Goal: Task Accomplishment & Management: Manage account settings

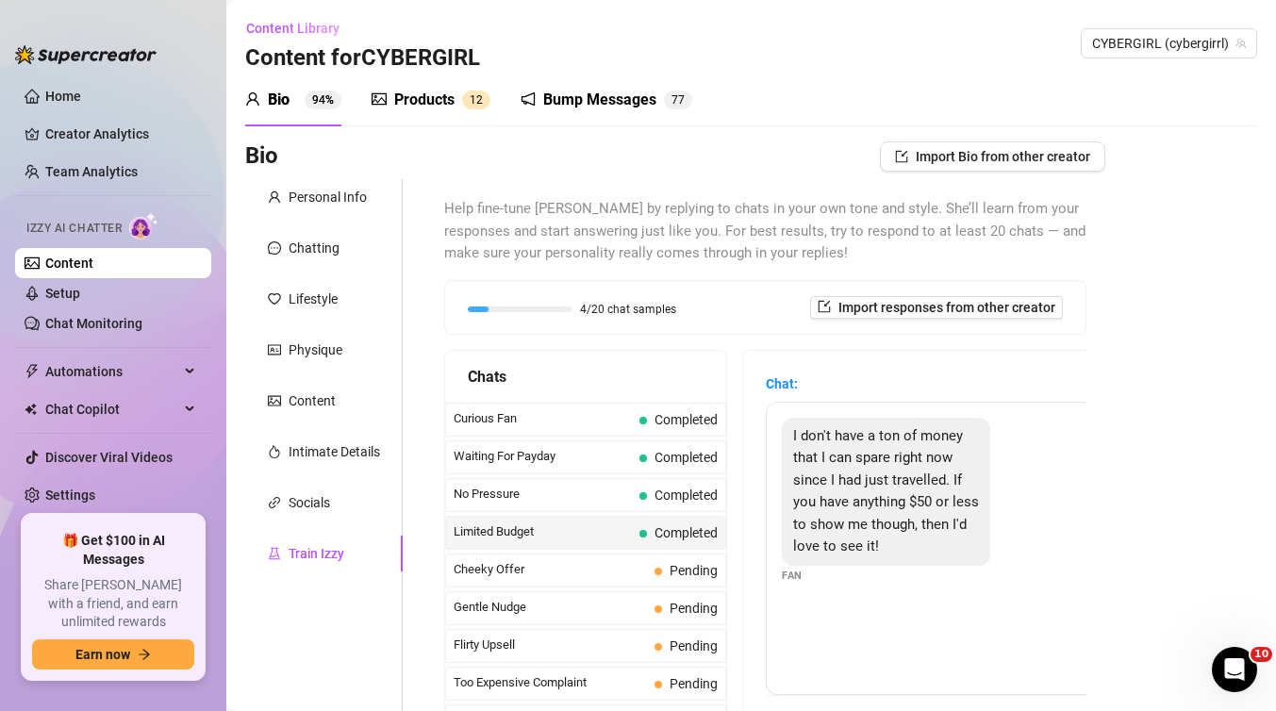
scroll to position [144, 0]
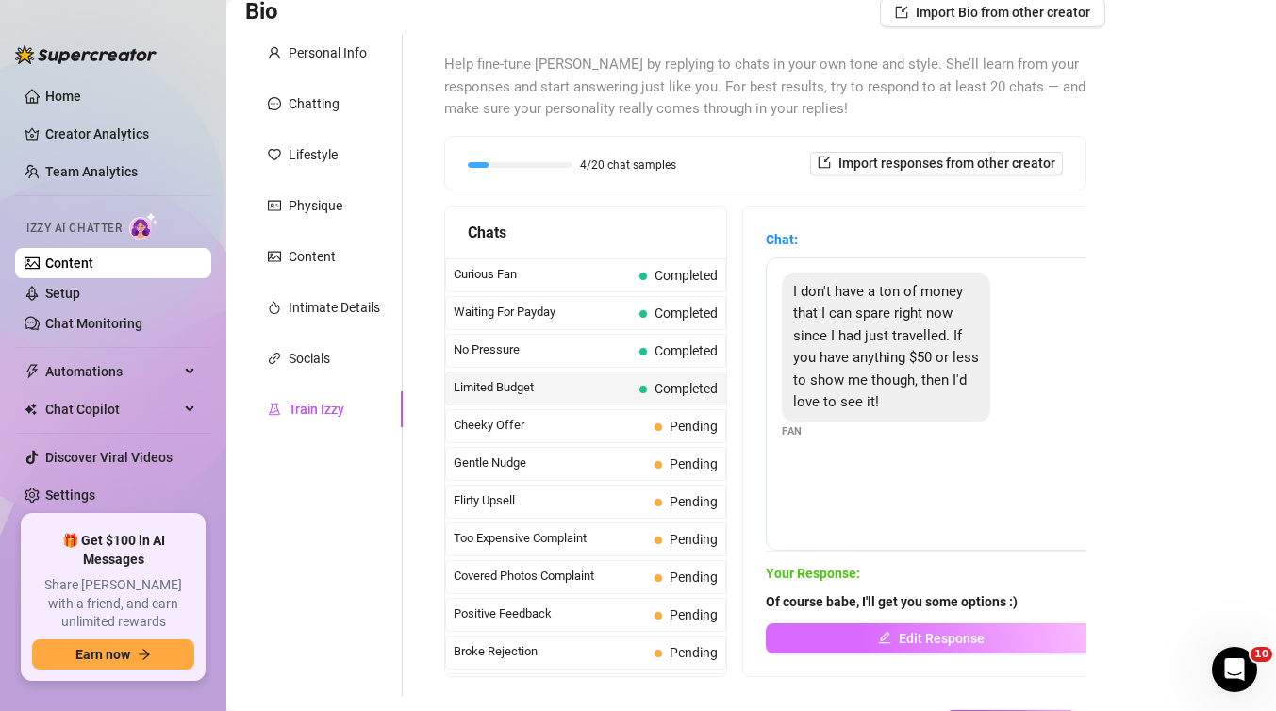
click at [825, 639] on button "Edit Response" at bounding box center [931, 638] width 330 height 30
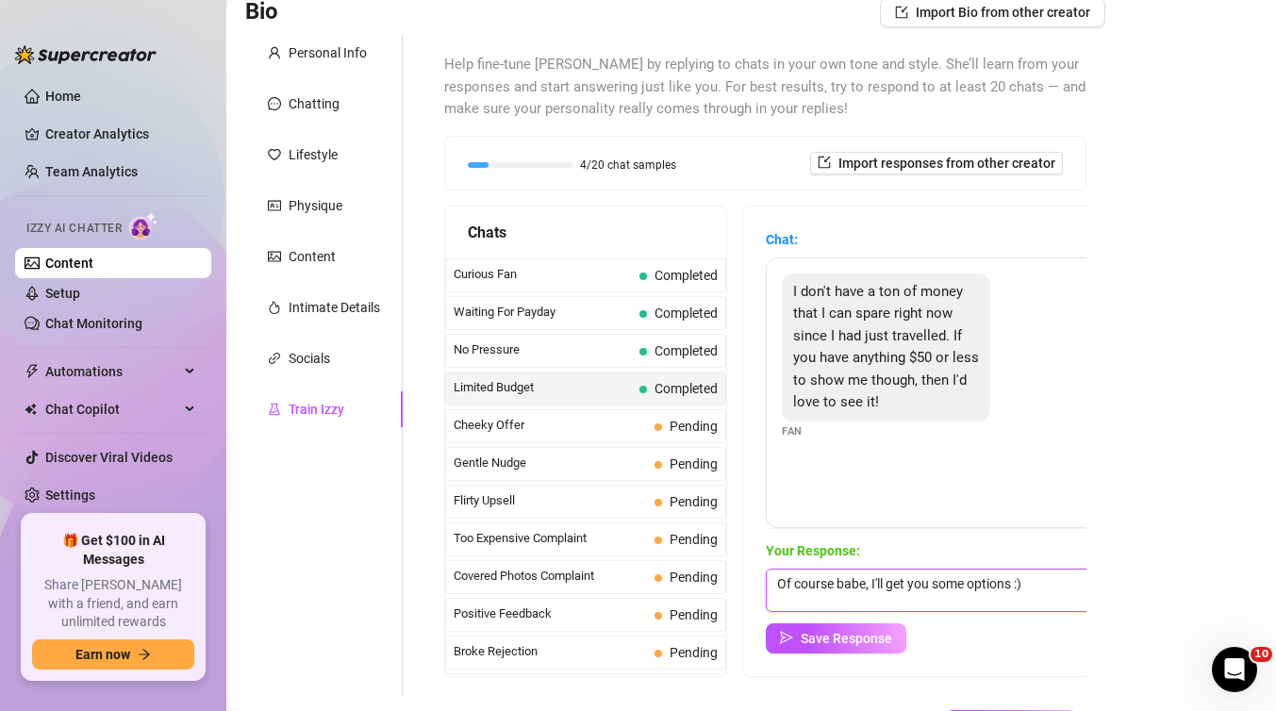
click at [1046, 579] on textarea "Of course babe, I'll get you some options :)" at bounding box center [931, 590] width 330 height 43
click at [879, 631] on span "Save Response" at bounding box center [846, 638] width 91 height 15
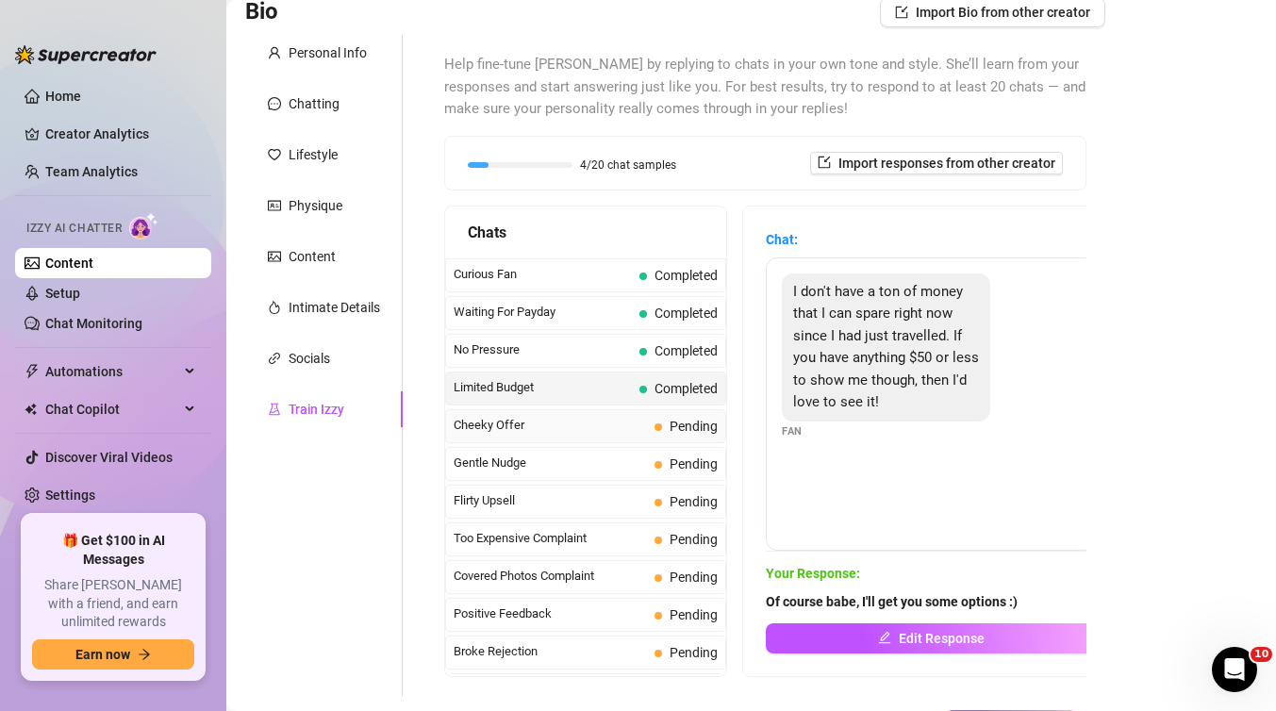
click at [667, 413] on div "Cheeky Offer Pending" at bounding box center [585, 426] width 281 height 34
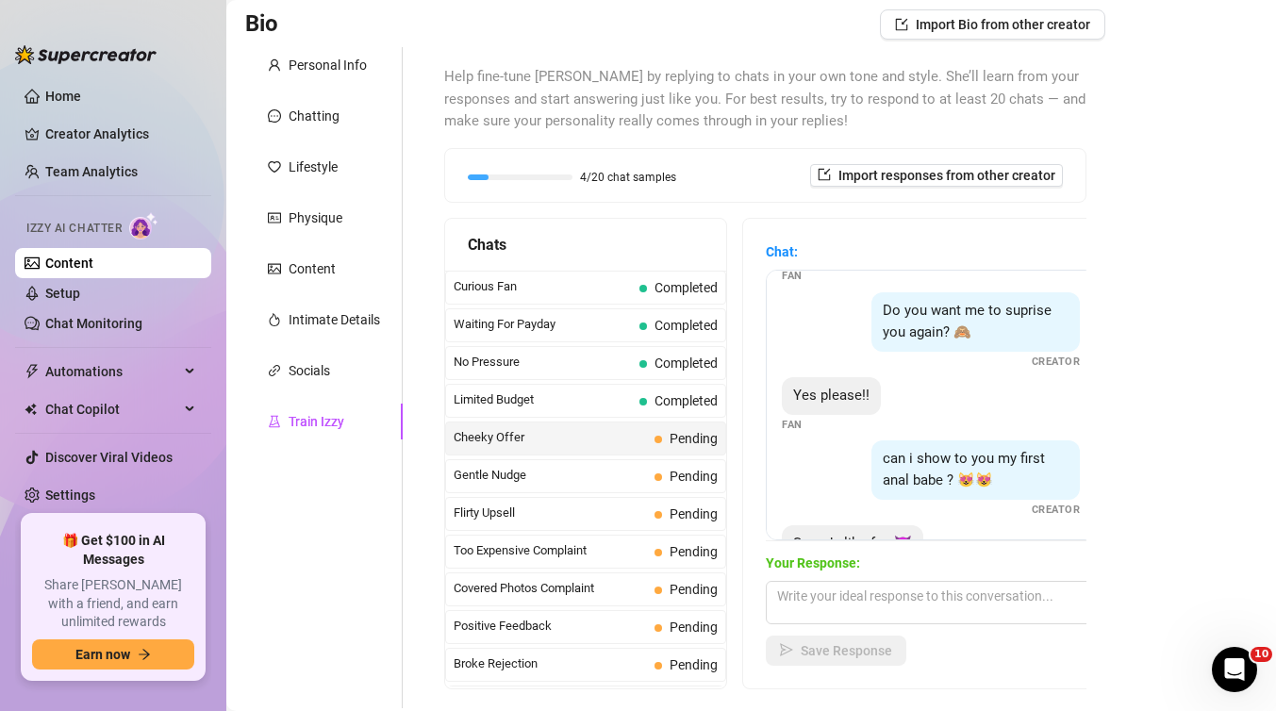
scroll to position [332, 0]
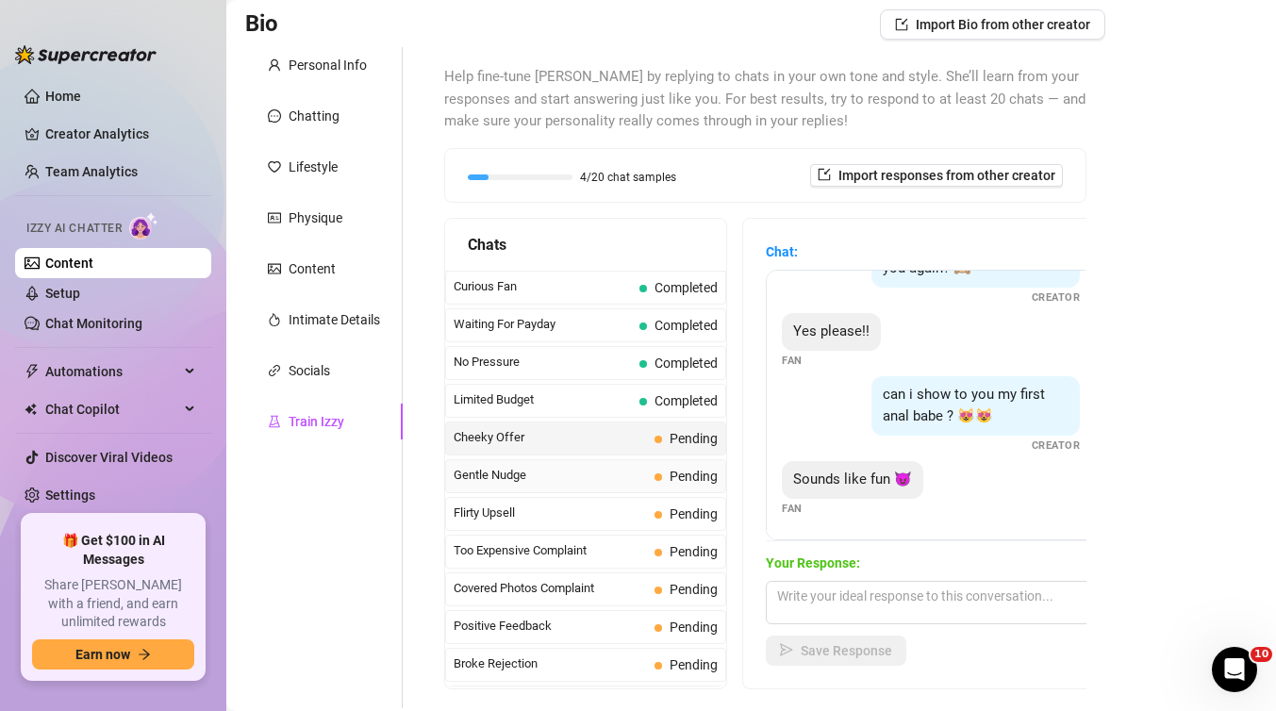
click at [640, 472] on span "Gentle Nudge" at bounding box center [550, 475] width 193 height 19
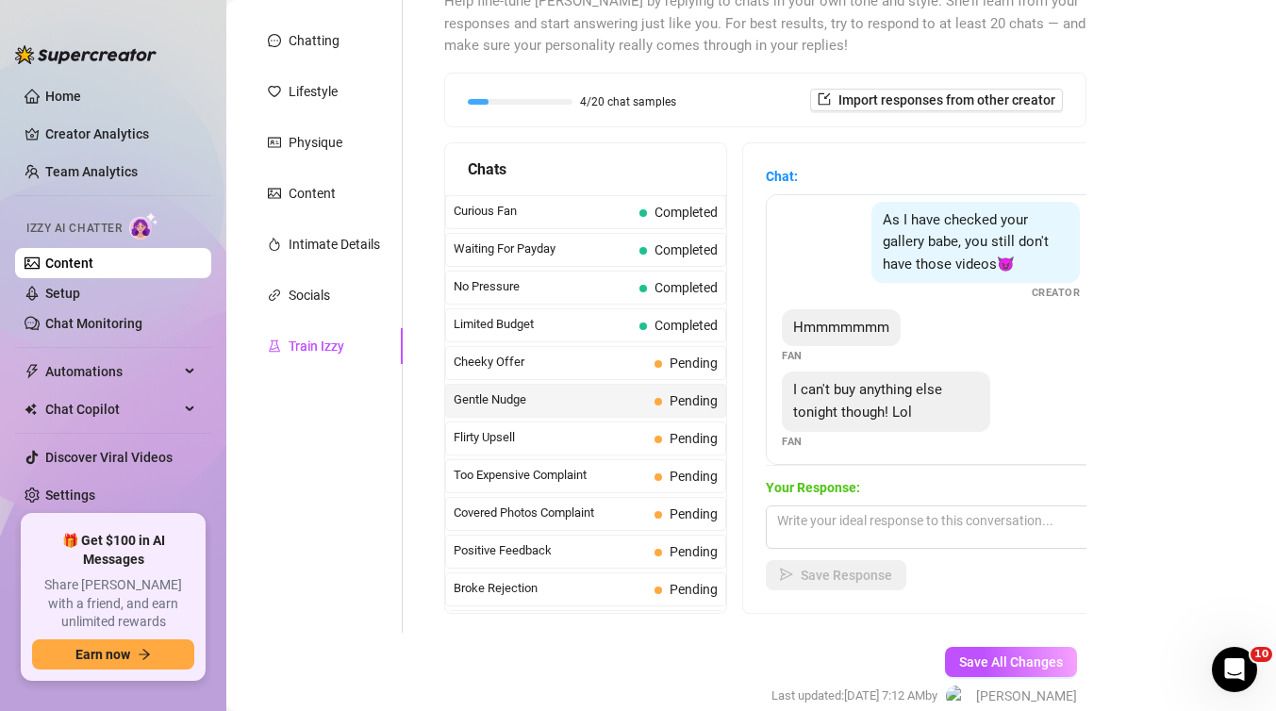
scroll to position [17, 0]
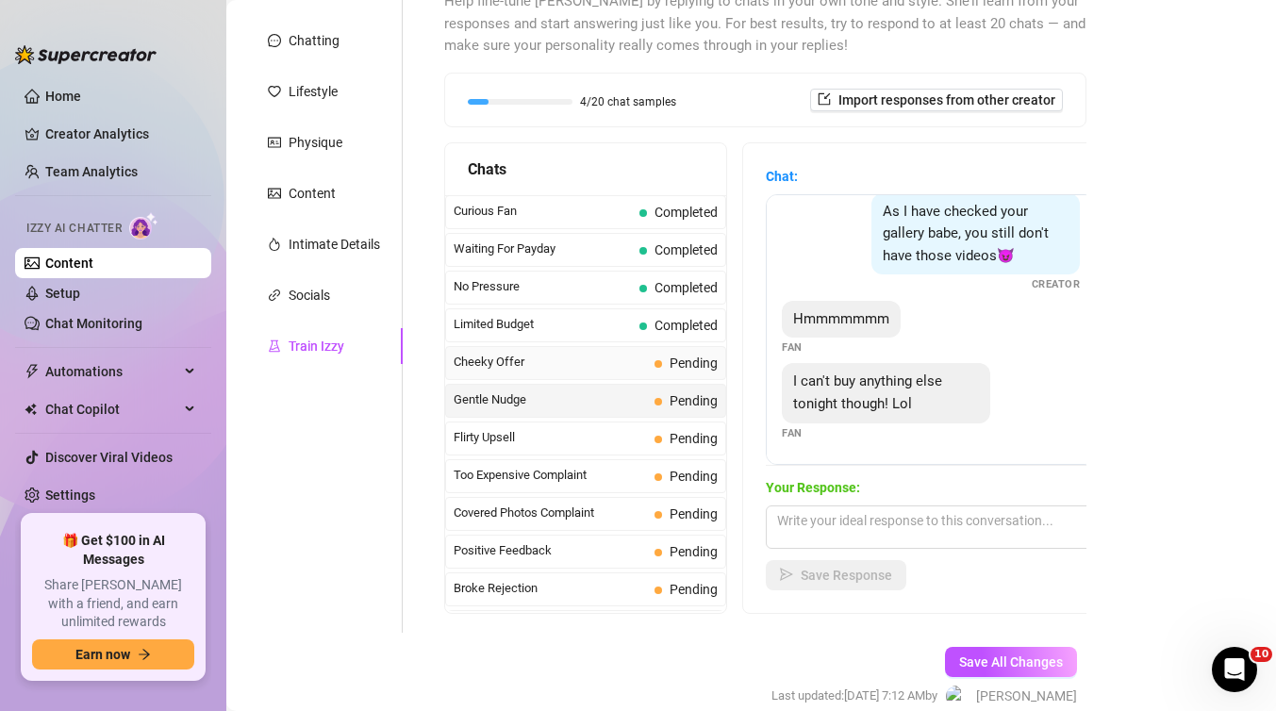
click at [621, 350] on div "Cheeky Offer Pending" at bounding box center [585, 363] width 281 height 34
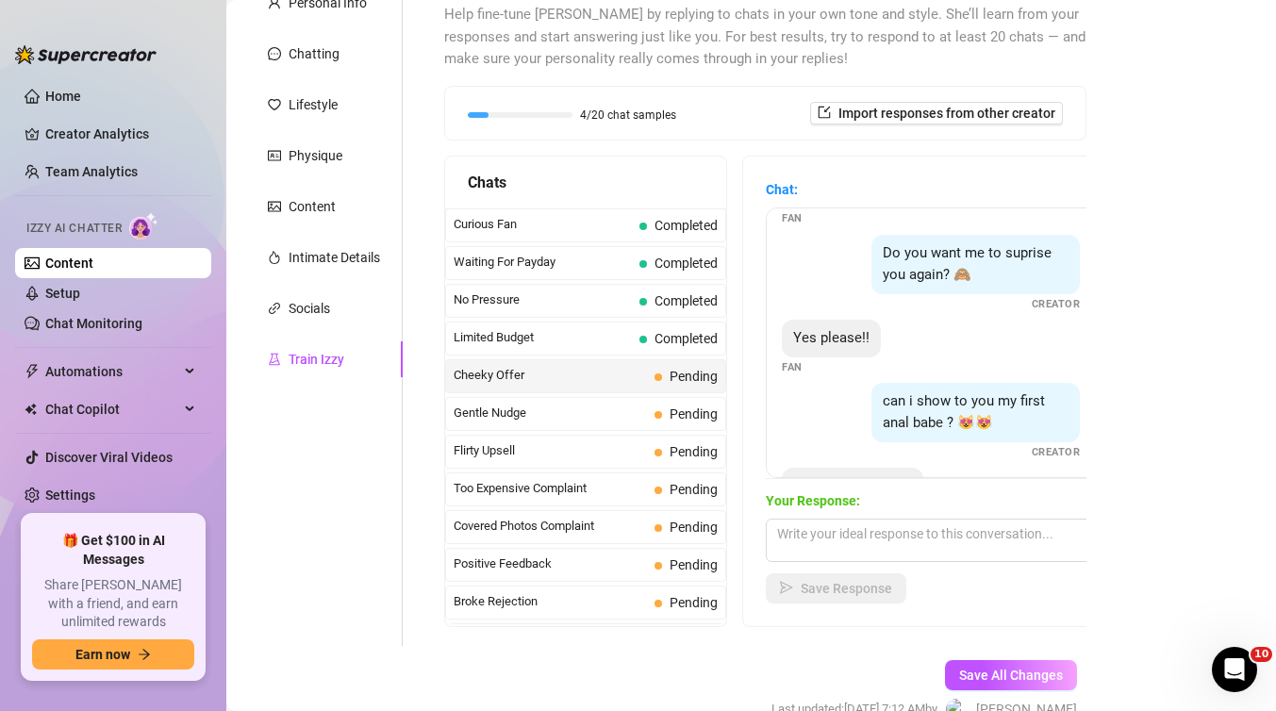
scroll to position [332, 0]
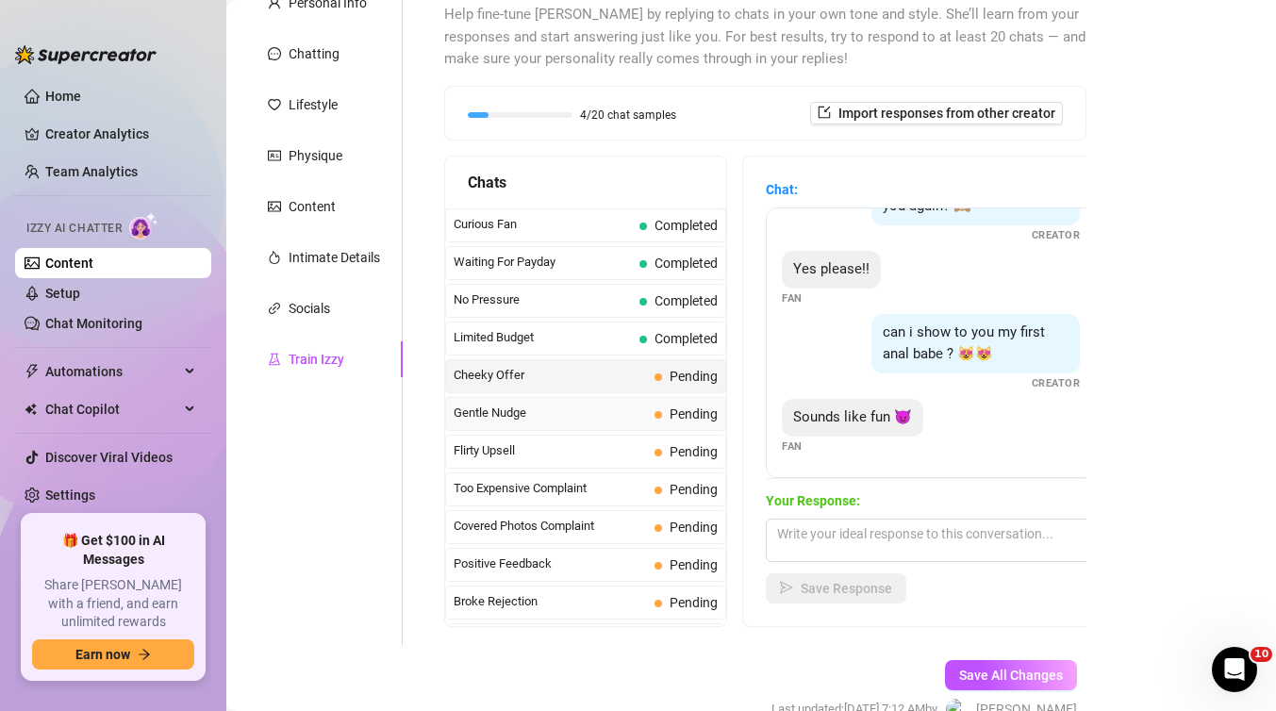
click at [635, 406] on span "Gentle Nudge" at bounding box center [550, 413] width 193 height 19
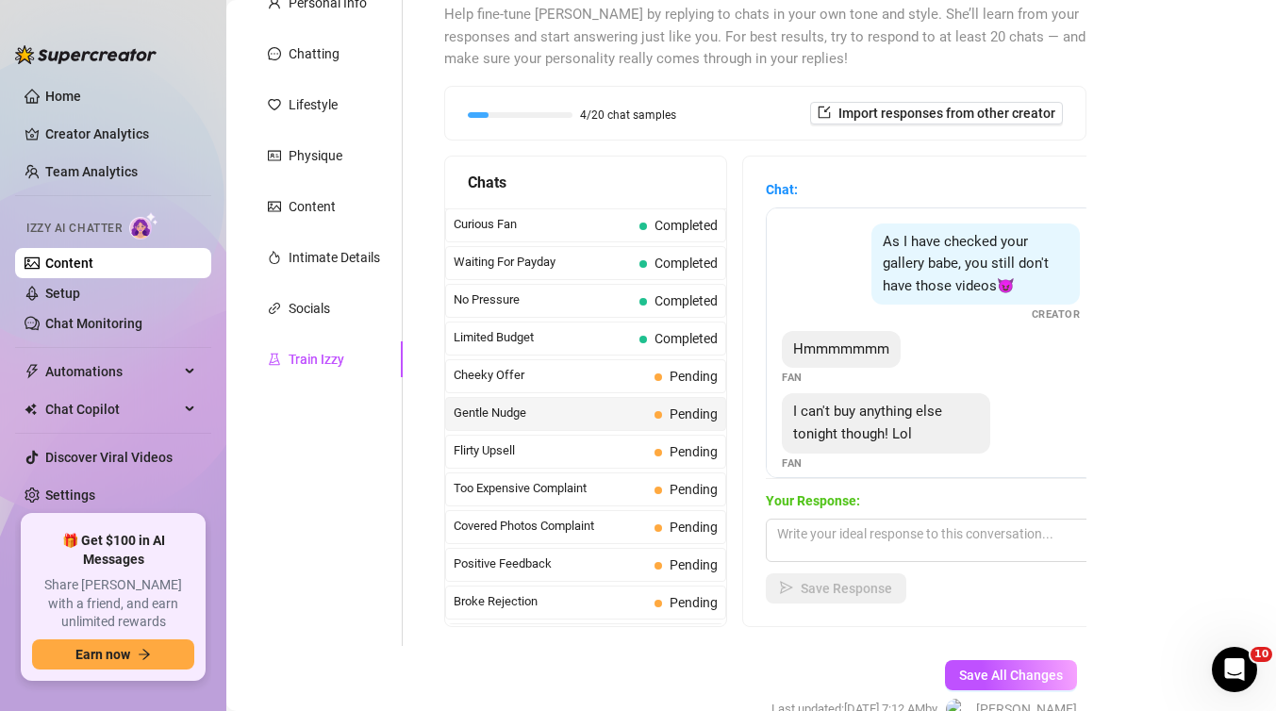
scroll to position [17, 0]
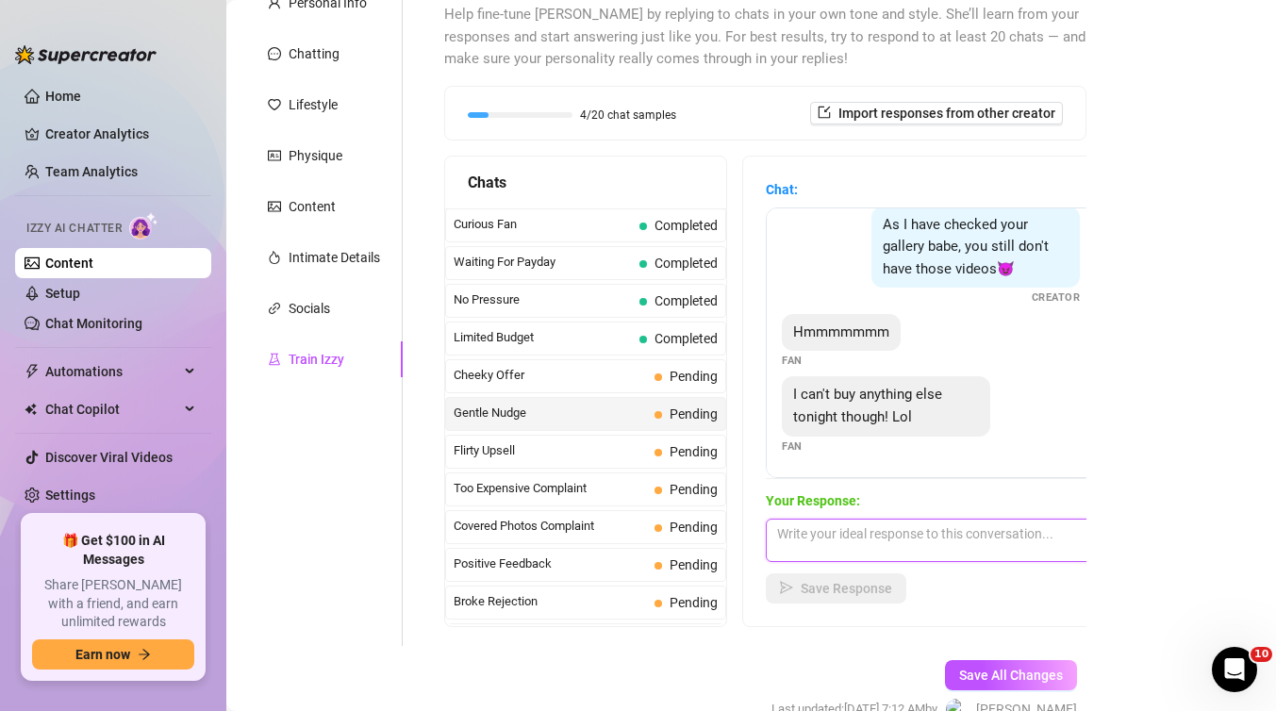
click at [819, 544] on textarea at bounding box center [931, 540] width 330 height 43
type textarea "thats okay, next time"
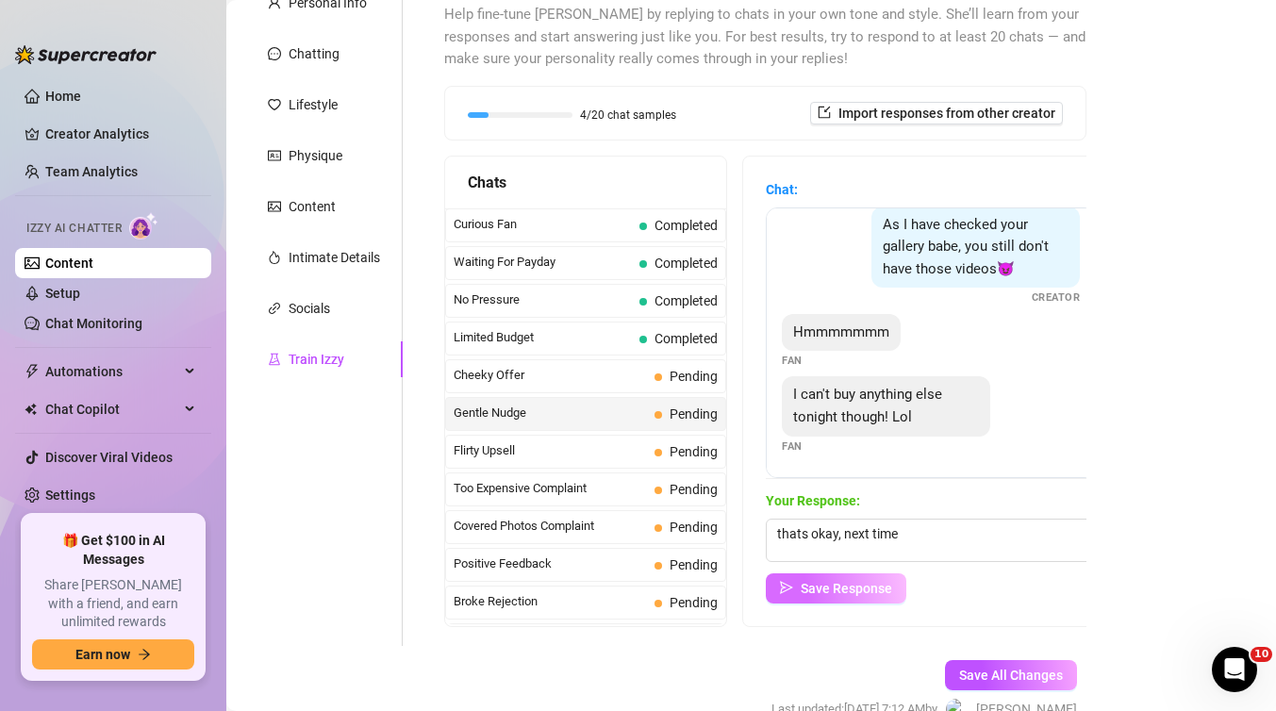
click at [808, 586] on span "Save Response" at bounding box center [846, 588] width 91 height 15
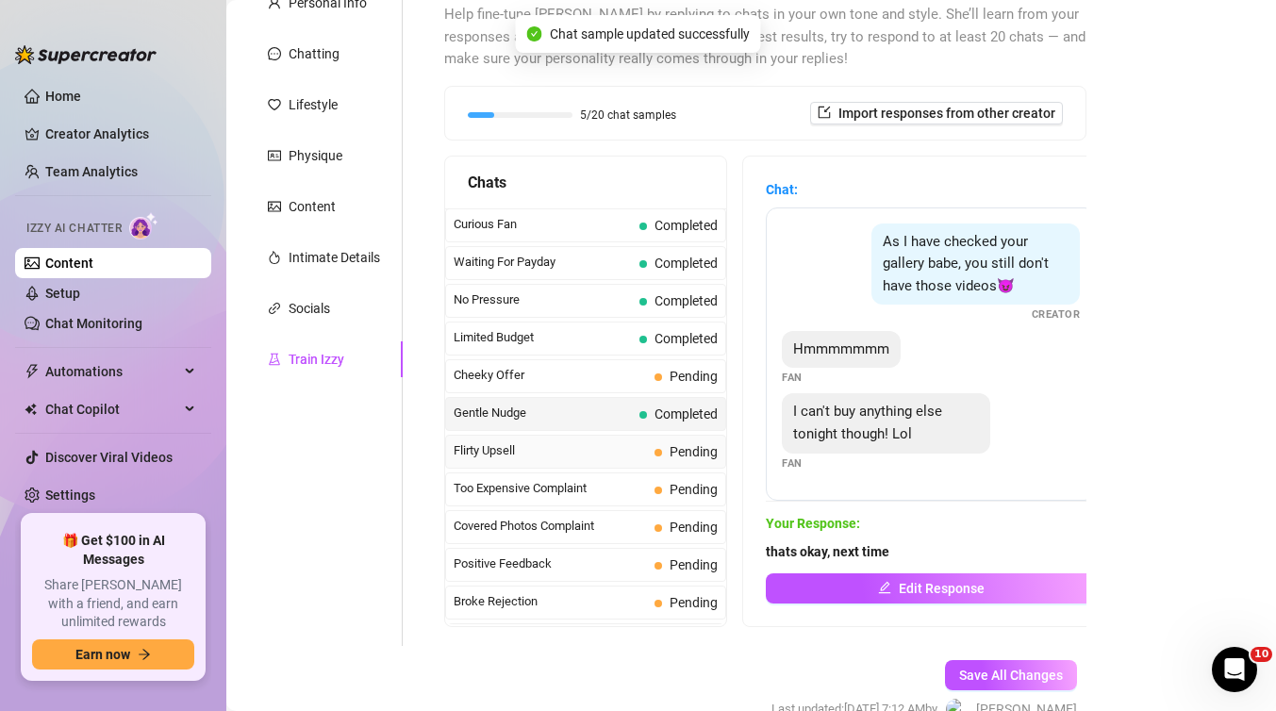
scroll to position [0, 0]
click at [615, 454] on span "Flirty Upsell" at bounding box center [550, 450] width 193 height 19
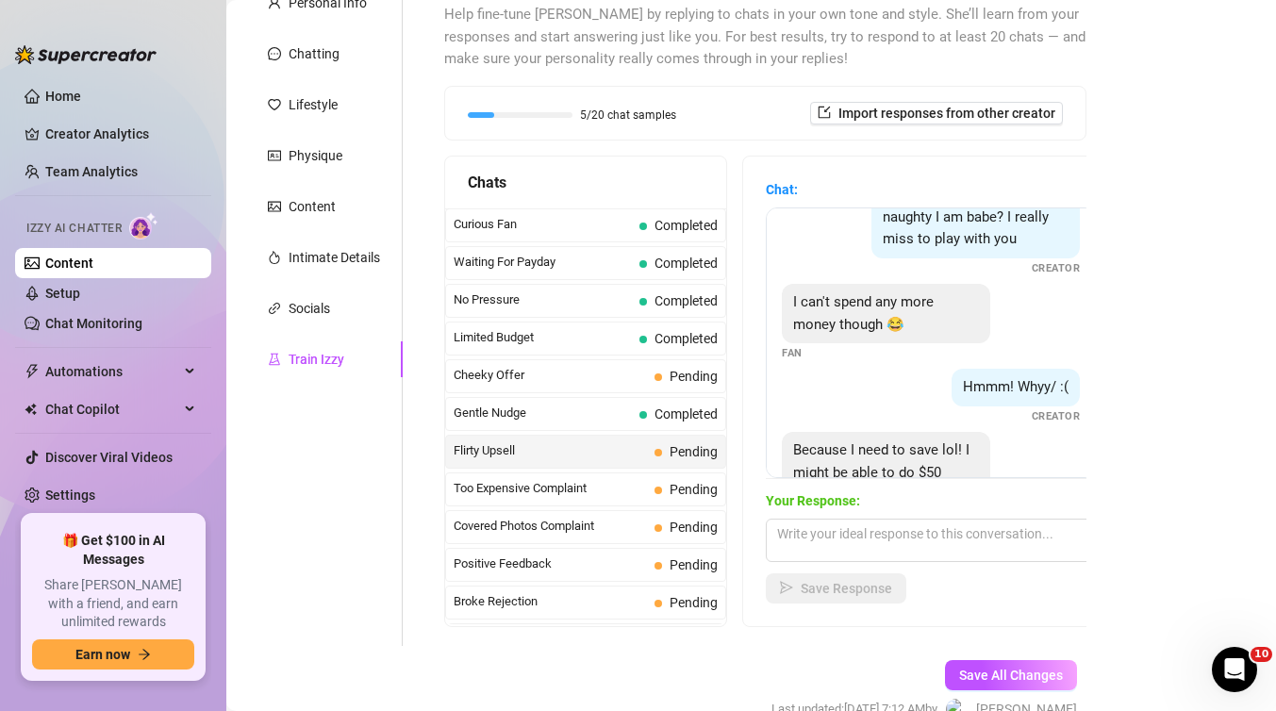
scroll to position [570, 0]
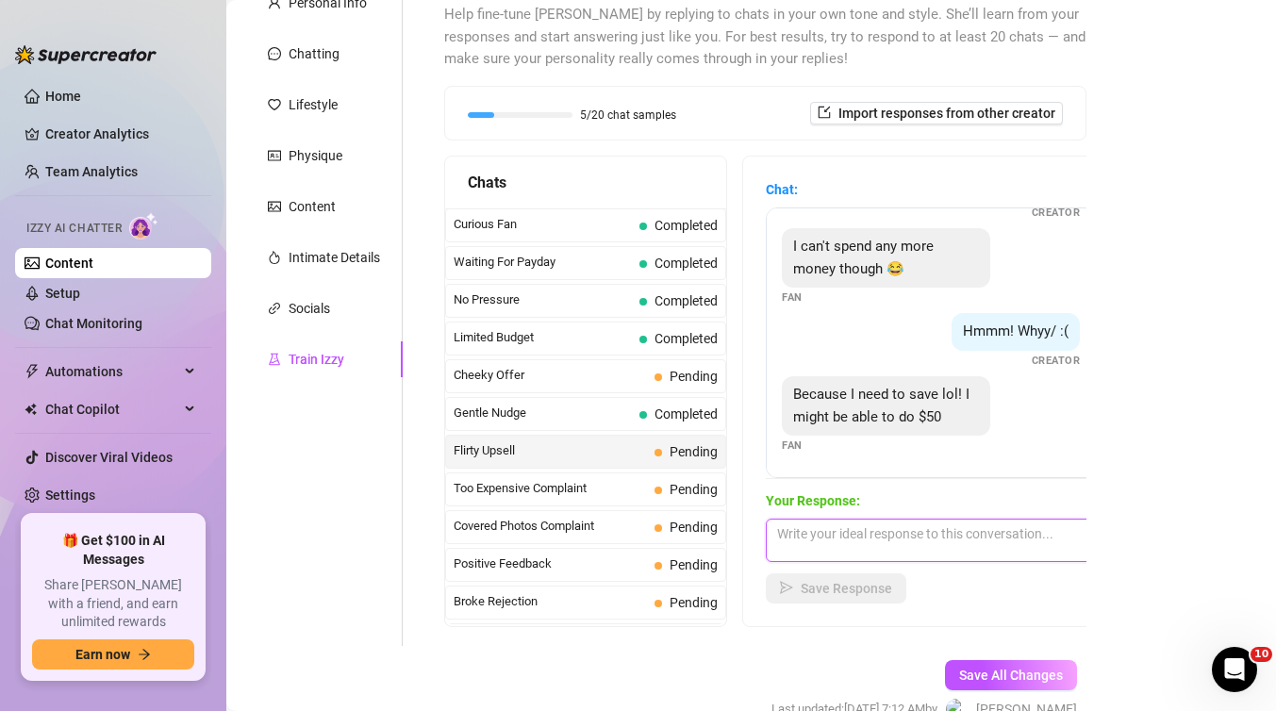
click at [862, 527] on textarea at bounding box center [931, 540] width 330 height 43
type textarea "okay, i'll give you good deals babe no worries"
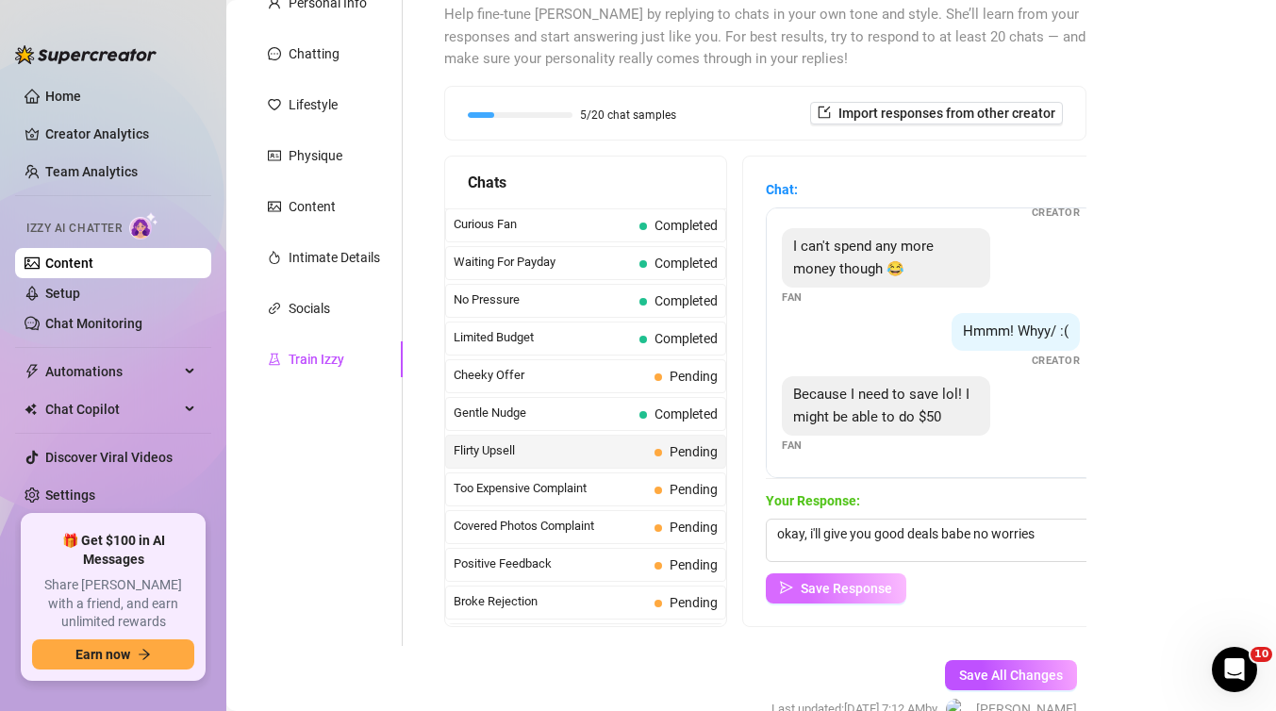
click at [857, 586] on span "Save Response" at bounding box center [846, 588] width 91 height 15
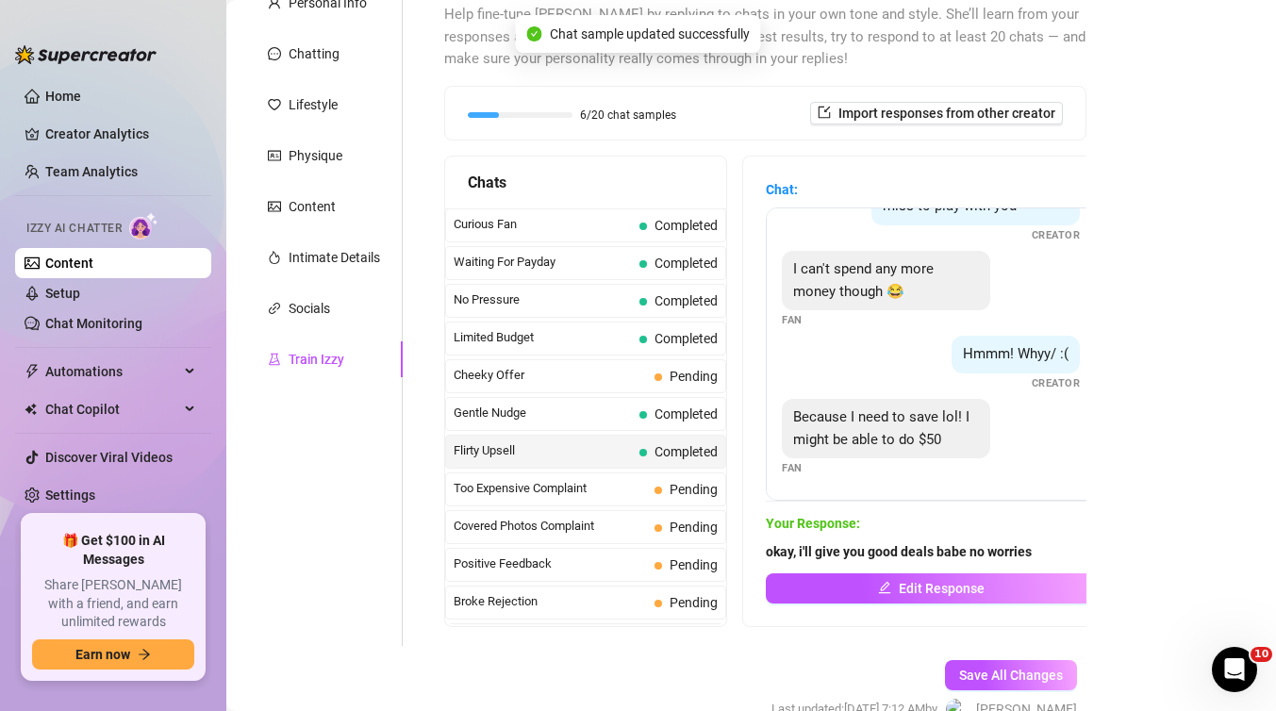
scroll to position [547, 0]
click at [613, 479] on span "Too Expensive Complaint" at bounding box center [550, 488] width 193 height 19
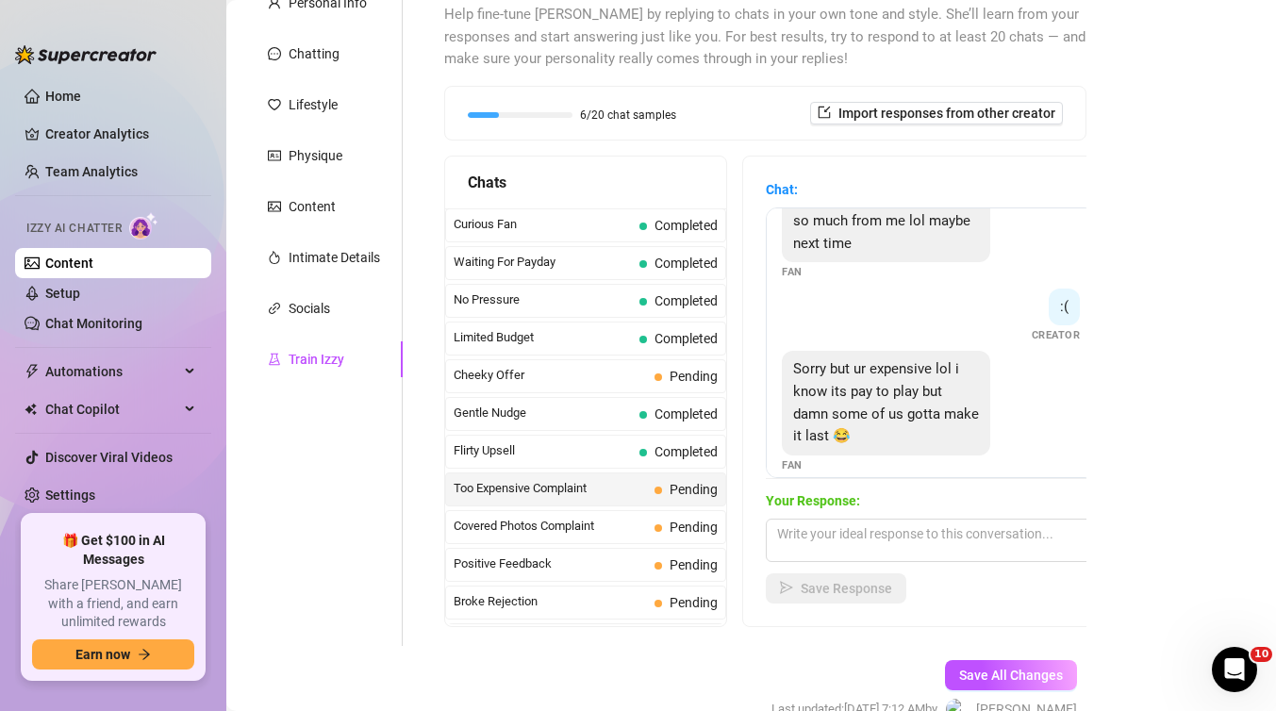
scroll to position [443, 0]
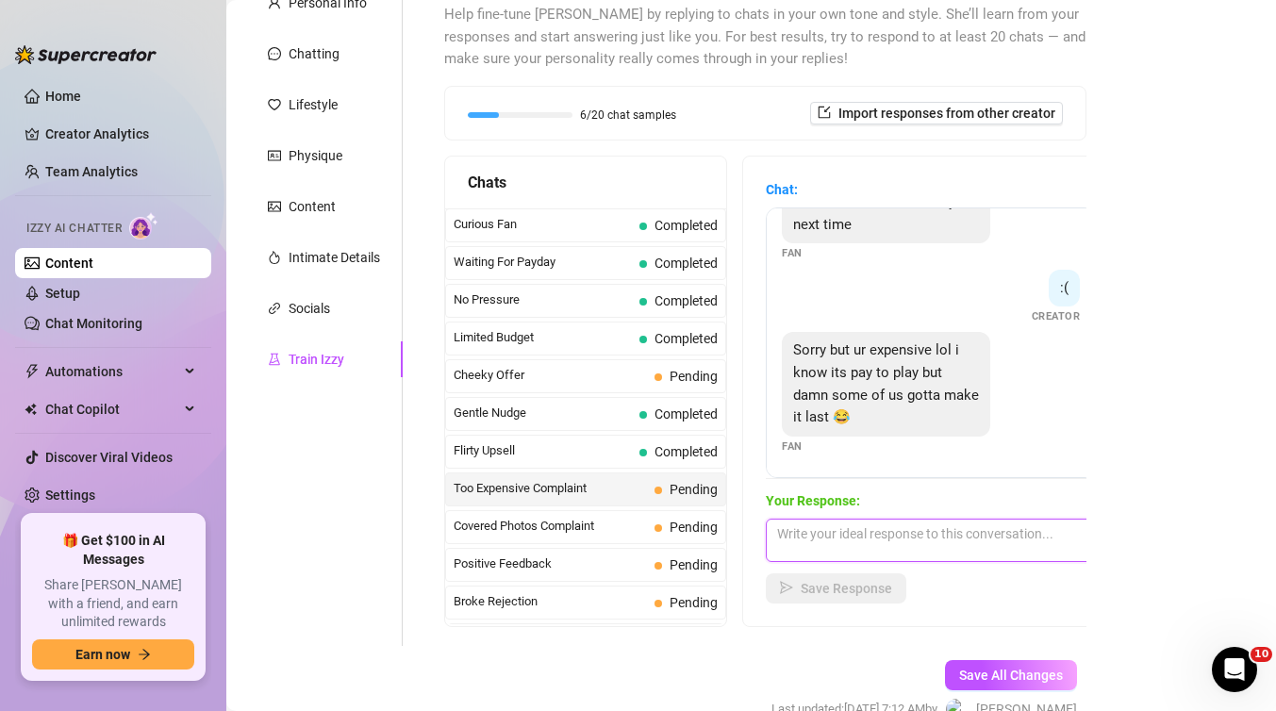
click at [848, 527] on textarea at bounding box center [931, 540] width 330 height 43
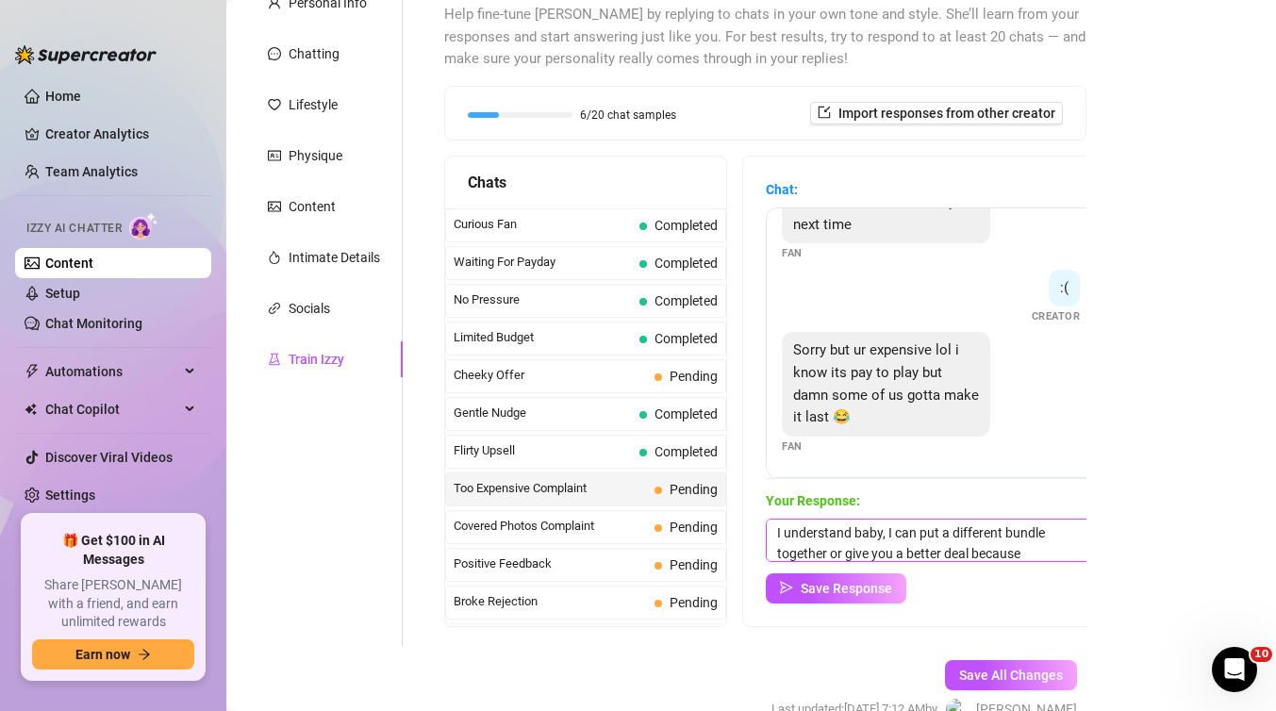
click at [1041, 554] on textarea "I understand baby, I can put a different bundle together or give you a better d…" at bounding box center [931, 540] width 330 height 43
type textarea "I understand baby, I can put a different bundle together or give you a better d…"
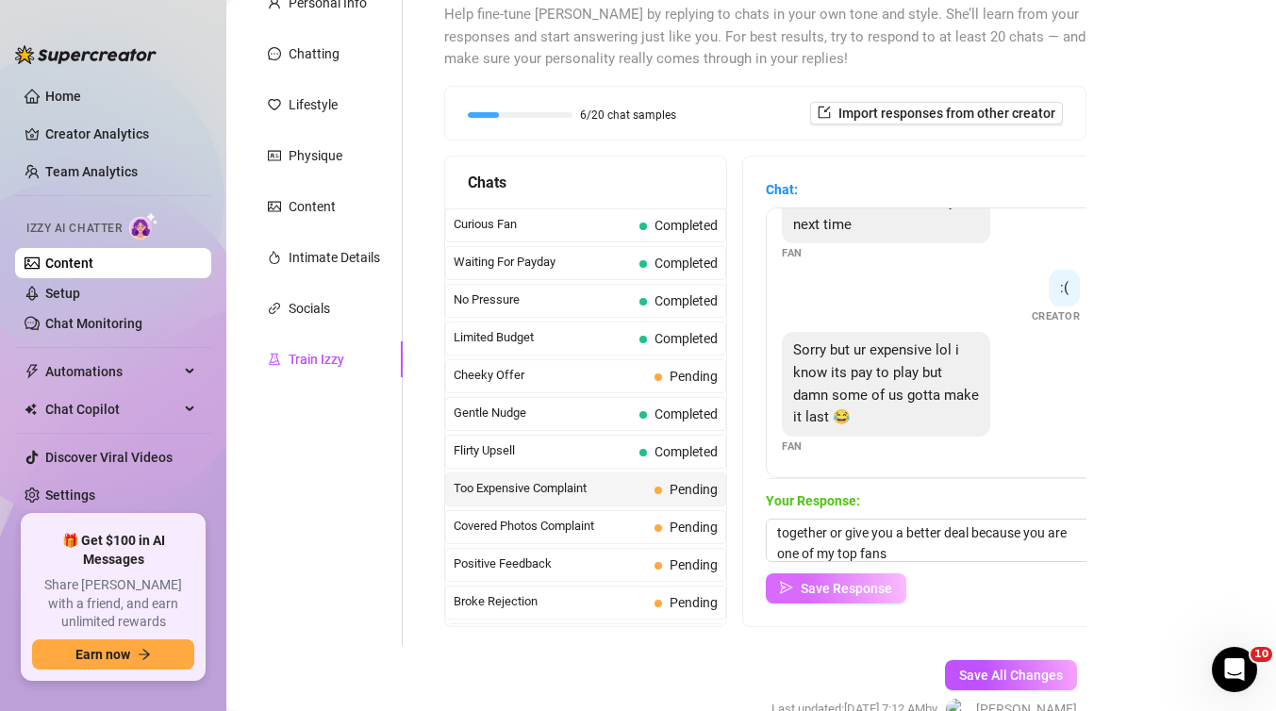
click at [869, 598] on button "Save Response" at bounding box center [836, 588] width 141 height 30
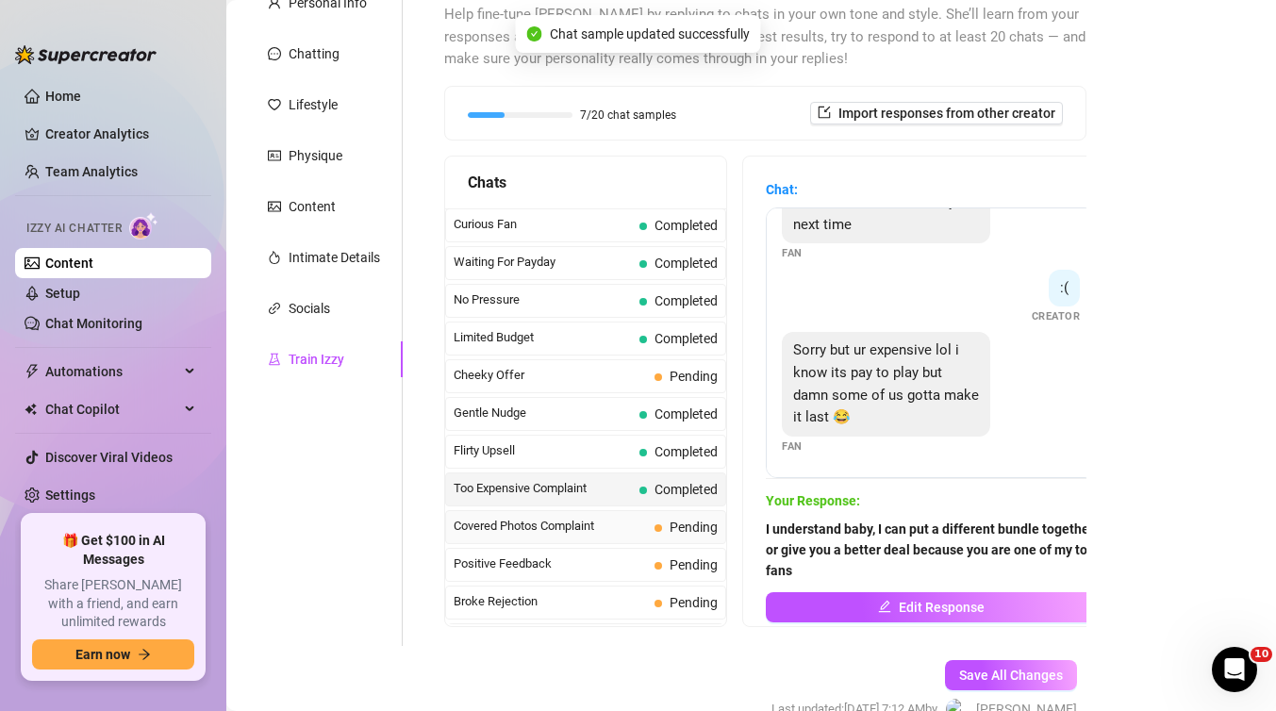
click at [589, 528] on span "Covered Photos Complaint" at bounding box center [550, 526] width 193 height 19
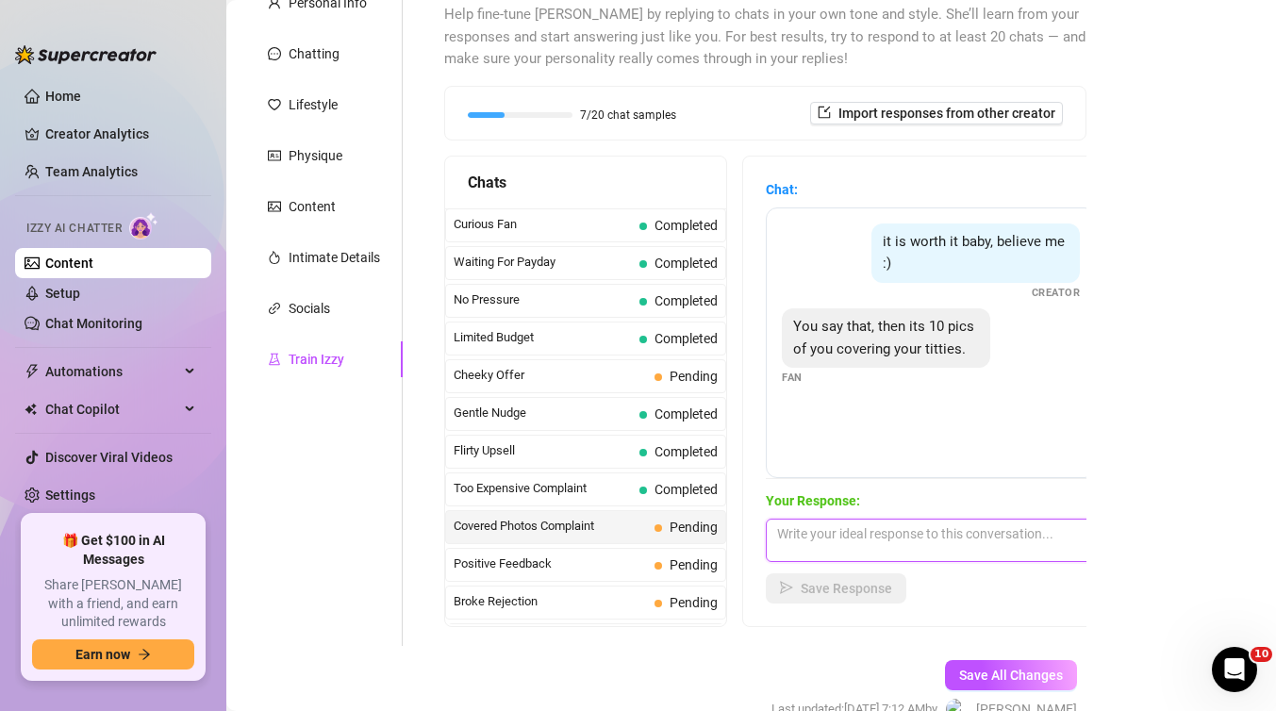
click at [845, 533] on textarea at bounding box center [931, 540] width 330 height 43
click at [1037, 532] on textarea "I've got nudes as well... but not sure if" at bounding box center [931, 540] width 330 height 43
type textarea "I've got nudes as well... but not sure if youre ready for that"
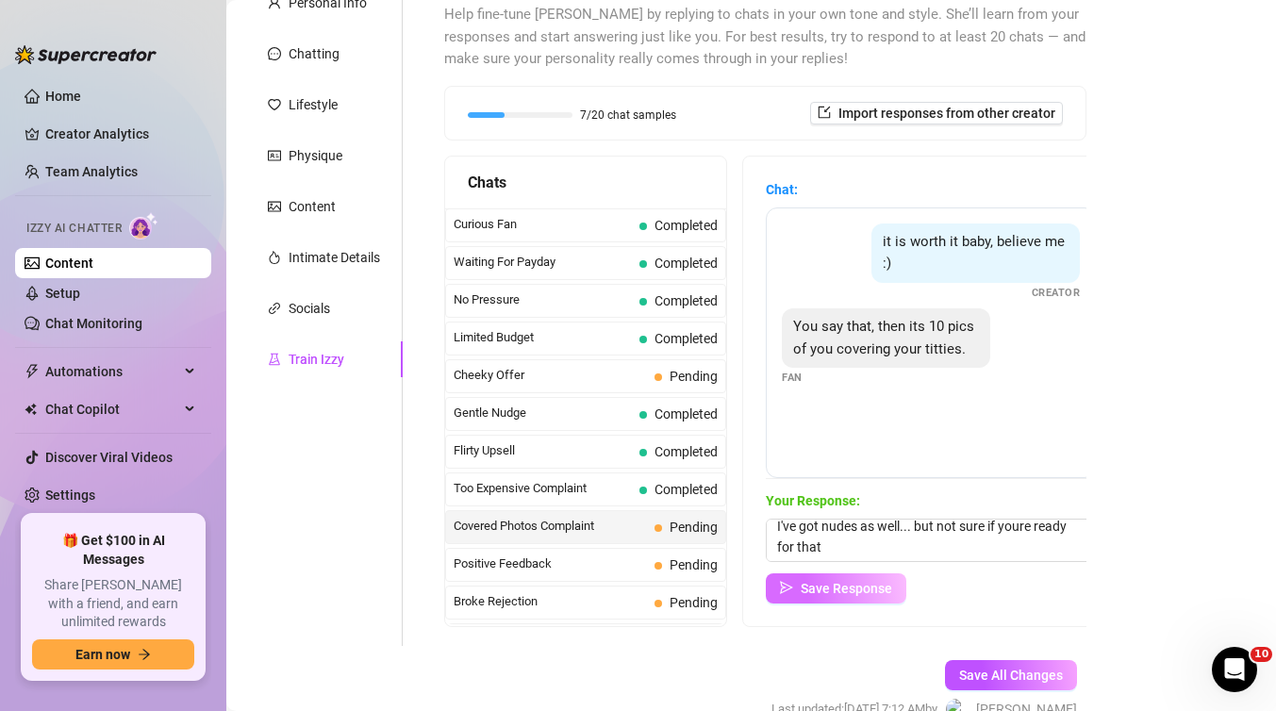
click at [888, 582] on span "Save Response" at bounding box center [846, 588] width 91 height 15
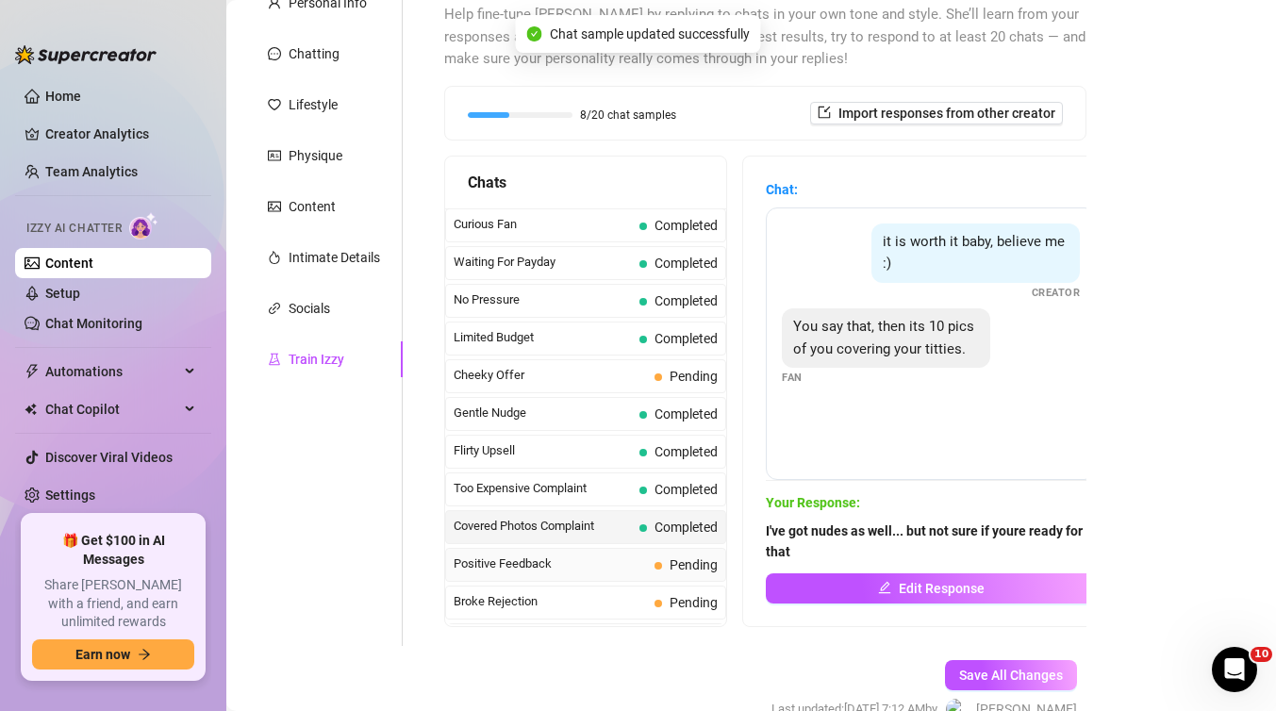
click at [603, 558] on span "Positive Feedback" at bounding box center [550, 564] width 193 height 19
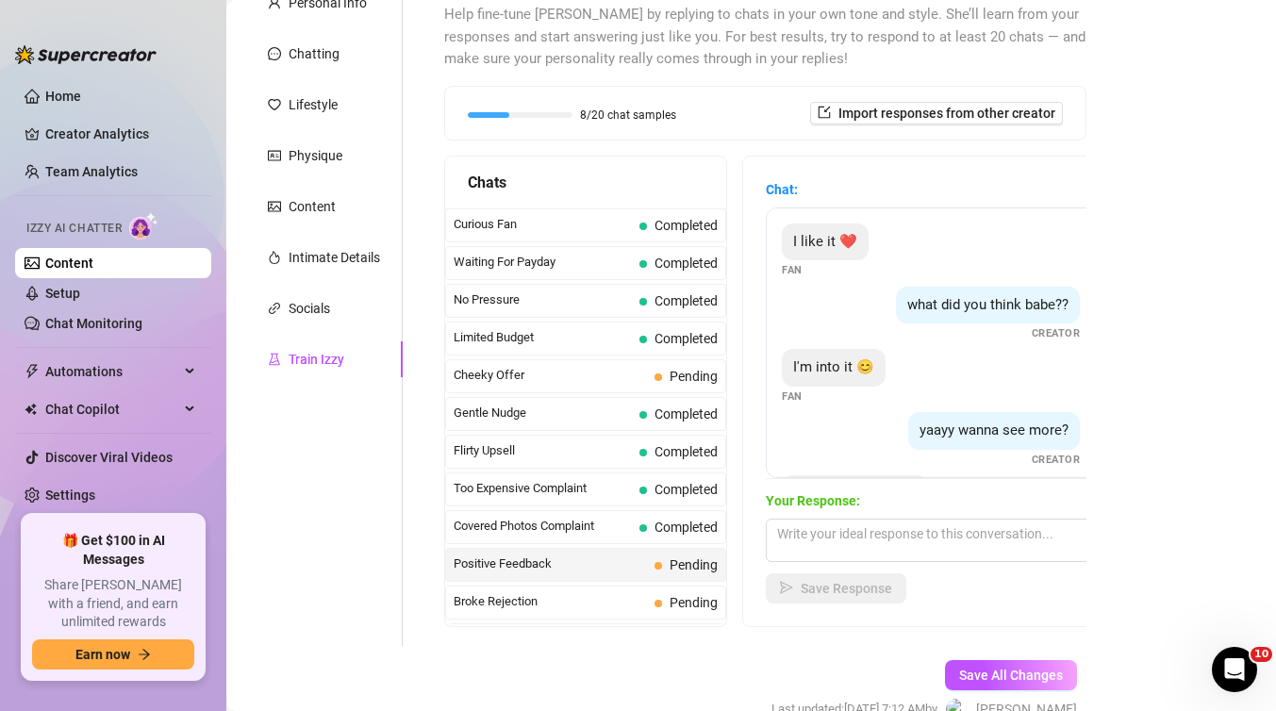
scroll to position [76, 0]
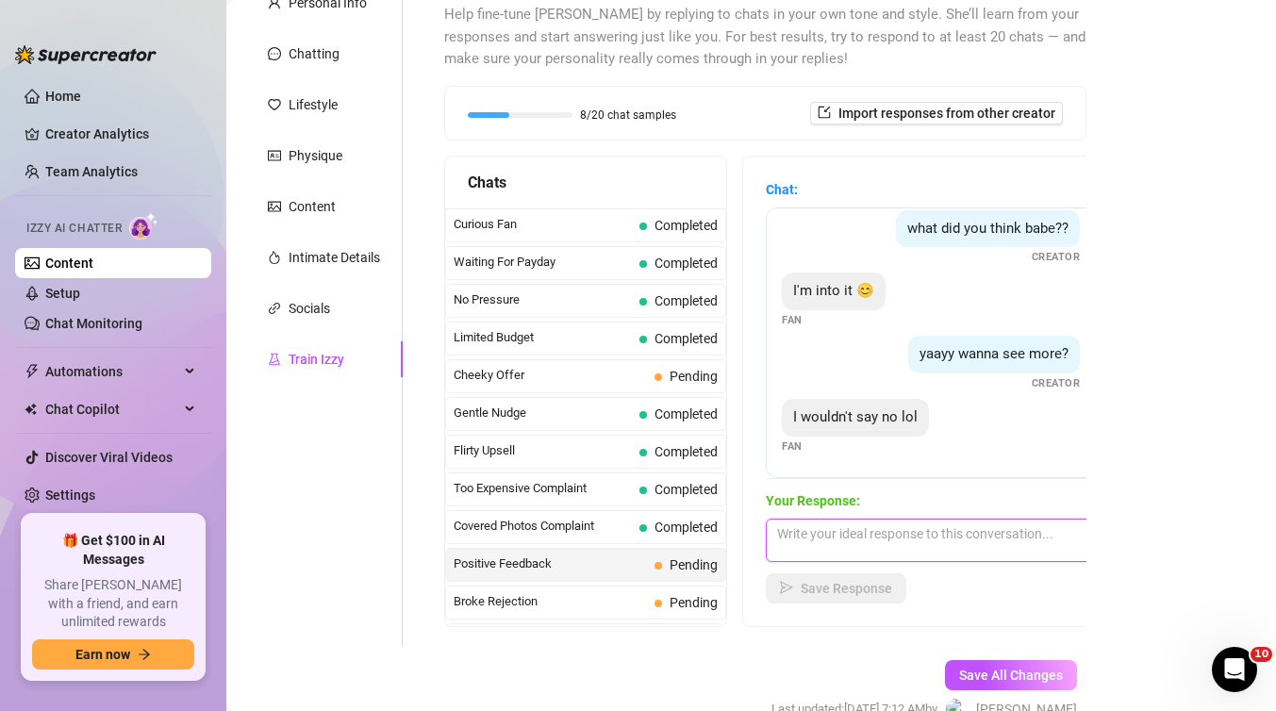
click at [831, 539] on textarea at bounding box center [931, 540] width 330 height 43
click at [1026, 539] on textarea "Okay i'll make it spicier and spicier for" at bounding box center [931, 540] width 330 height 43
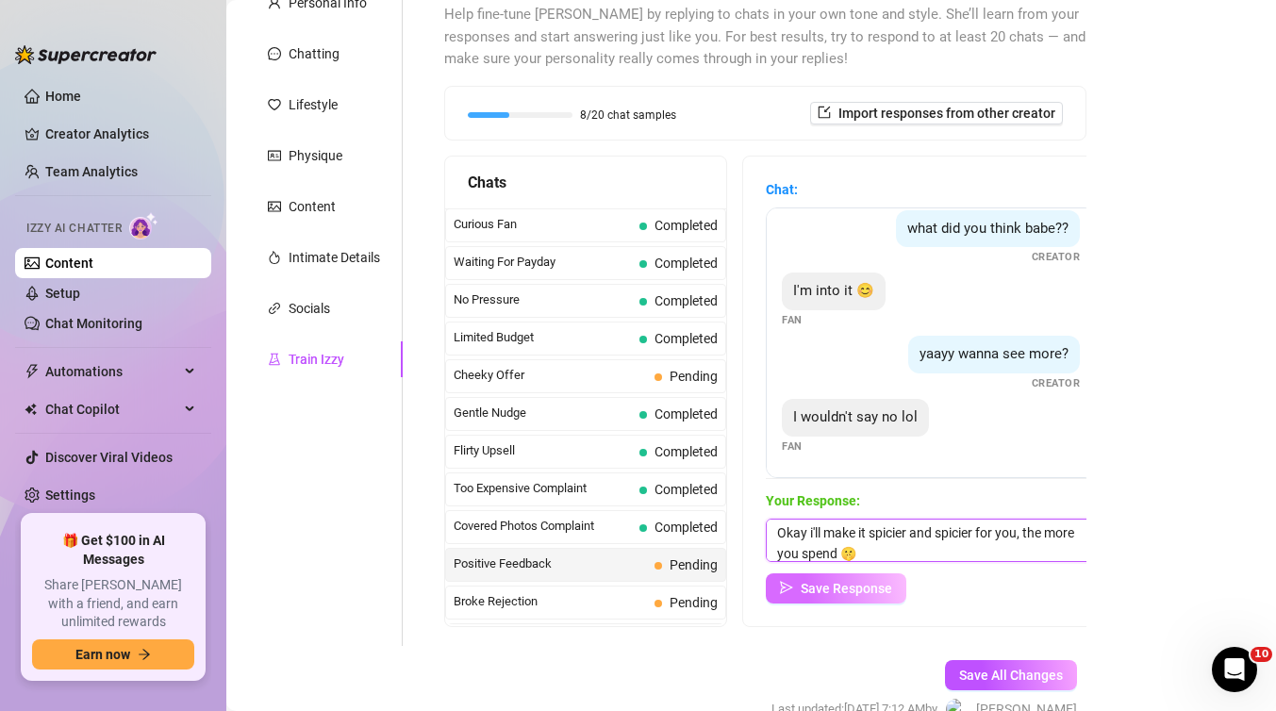
type textarea "Okay i'll make it spicier and spicier for you, the more you spend 🤫"
click at [810, 591] on span "Save Response" at bounding box center [846, 588] width 91 height 15
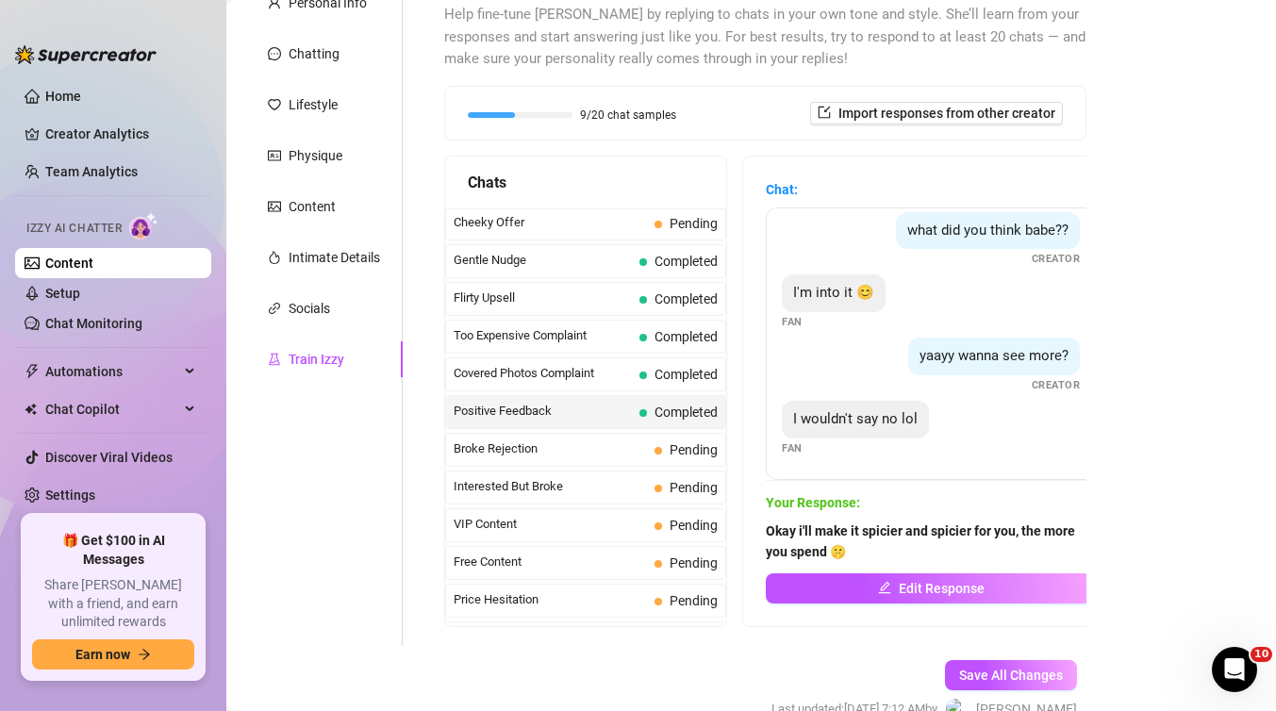
scroll to position [158, 0]
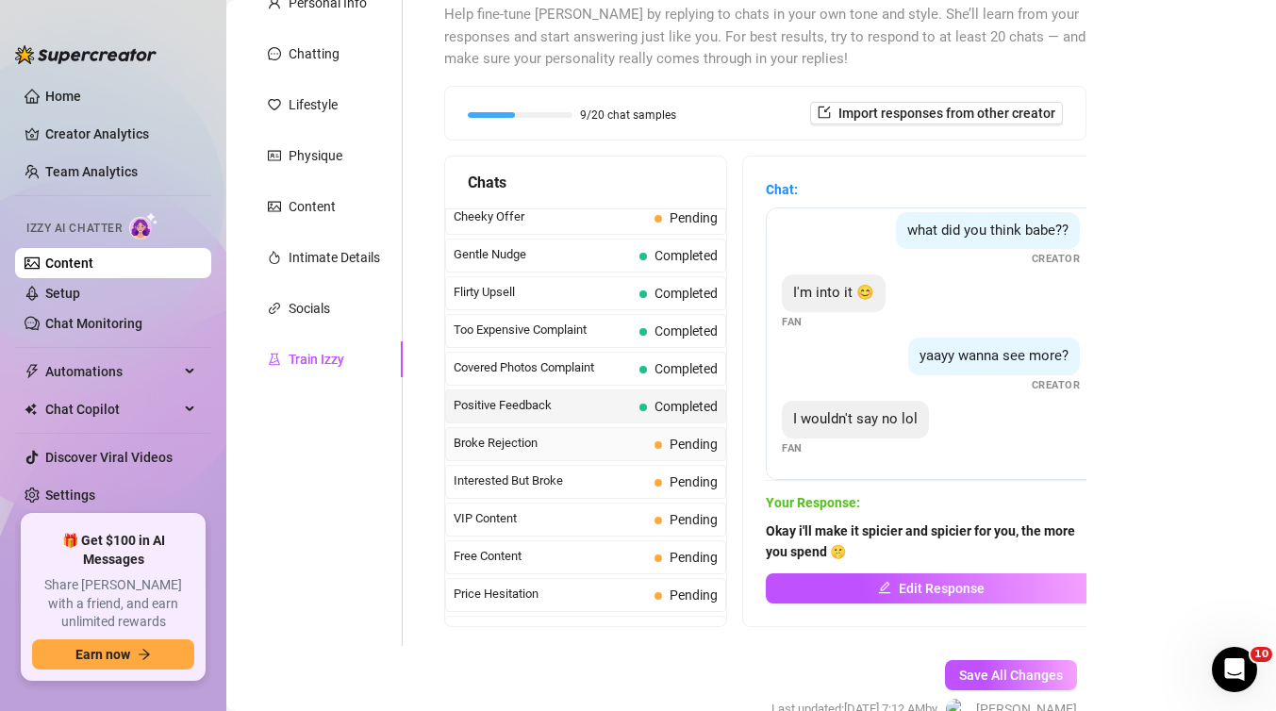
click at [581, 437] on span "Broke Rejection" at bounding box center [550, 443] width 193 height 19
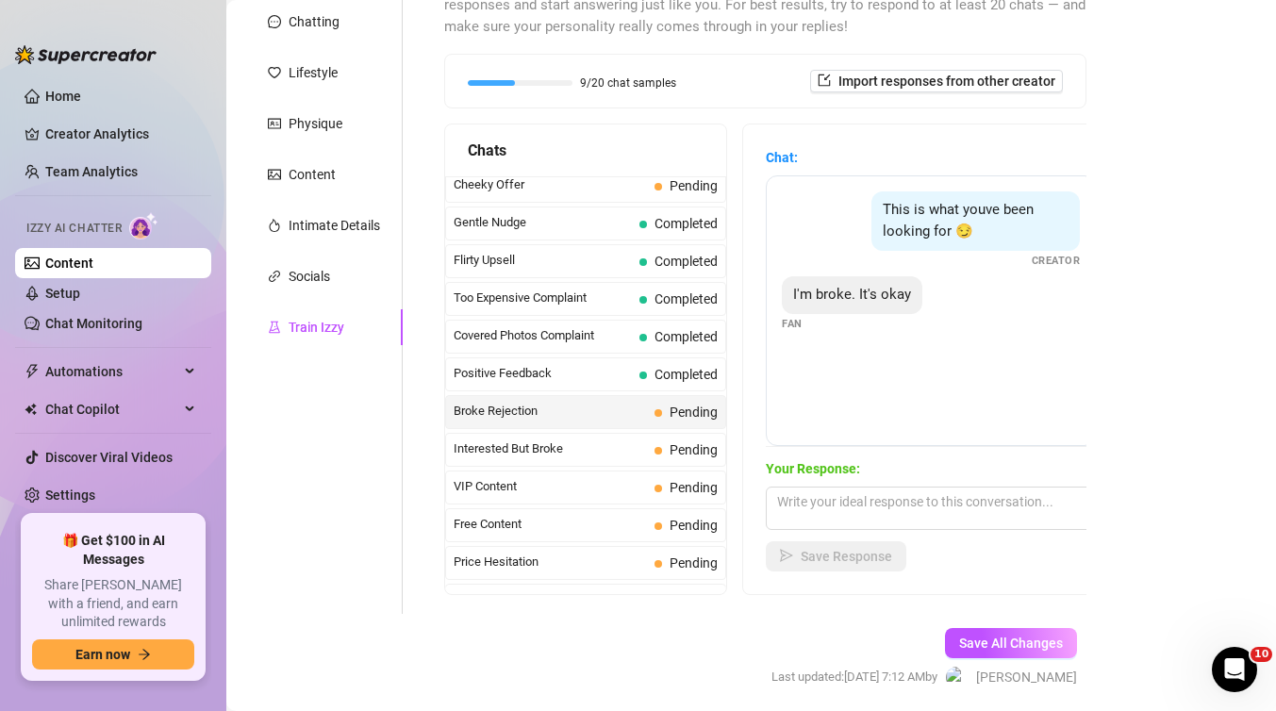
scroll to position [241, 0]
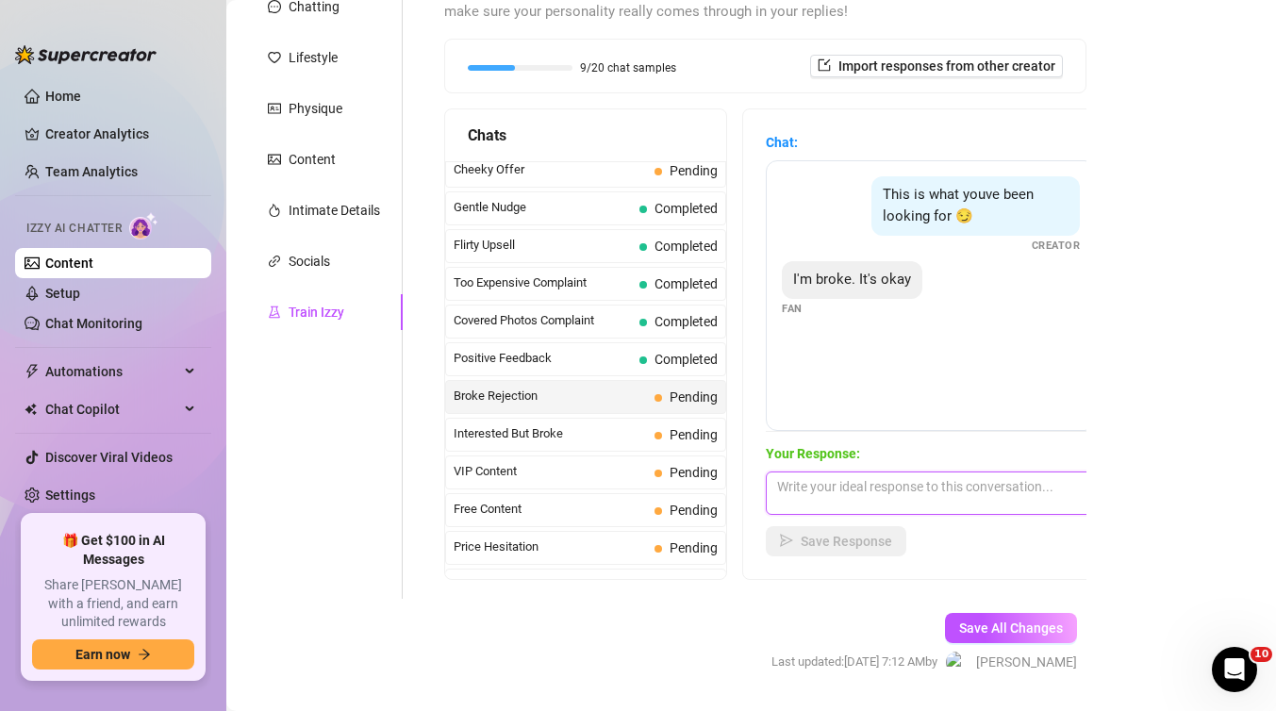
click at [806, 497] on textarea at bounding box center [931, 493] width 330 height 43
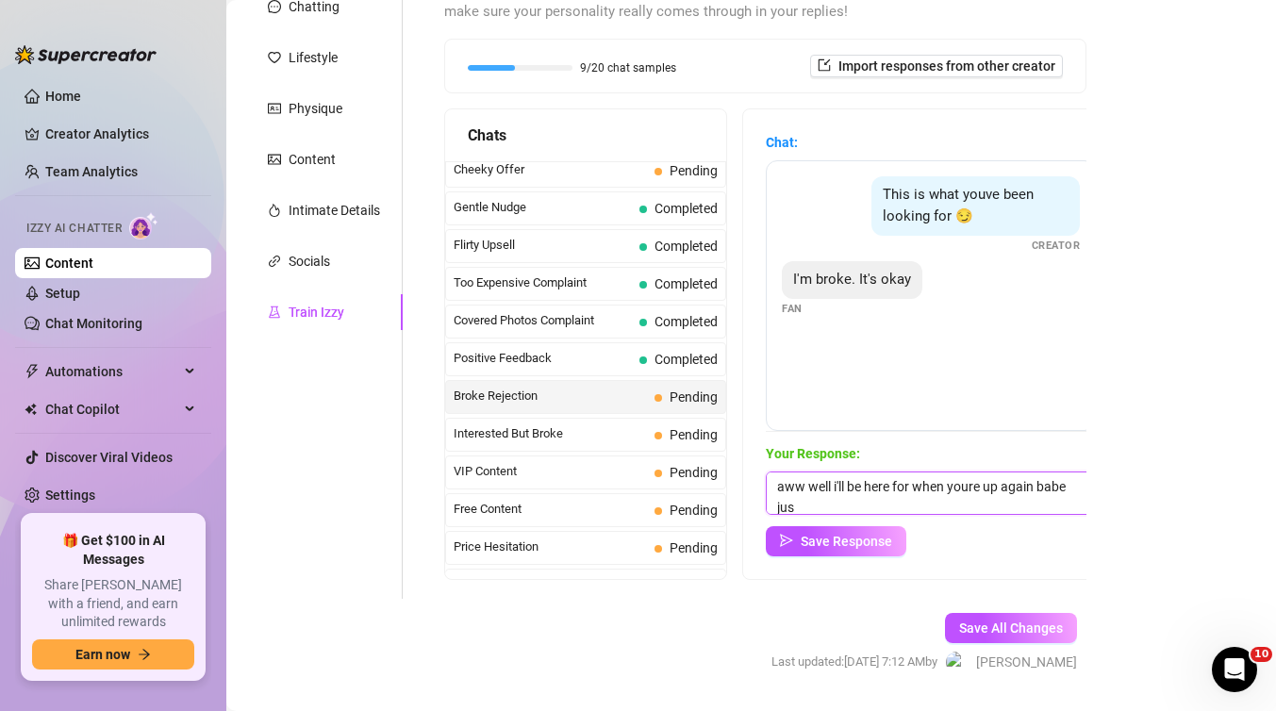
scroll to position [1, 0]
click at [971, 480] on textarea "aww well i'll be here for when youre up again babe just stay subbed for now" at bounding box center [931, 493] width 330 height 43
type textarea "aww well i'll be here for when you're up again babe just stay subbed for now"
click at [860, 545] on span "Save Response" at bounding box center [846, 541] width 91 height 15
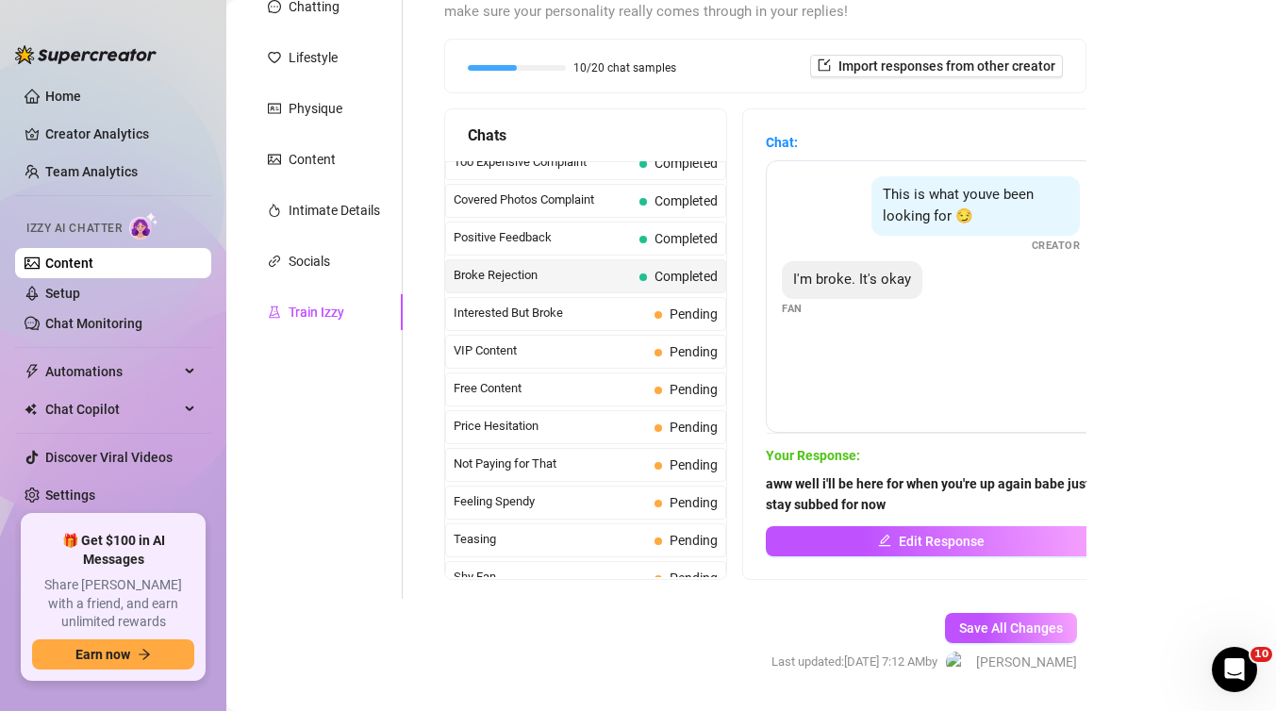
scroll to position [293, 0]
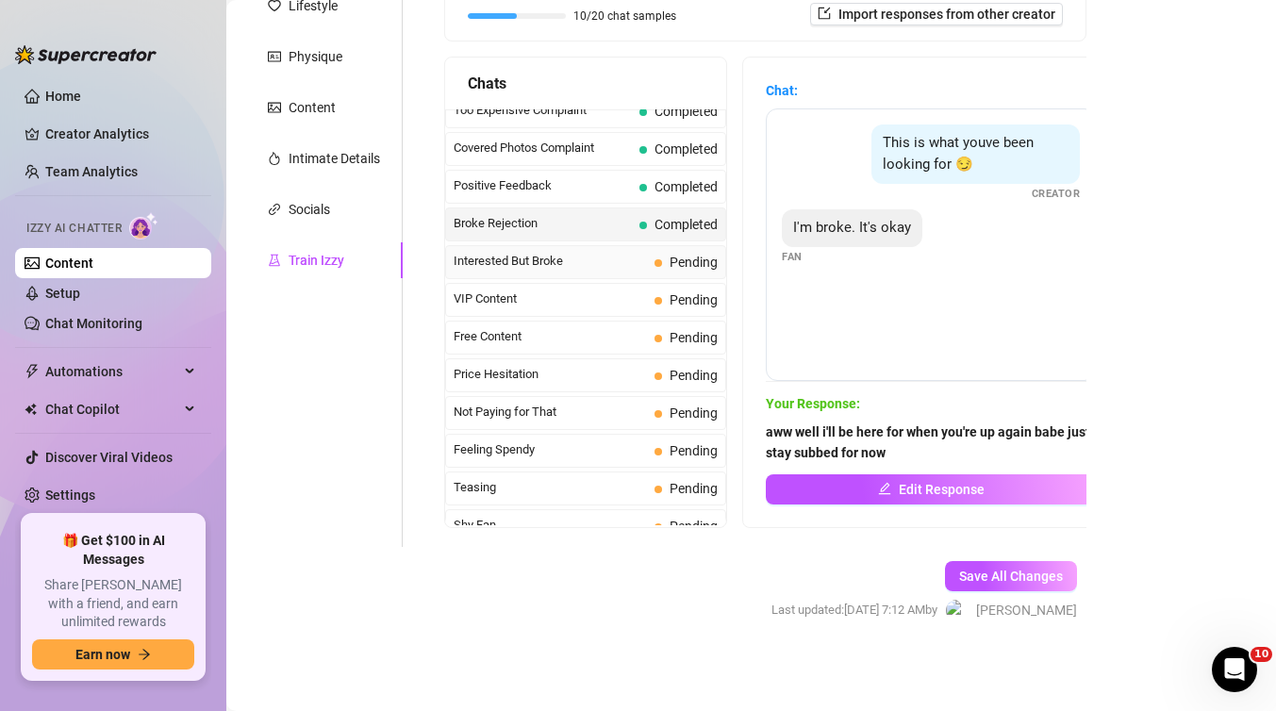
click at [620, 265] on span "Interested But Broke" at bounding box center [550, 261] width 193 height 19
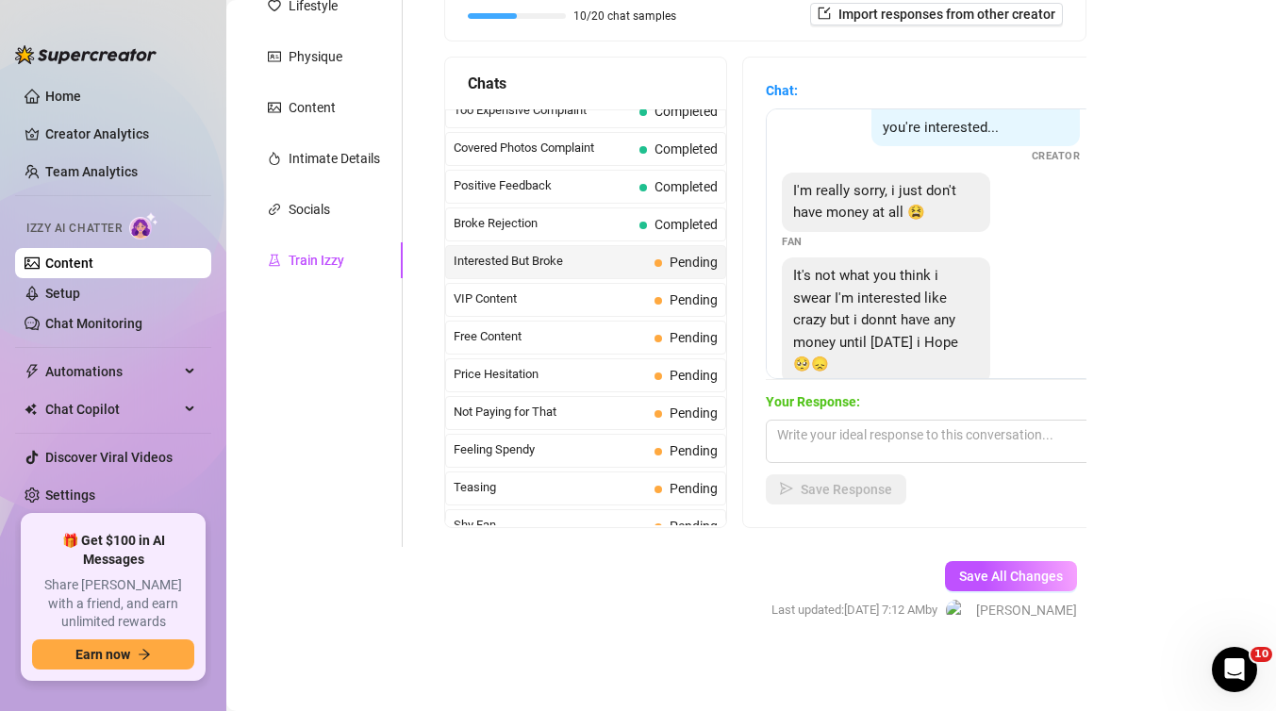
scroll to position [80, 0]
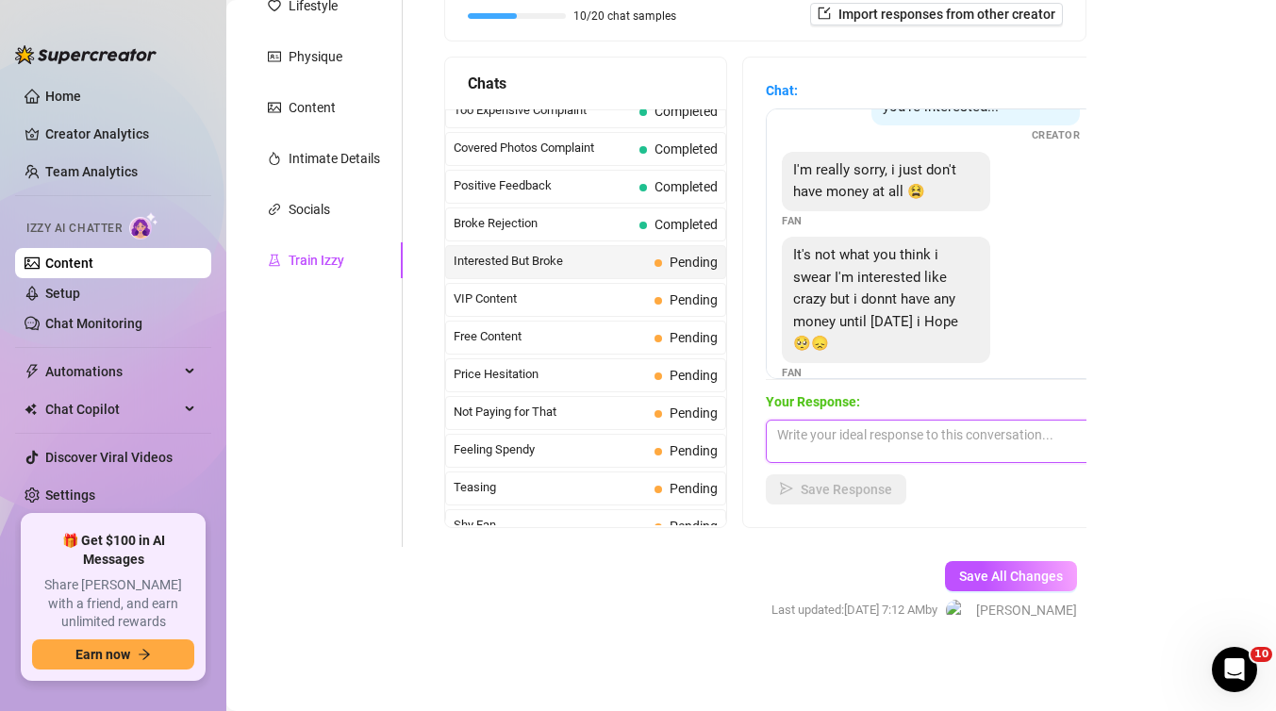
click at [788, 444] on textarea at bounding box center [931, 441] width 330 height 43
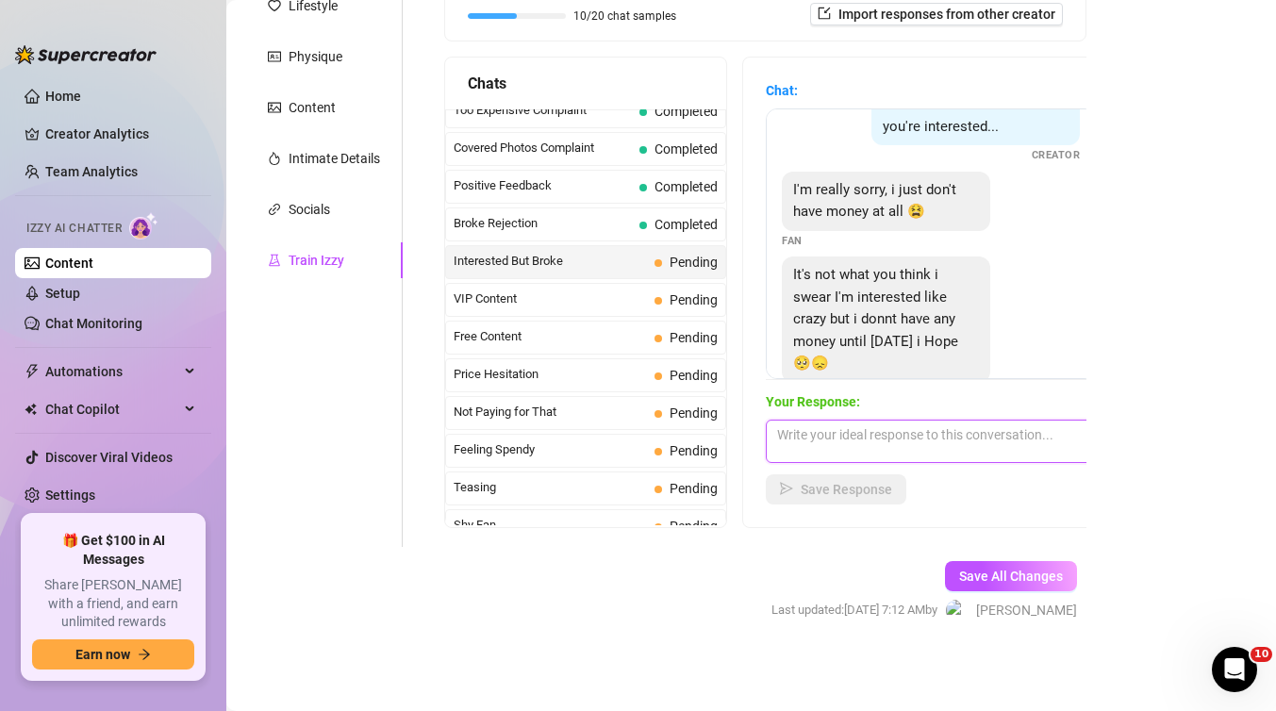
scroll to position [84, 0]
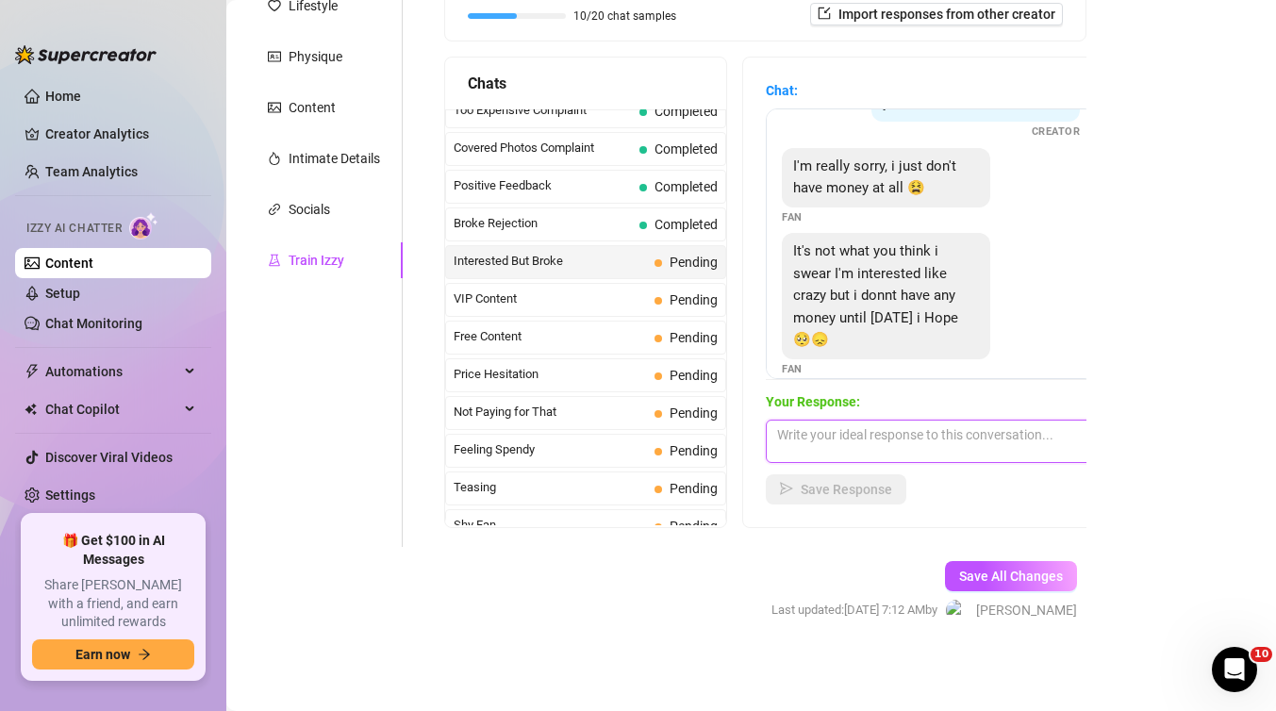
click at [837, 425] on textarea at bounding box center [931, 441] width 330 height 43
click at [884, 436] on textarea at bounding box center [931, 441] width 330 height 43
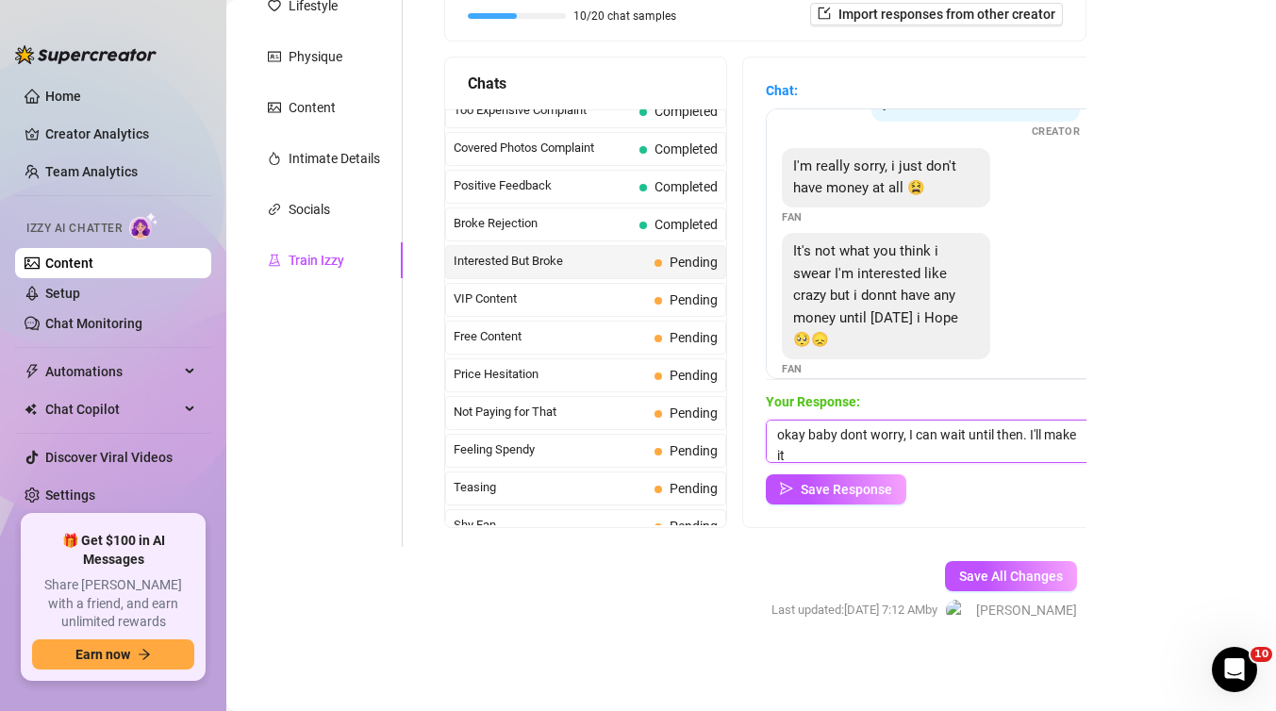
scroll to position [1, 0]
click at [864, 436] on textarea "okay baby dont worry, I can wait until then. I'll make it worth it for you baby" at bounding box center [931, 441] width 330 height 43
click at [912, 452] on textarea "okay baby don't worry, I can wait until then. I'll make it worth it for you baby" at bounding box center [931, 441] width 330 height 43
type textarea "okay baby don't worry, I can wait until then. I'll make it worth it for you bab…"
click at [883, 489] on span "Save Response" at bounding box center [846, 489] width 91 height 15
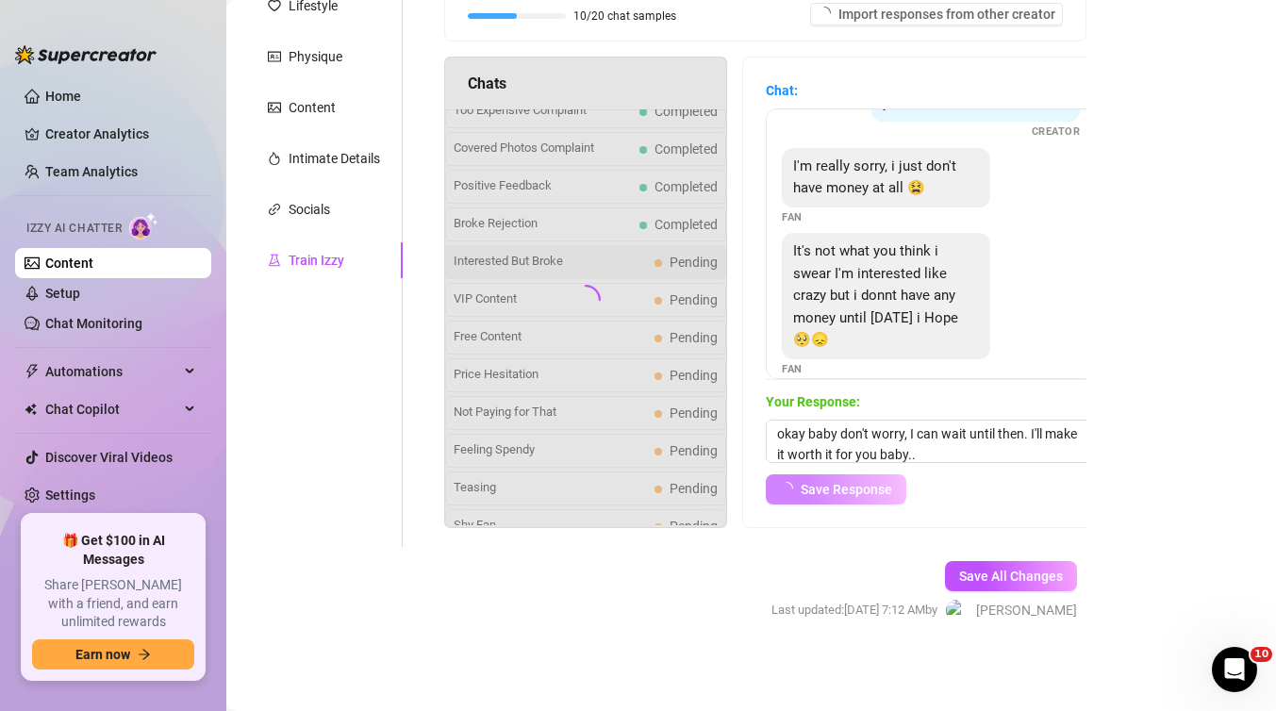
scroll to position [82, 0]
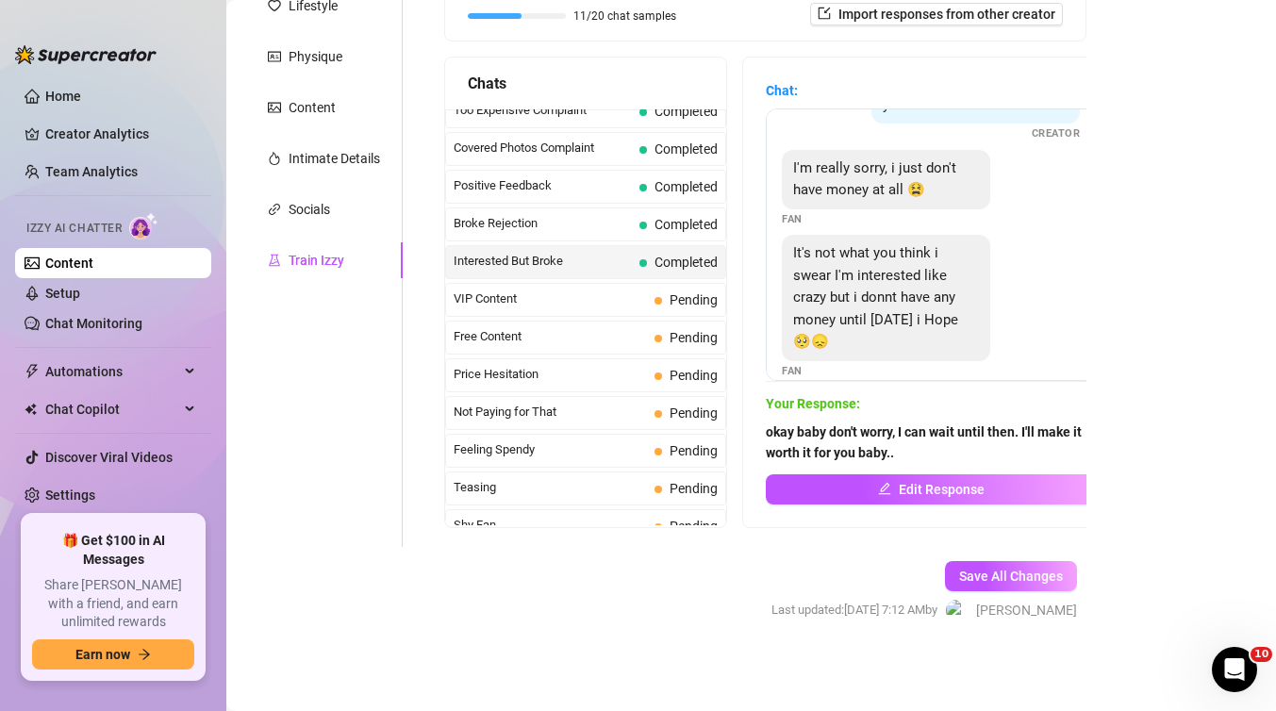
click at [593, 308] on div "VIP Content Pending" at bounding box center [585, 300] width 281 height 34
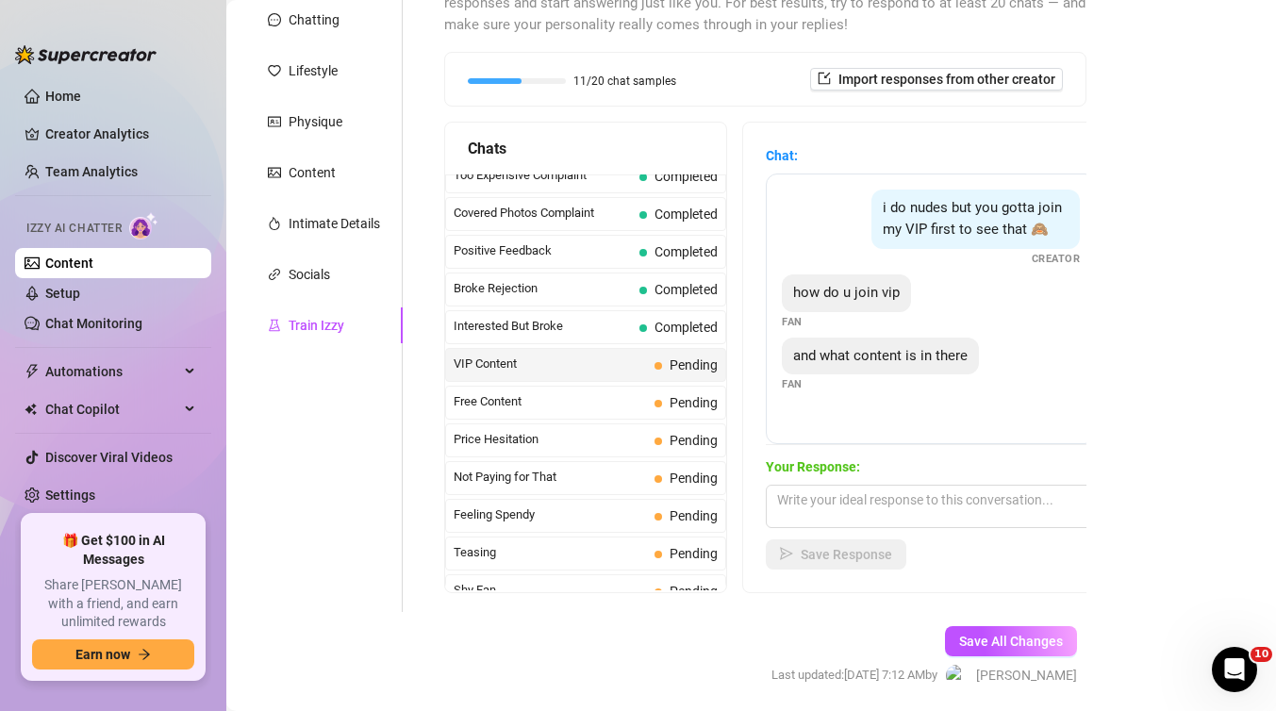
scroll to position [293, 0]
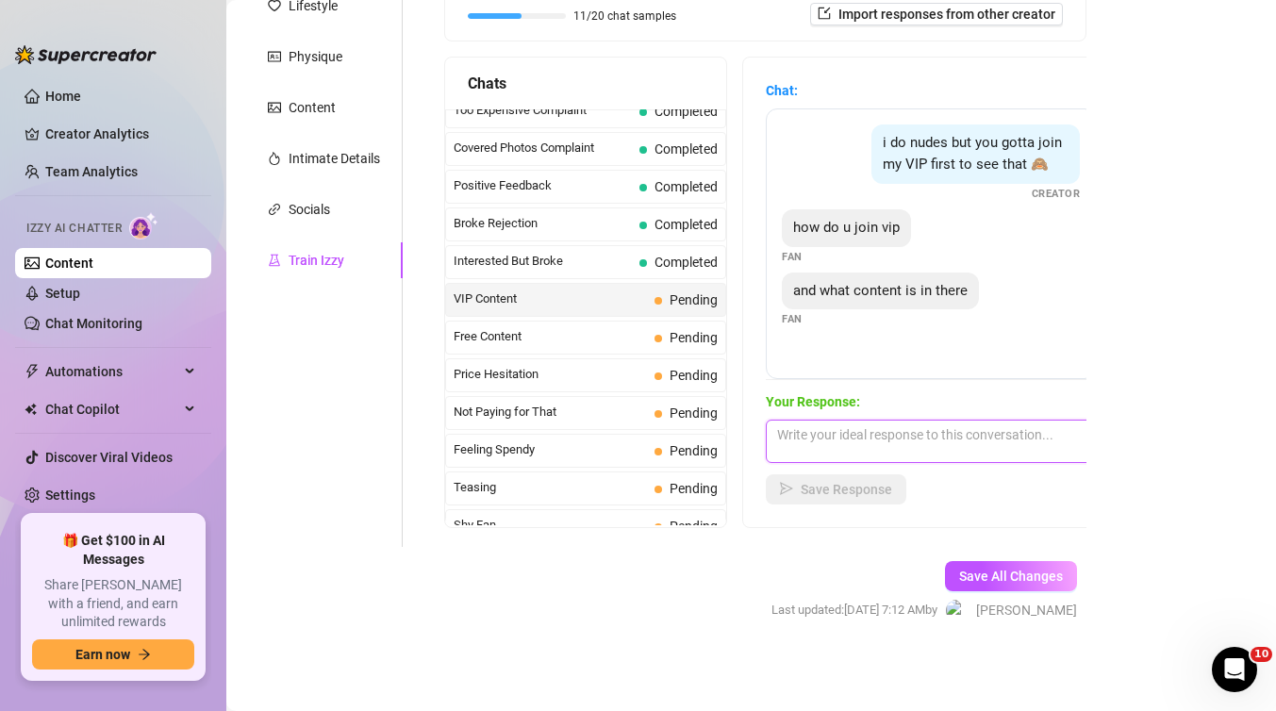
click at [808, 454] on textarea at bounding box center [931, 441] width 330 height 43
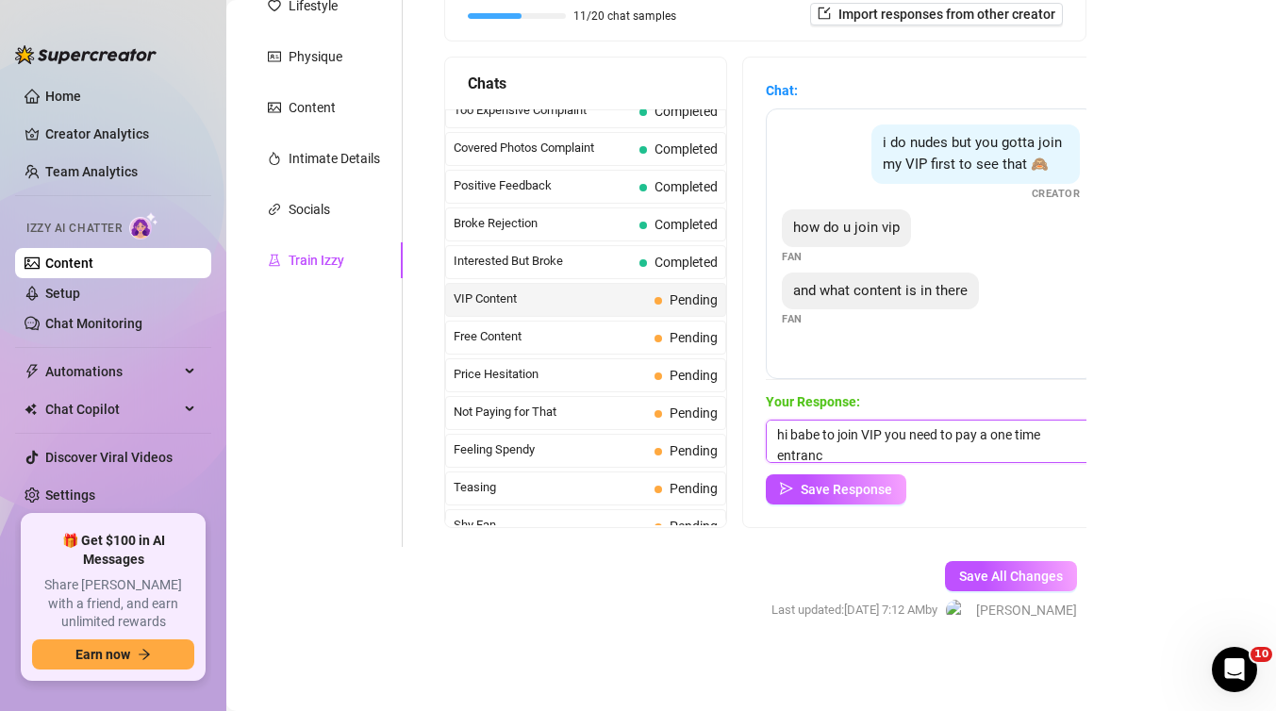
scroll to position [1, 0]
click at [839, 170] on div "i do nudes but you gotta join my VIP first to see that 🙈 Creator" at bounding box center [931, 162] width 298 height 77
click at [978, 451] on textarea "hi babe to join VIP you need to pay a one time entrance fee which is $100 after" at bounding box center [931, 441] width 330 height 43
click at [793, 453] on textarea "hi babe to join VIP you need to pay a one time entrance fee which is $100 after…" at bounding box center [931, 441] width 330 height 43
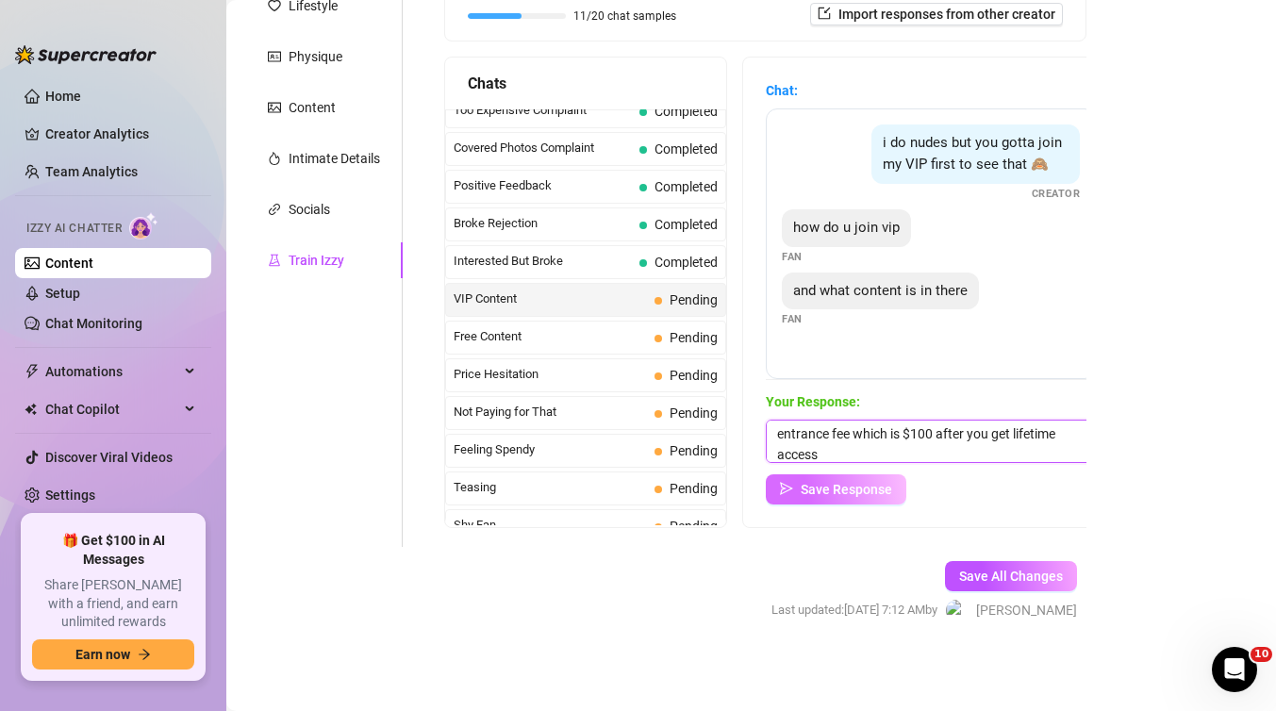
type textarea "hi babe to join VIP you need to pay a one time entrance fee which is $100 after…"
click at [813, 492] on span "Save Response" at bounding box center [846, 489] width 91 height 15
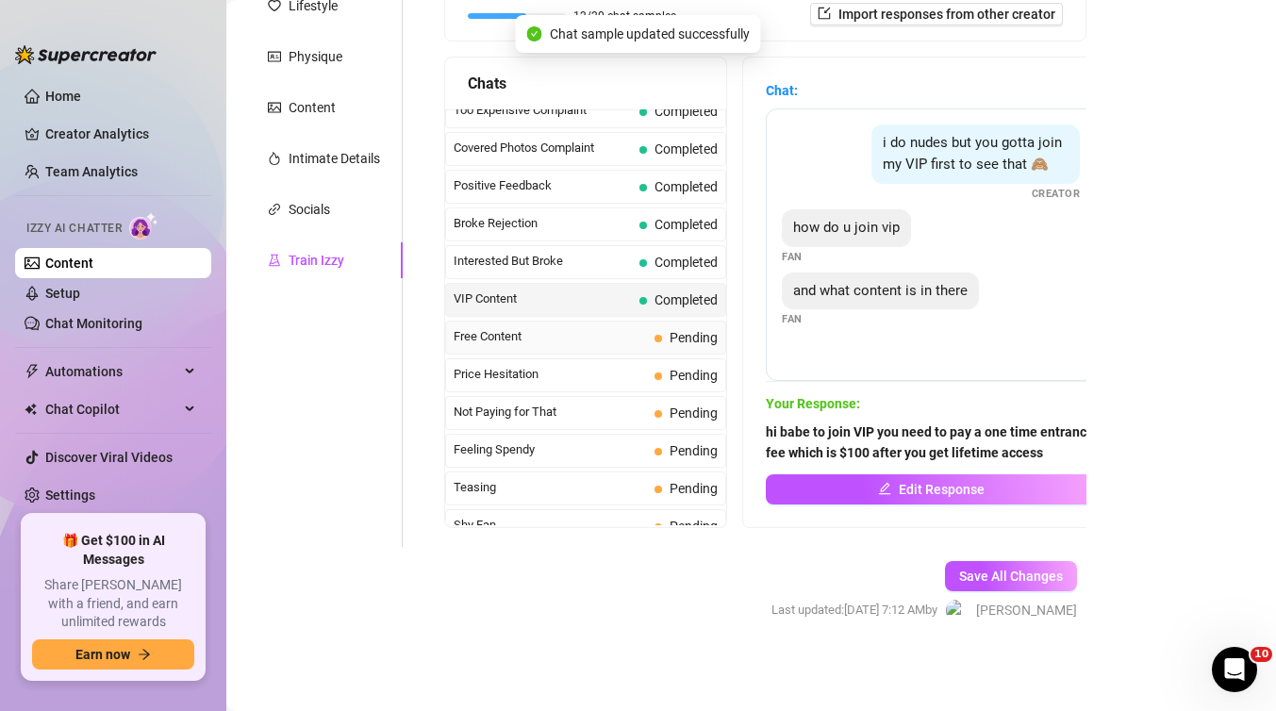
click at [578, 331] on span "Free Content" at bounding box center [550, 336] width 193 height 19
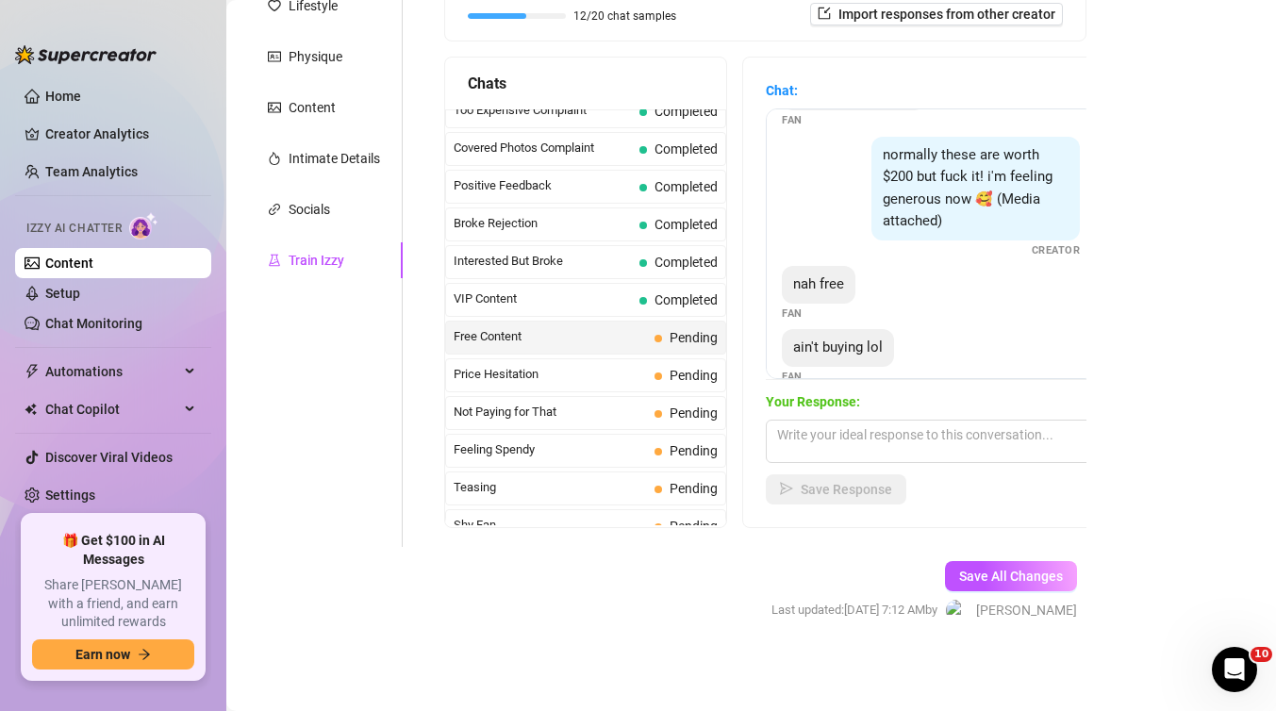
scroll to position [207, 0]
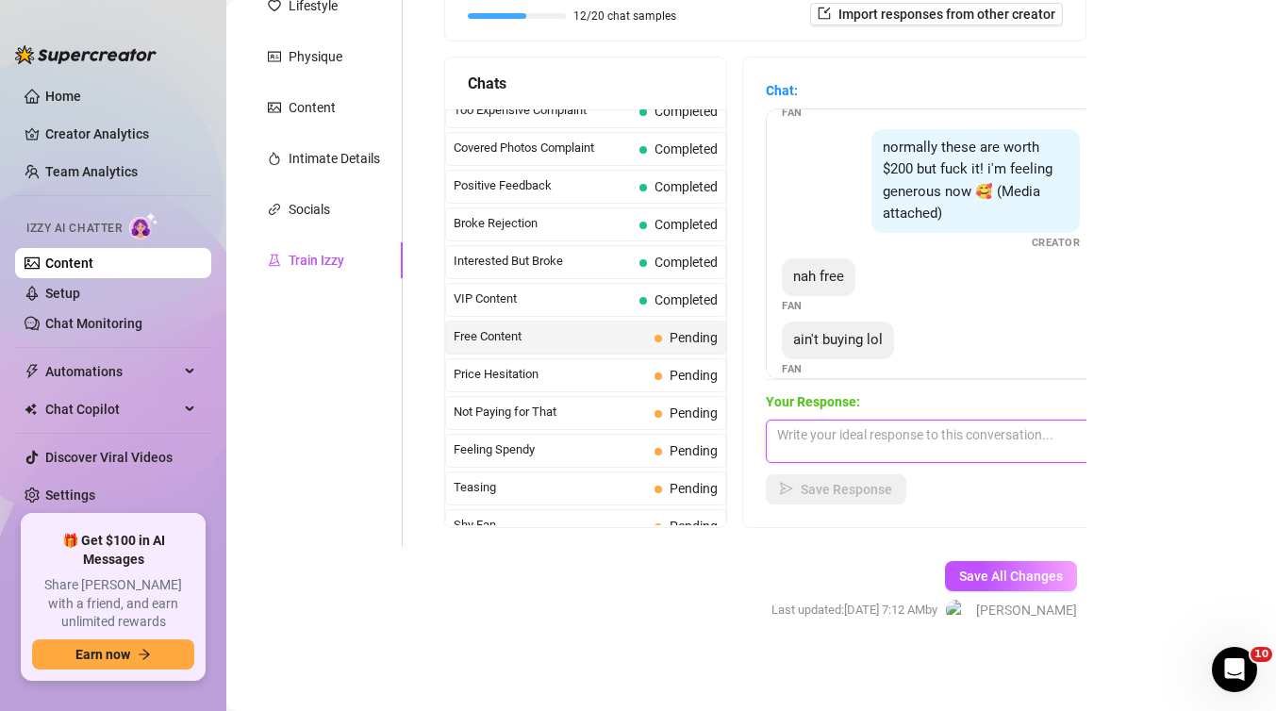
click at [821, 435] on textarea at bounding box center [931, 441] width 330 height 43
type textarea "c"
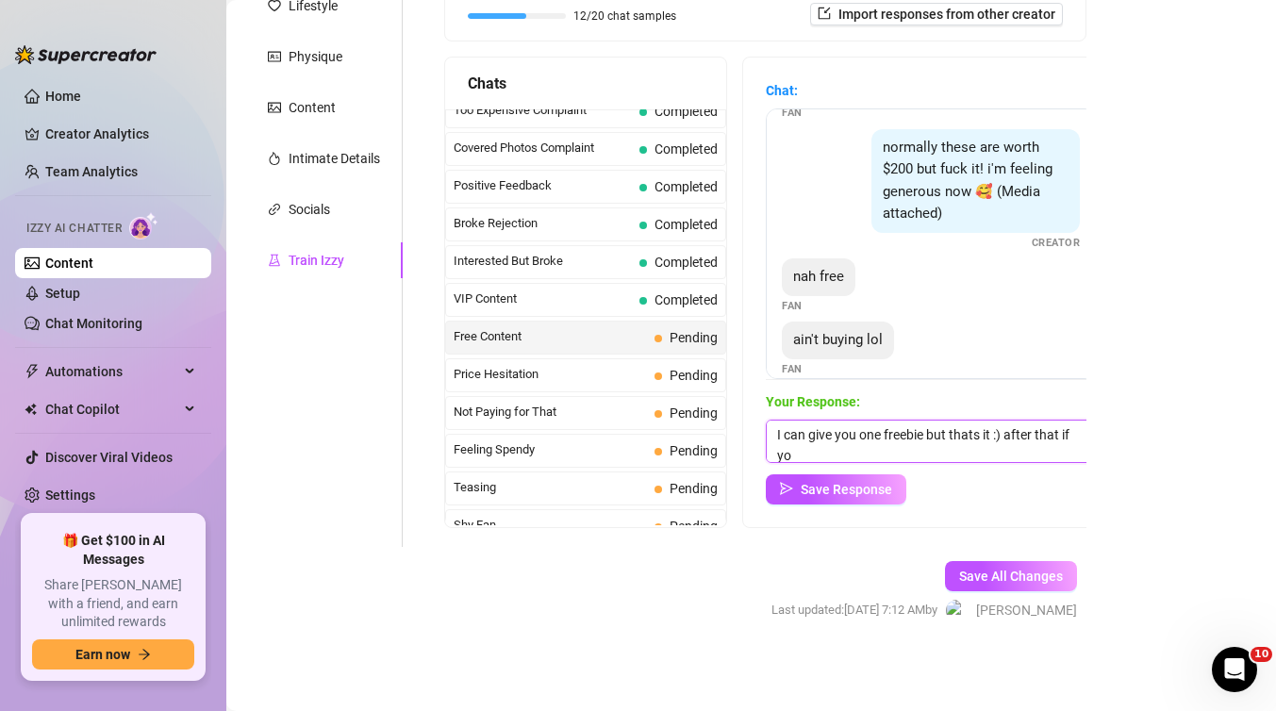
scroll to position [1, 0]
type textarea "I can give you one freebie but thats it :) after that if you want to see more, …"
click at [844, 486] on span "Save Response" at bounding box center [846, 489] width 91 height 15
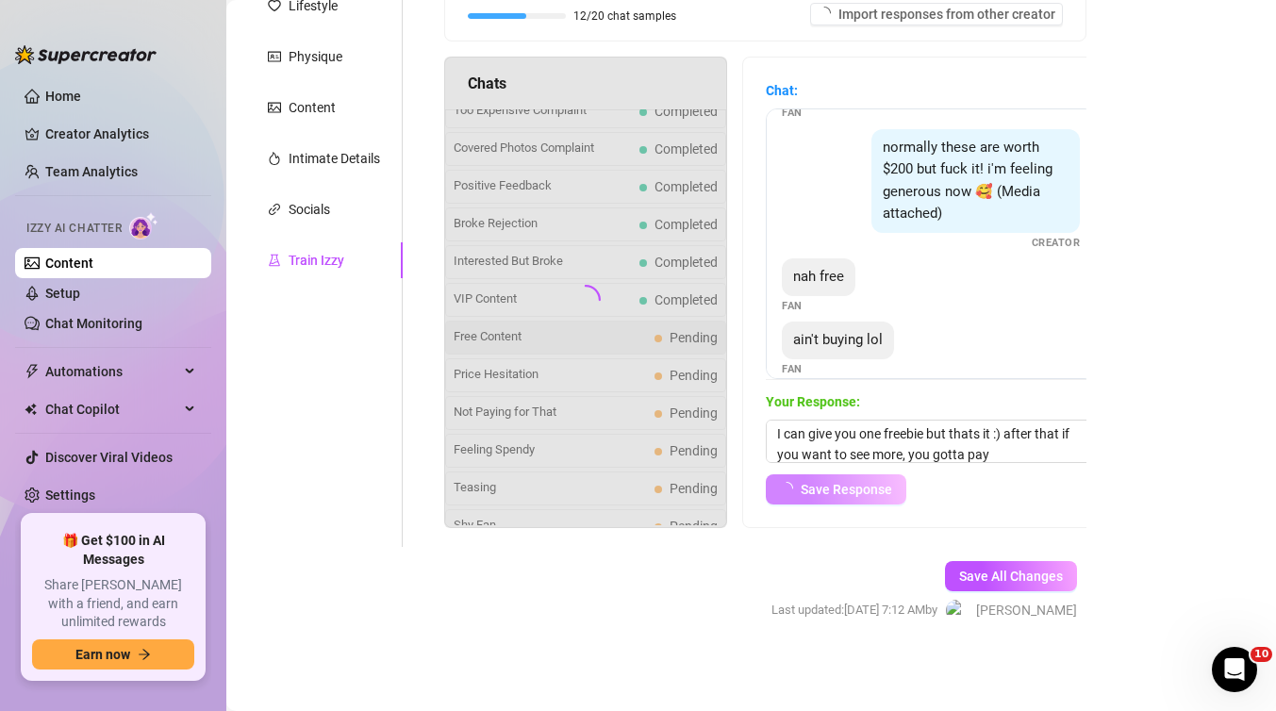
scroll to position [205, 0]
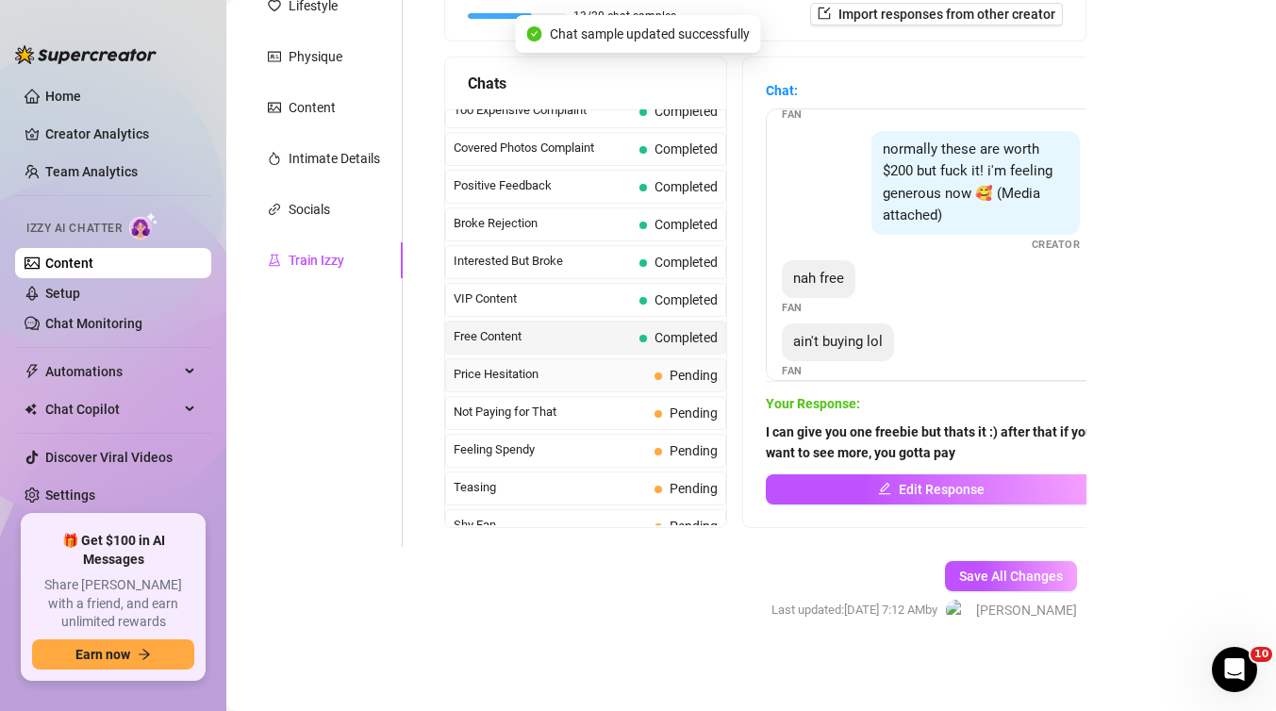
click at [577, 378] on span "Price Hesitation" at bounding box center [550, 374] width 193 height 19
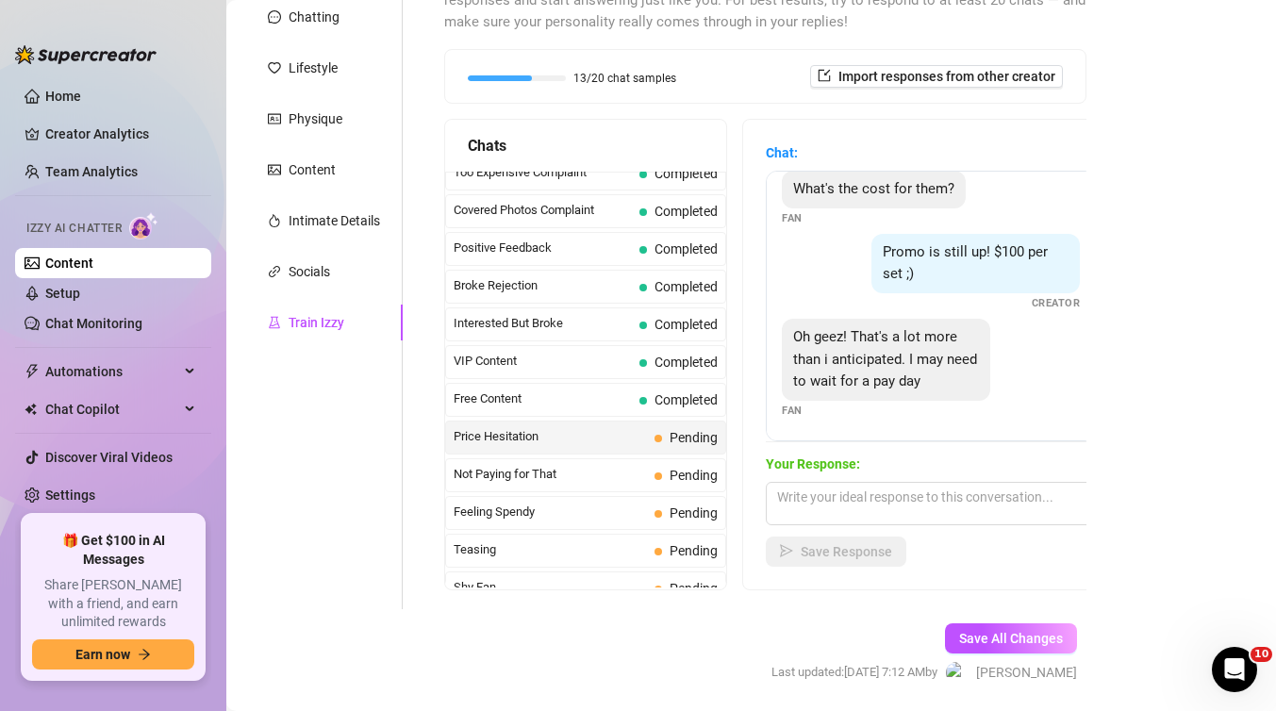
scroll to position [102, 0]
click at [798, 499] on textarea at bounding box center [931, 503] width 330 height 43
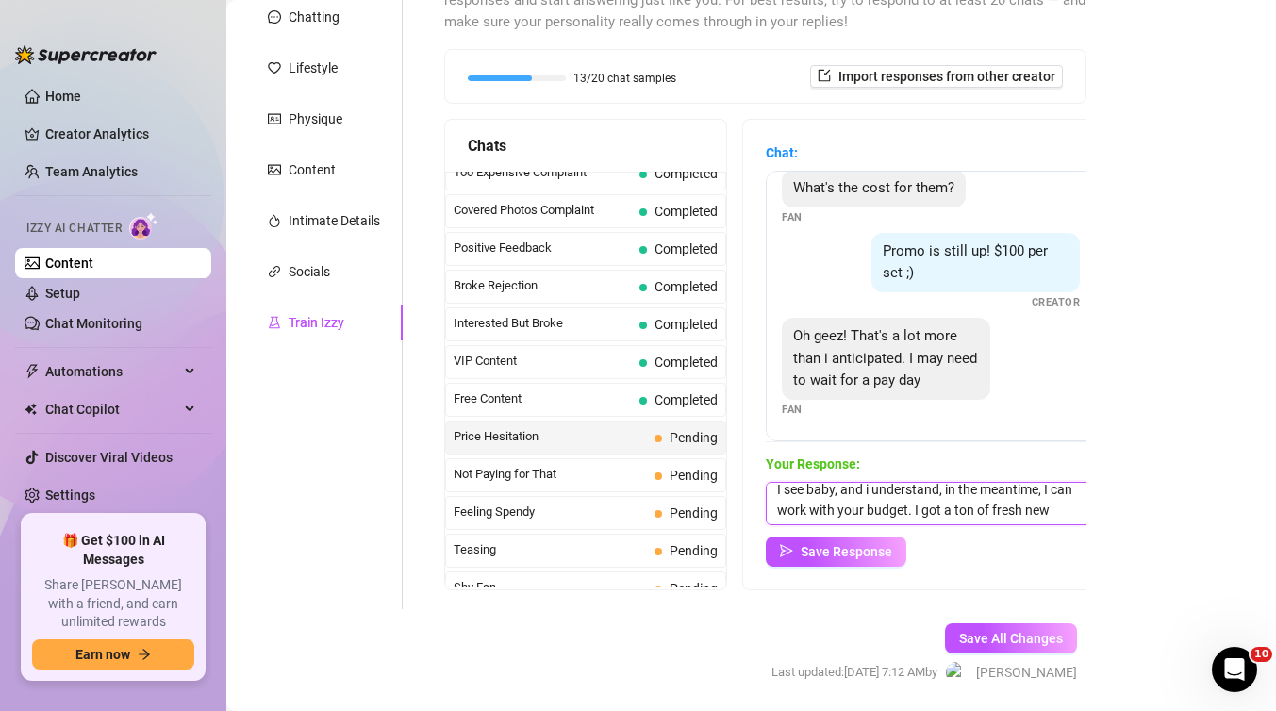
scroll to position [22, 0]
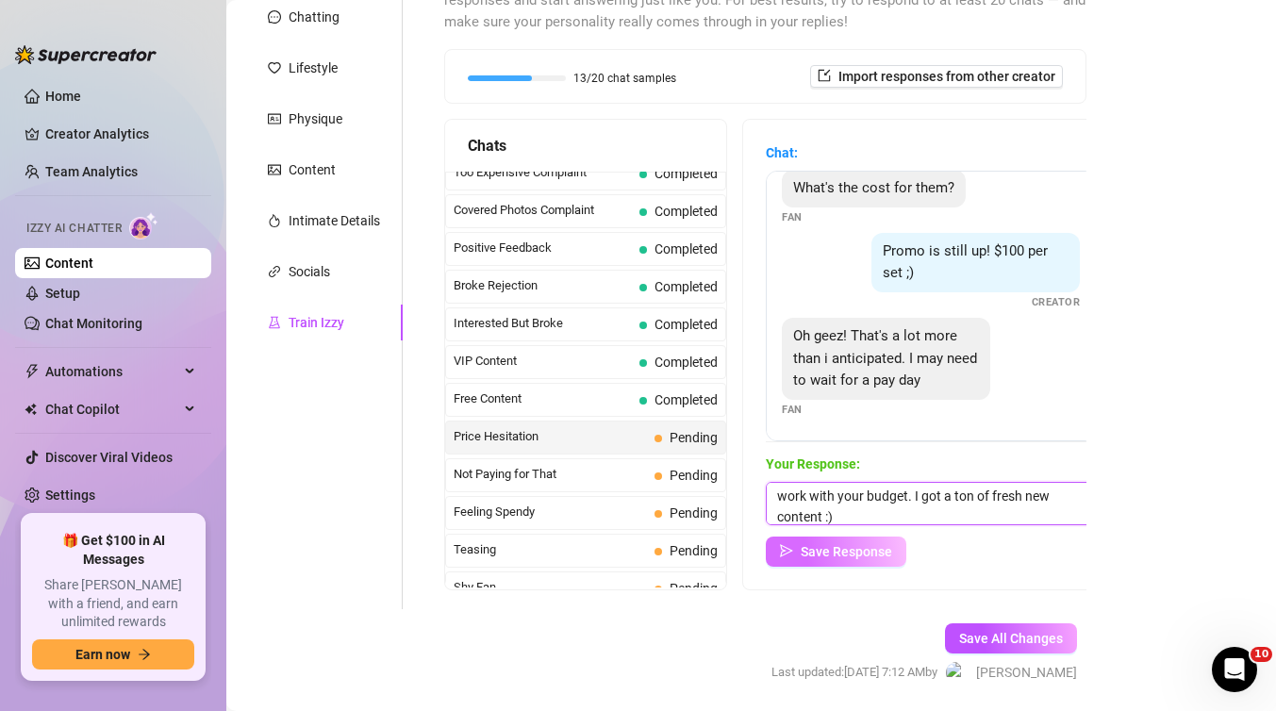
type textarea "I see baby, and i understand, in the meantime, I can work with your budget. I g…"
click at [818, 555] on span "Save Response" at bounding box center [846, 551] width 91 height 15
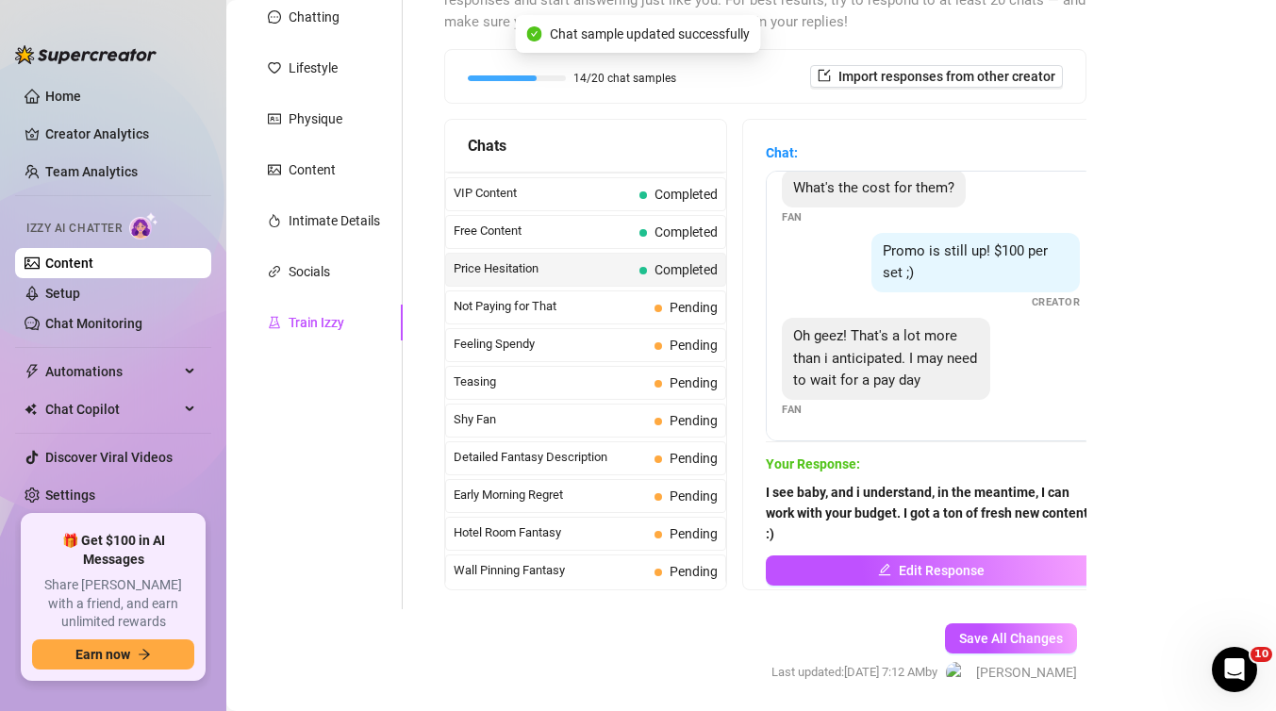
scroll to position [474, 0]
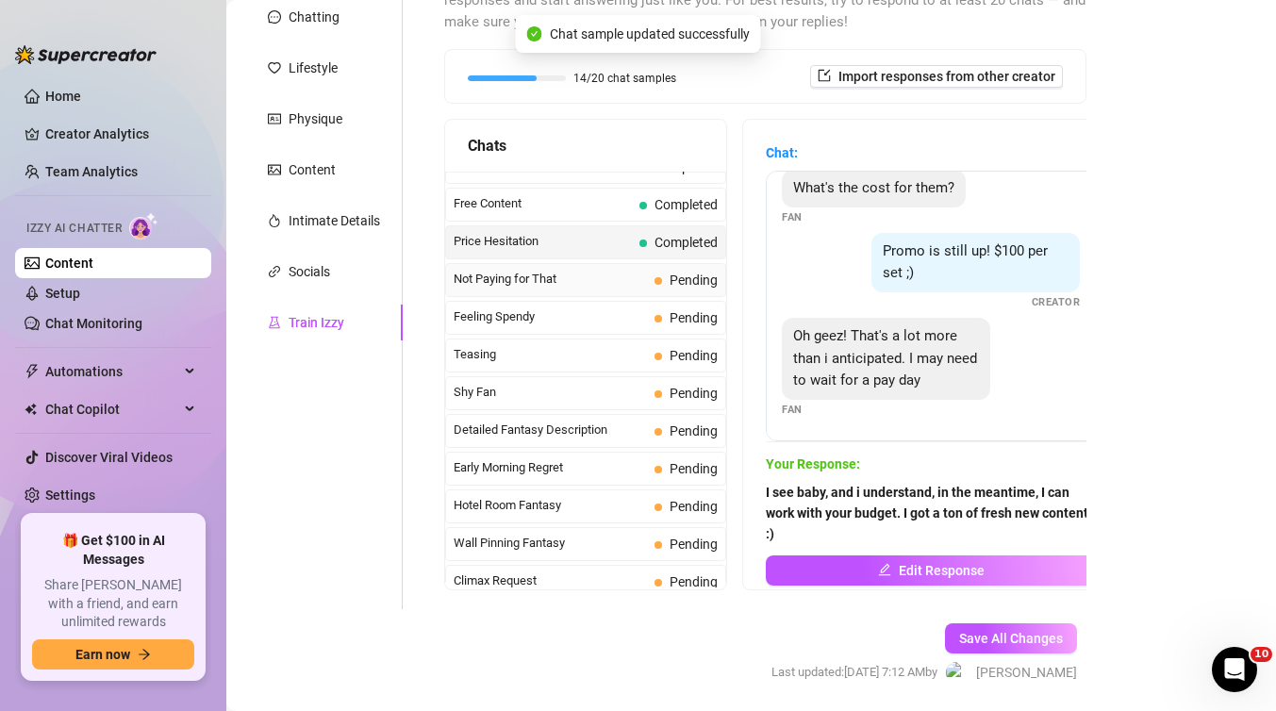
click at [603, 274] on span "Not Paying for That" at bounding box center [550, 279] width 193 height 19
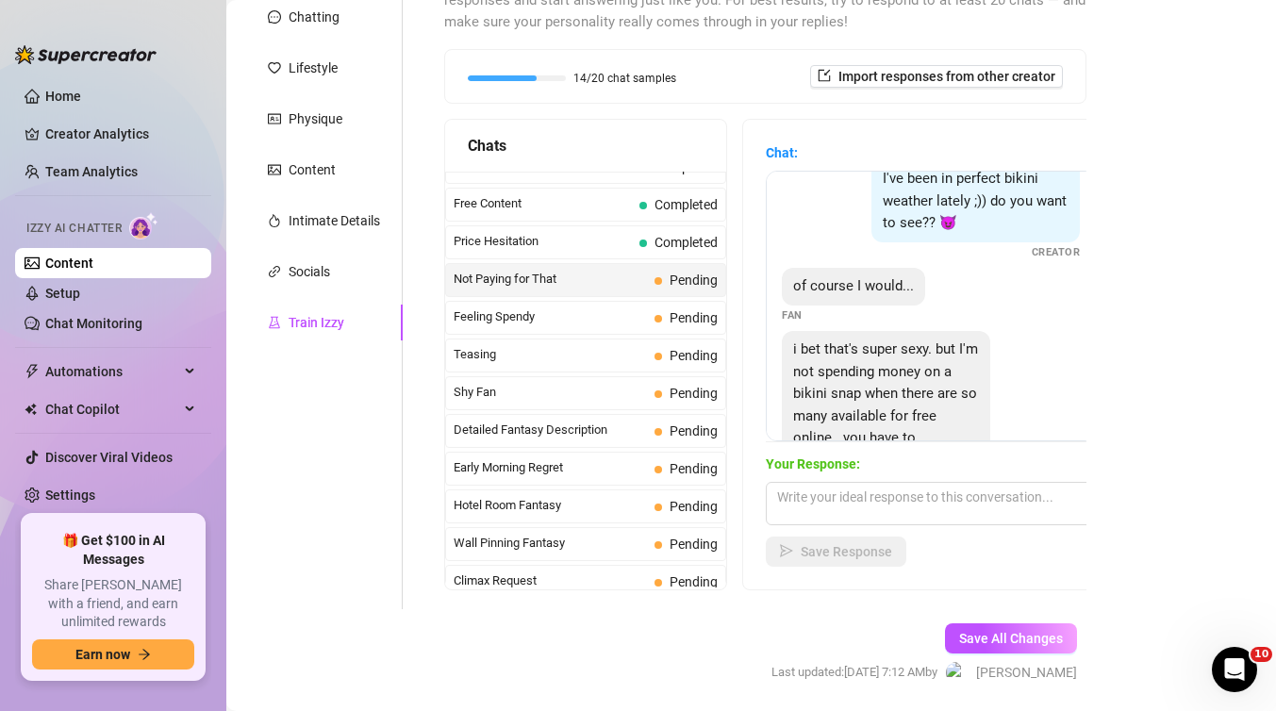
scroll to position [150, 0]
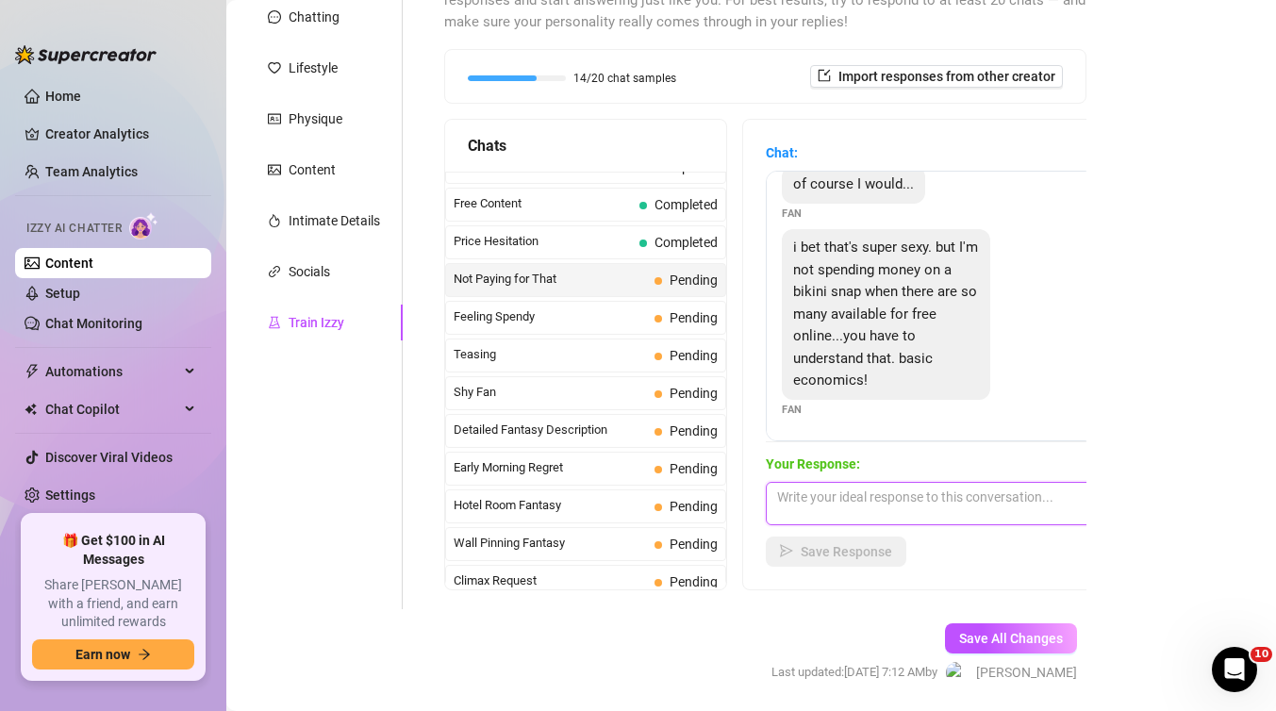
click at [858, 509] on textarea at bounding box center [931, 503] width 330 height 43
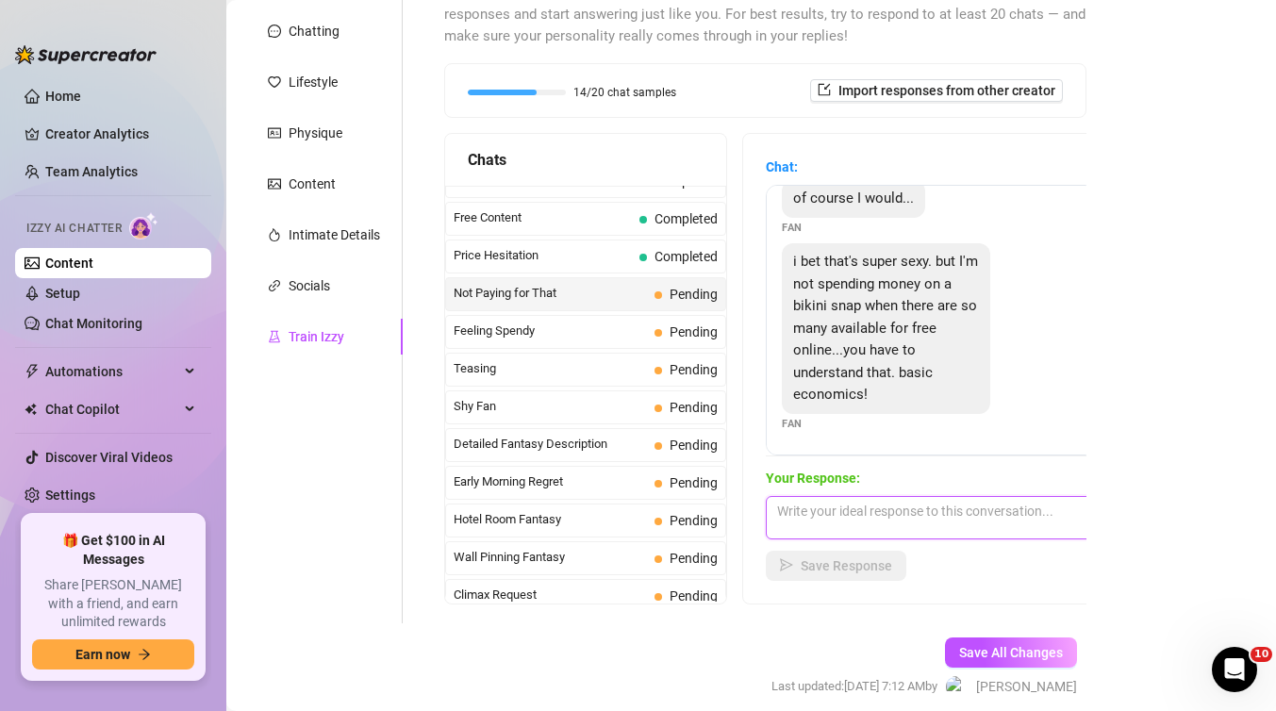
click at [822, 510] on textarea at bounding box center [931, 517] width 330 height 43
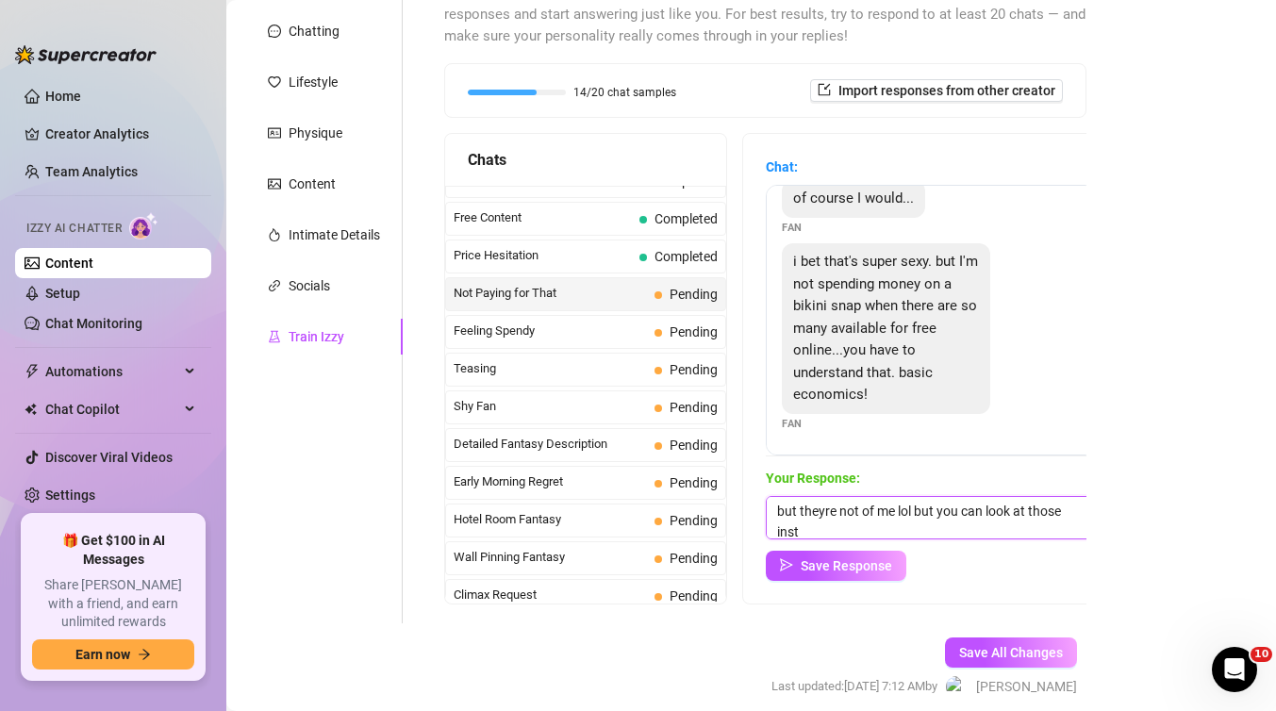
scroll to position [1, 0]
click at [824, 514] on textarea "but theyre not of me lol but you can look at those instead" at bounding box center [931, 517] width 330 height 43
click at [854, 525] on textarea "but they're not of me lol but you can look at those instead" at bounding box center [931, 517] width 330 height 43
type textarea "but they're not of me lol but you can look at those instead..."
click at [860, 578] on button "Save Response" at bounding box center [836, 566] width 141 height 30
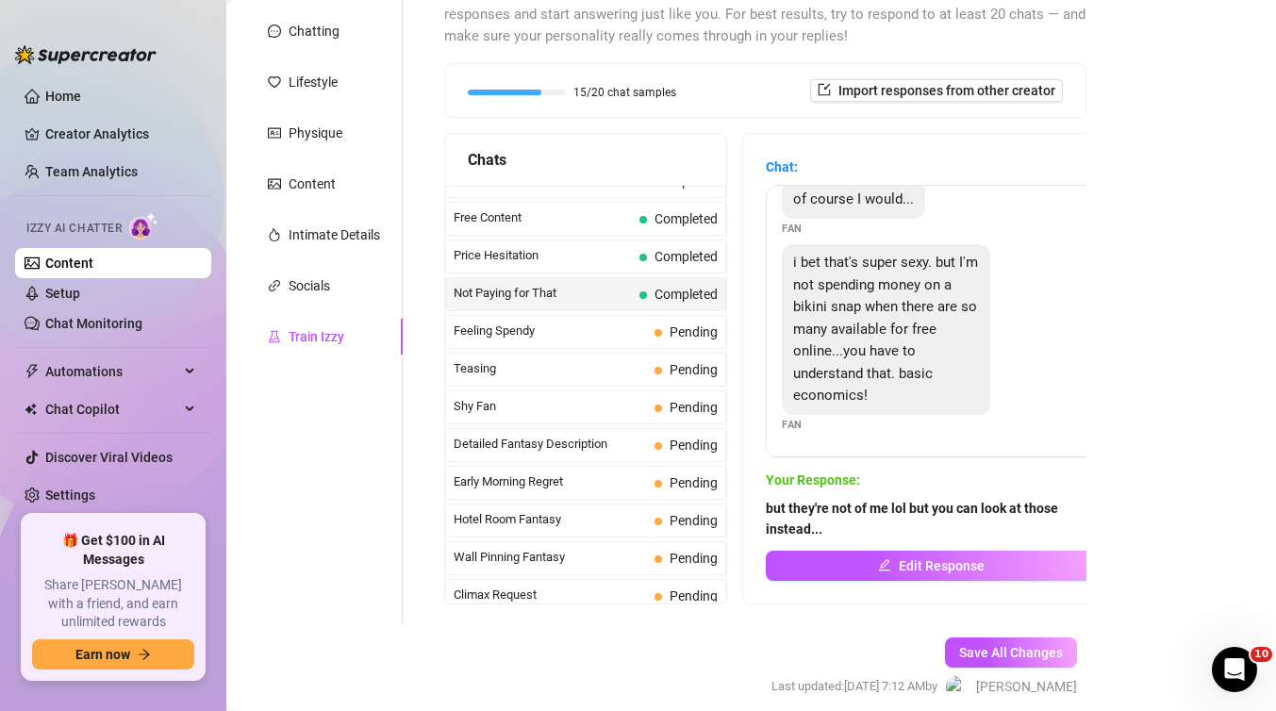
scroll to position [148, 0]
click at [629, 324] on span "Feeling Spendy" at bounding box center [550, 331] width 193 height 19
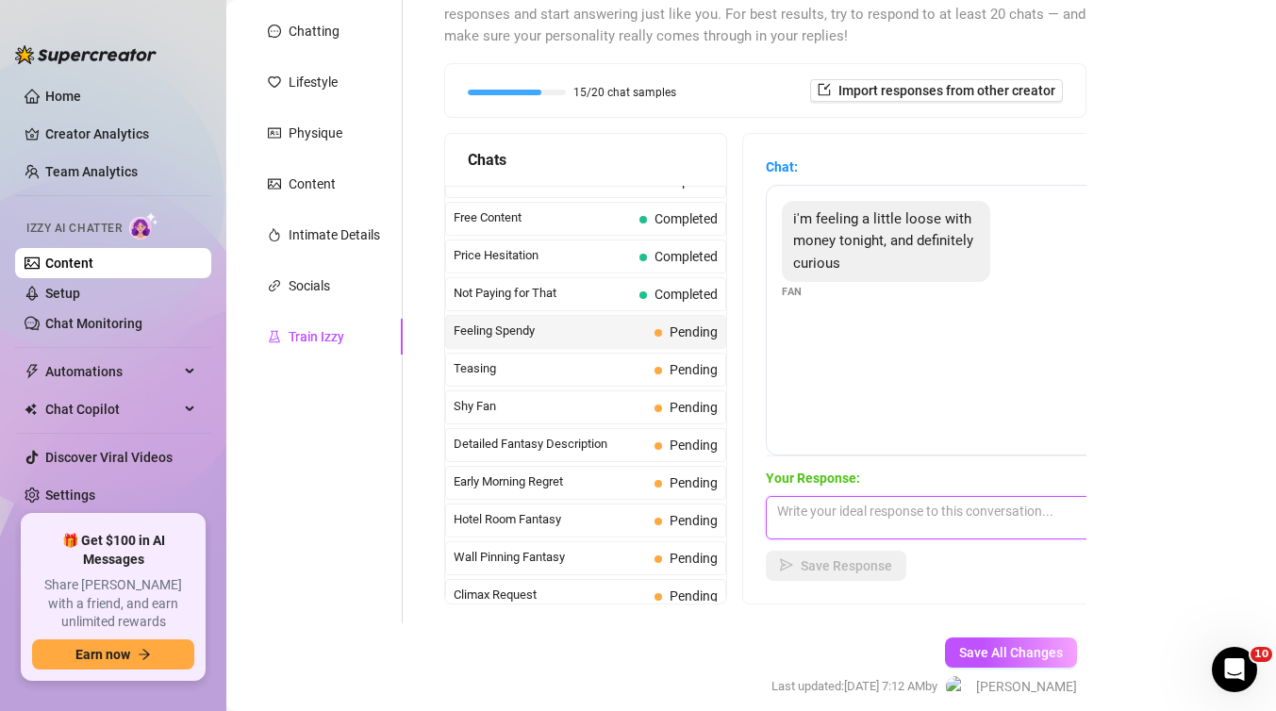
click at [797, 515] on textarea at bounding box center [931, 517] width 330 height 43
type textarea "o"
type textarea "g"
click at [797, 515] on textarea "mmm, i'm wet alread" at bounding box center [931, 517] width 330 height 43
click at [917, 506] on textarea "mmm, i'm wet alread" at bounding box center [931, 517] width 330 height 43
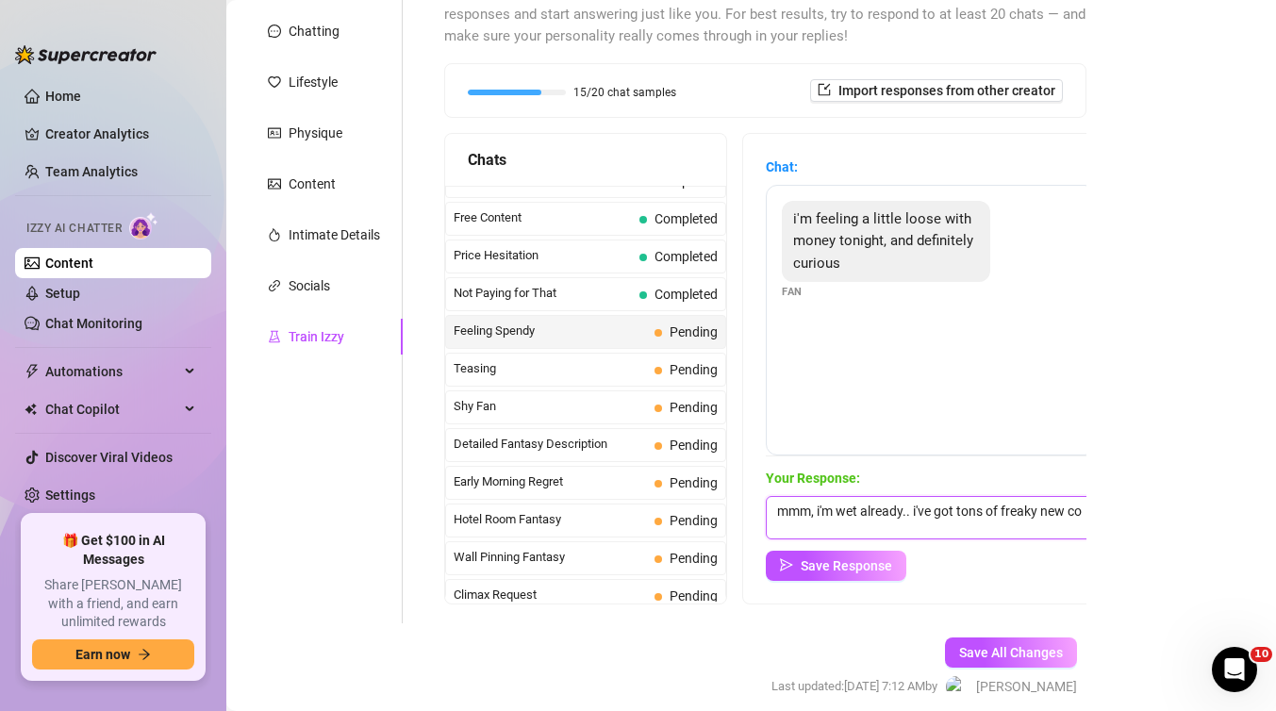
scroll to position [1, 0]
type textarea "mmm, i'm wet already.. i've got tons of freaky new content"
click at [857, 559] on span "Save Response" at bounding box center [846, 565] width 91 height 15
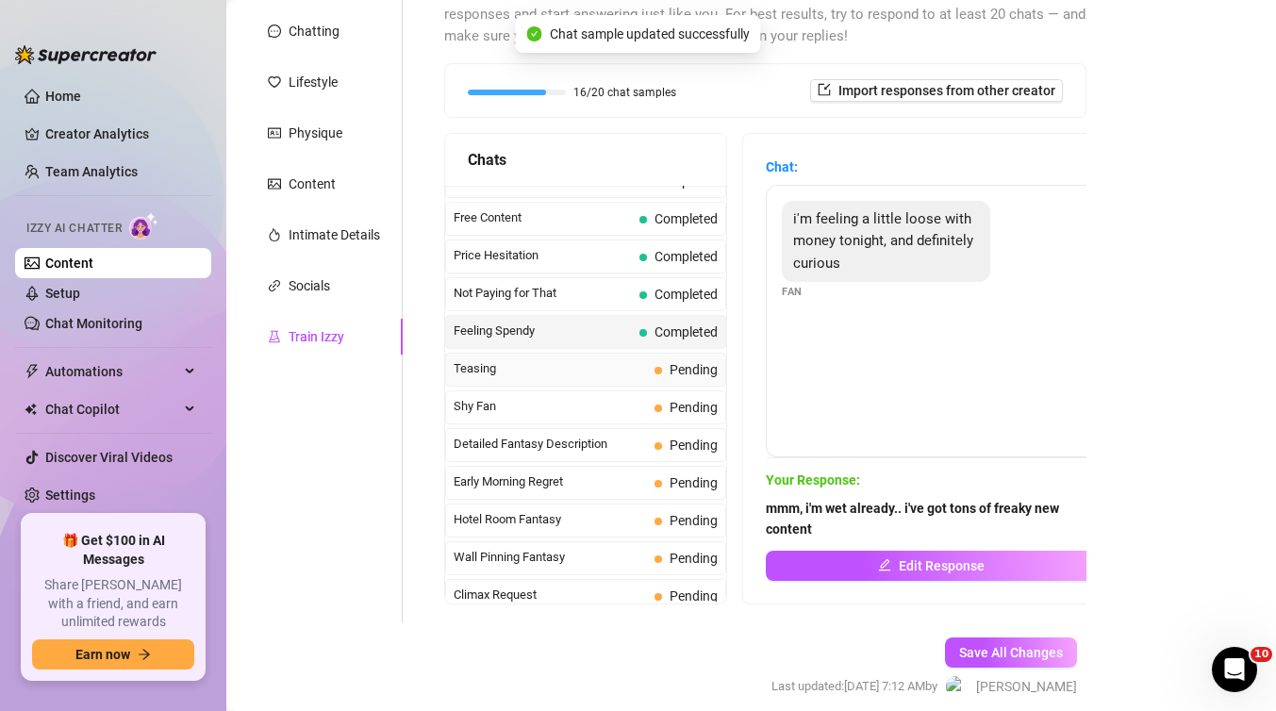
click at [569, 370] on span "Teasing" at bounding box center [550, 368] width 193 height 19
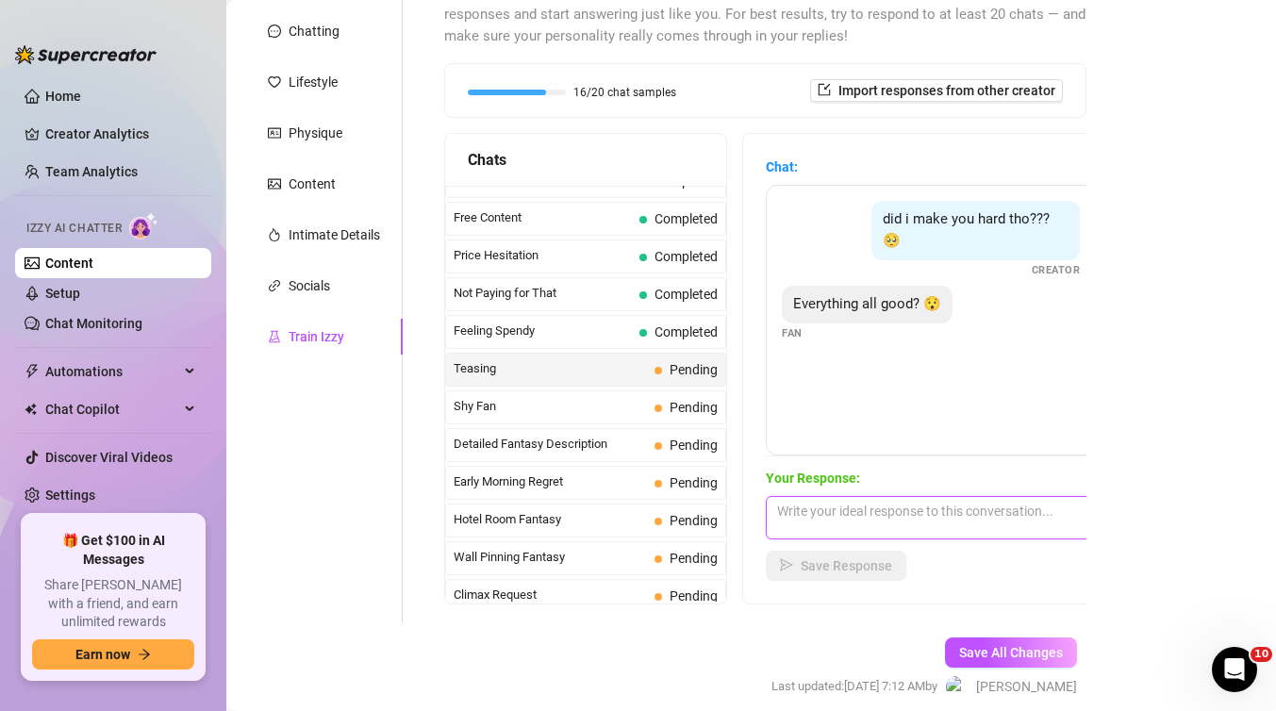
click at [878, 515] on textarea at bounding box center [931, 517] width 330 height 43
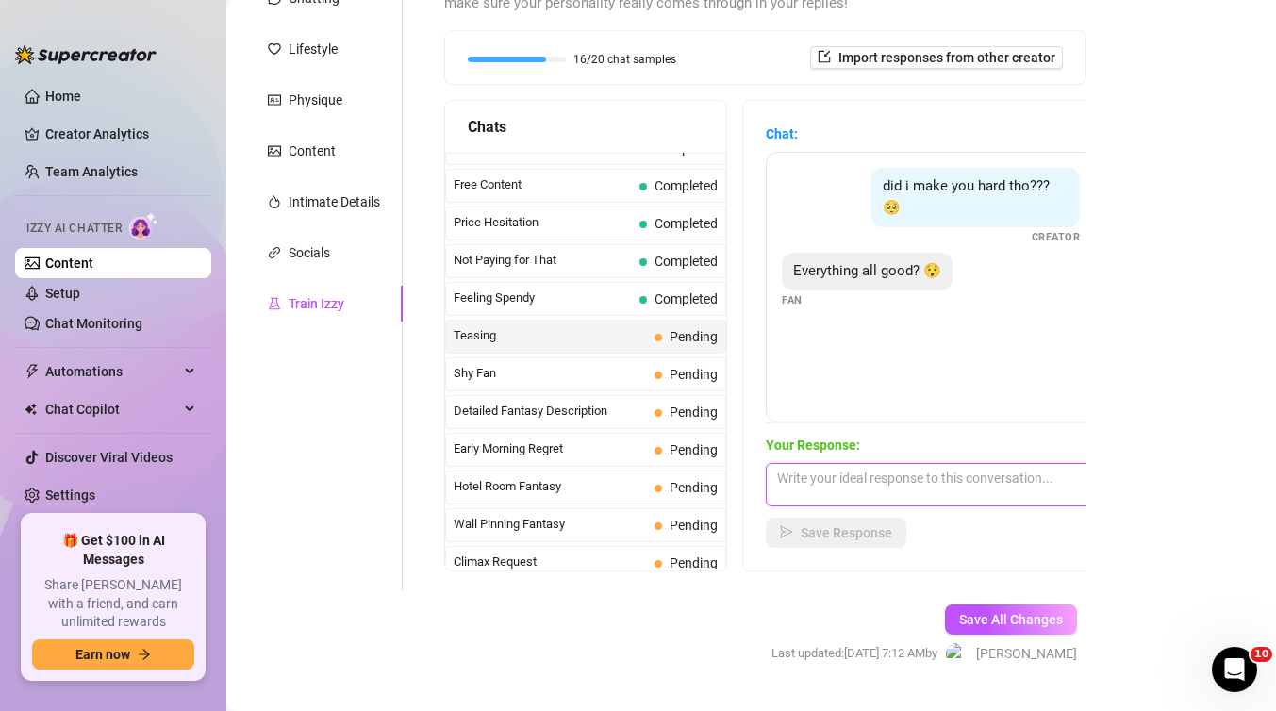
scroll to position [253, 0]
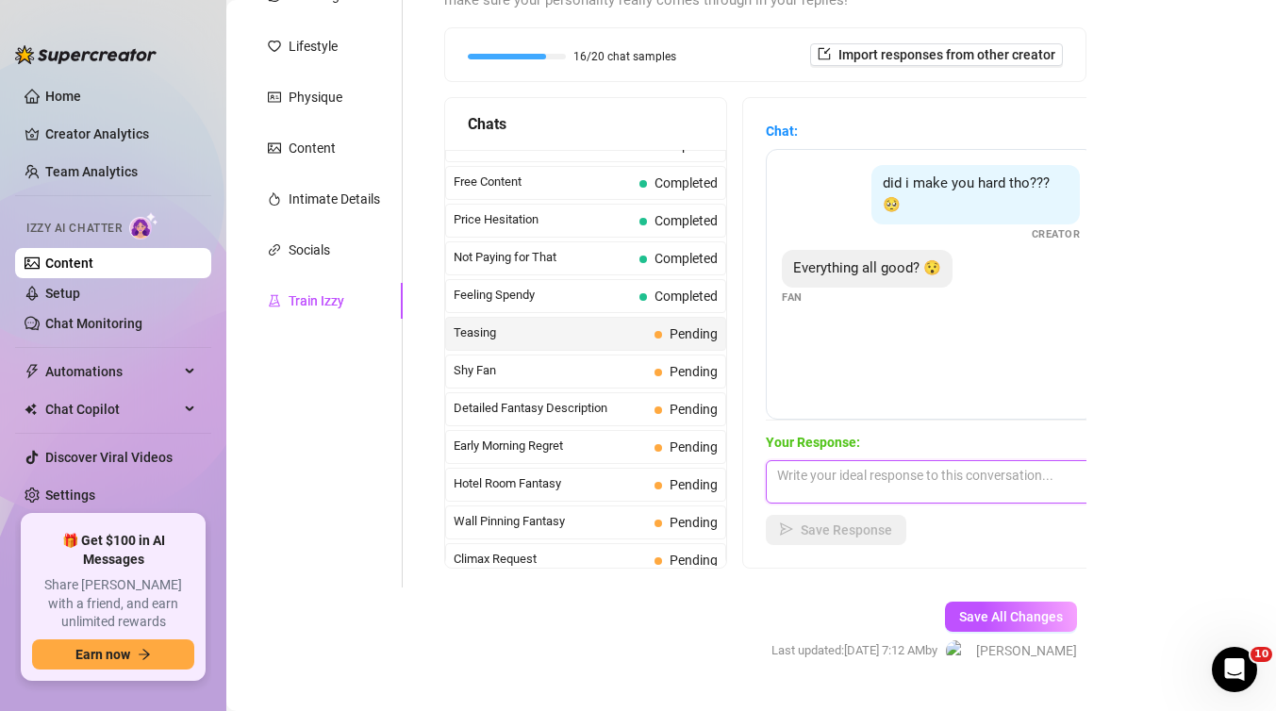
click at [799, 484] on textarea at bounding box center [931, 481] width 330 height 43
type textarea "I'll tell you whats good.. my tight wet kitty"
click at [811, 541] on button "Save Response" at bounding box center [836, 530] width 141 height 30
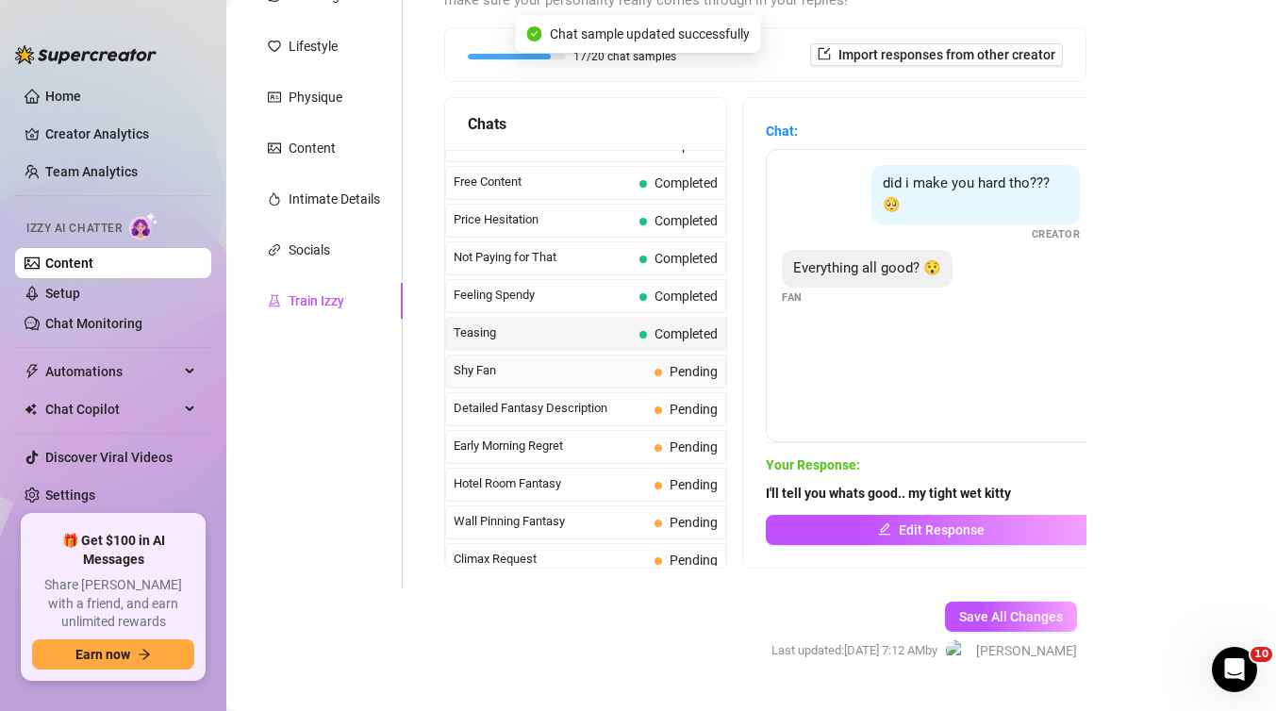
click at [577, 381] on div "Shy Fan Pending" at bounding box center [585, 372] width 281 height 34
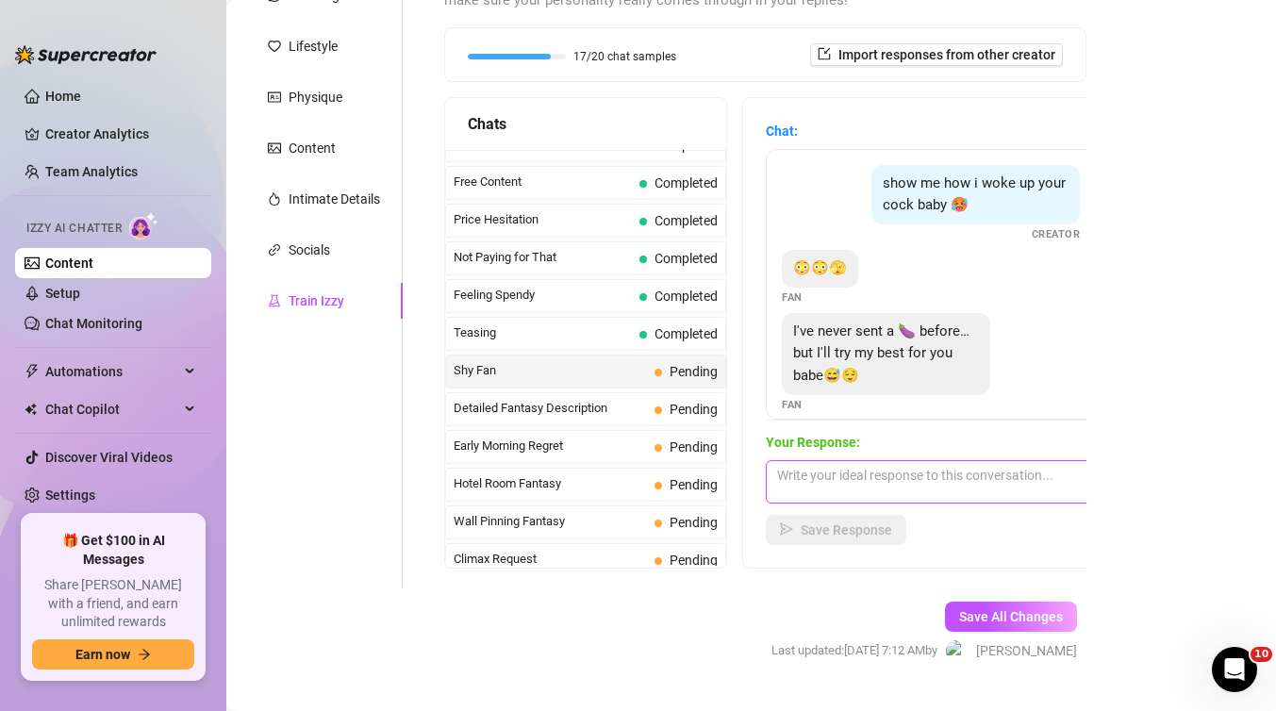
click at [880, 486] on textarea at bounding box center [931, 481] width 330 height 43
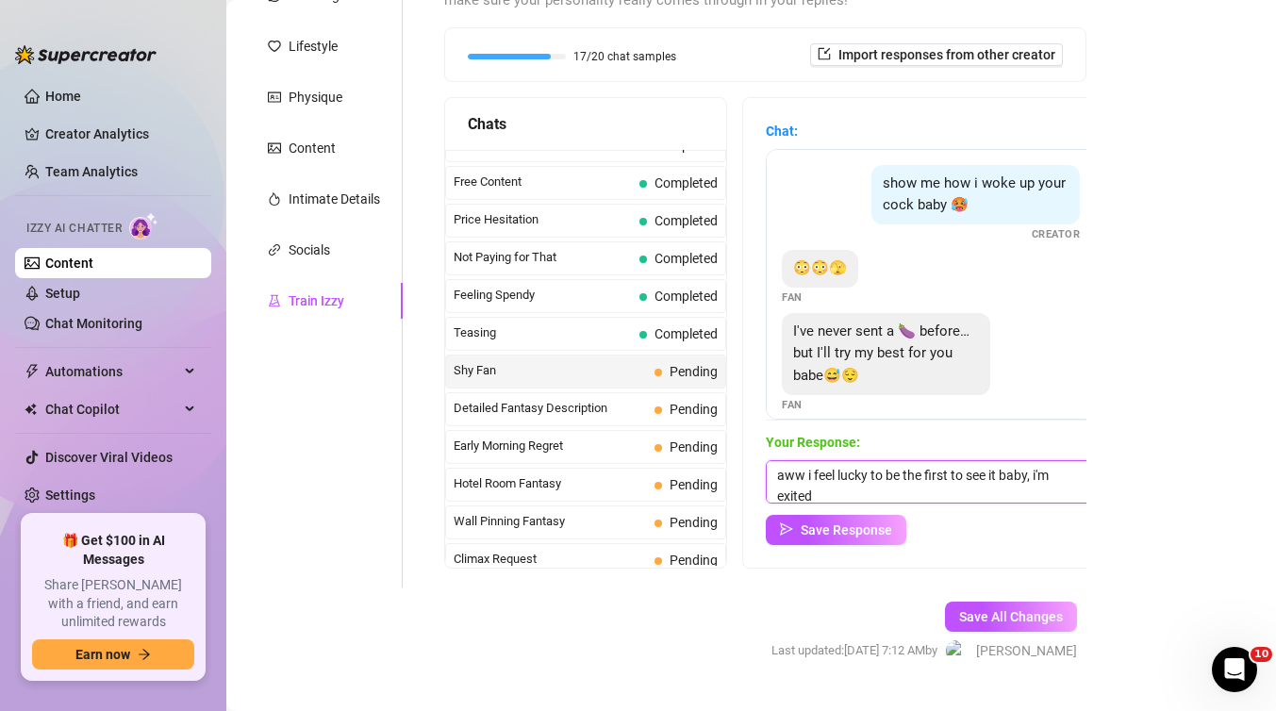
scroll to position [1, 0]
click at [1000, 475] on textarea "aww i feel lucky to be the first to see it baby, i'm exited" at bounding box center [931, 481] width 330 height 43
type textarea "aww i feel lucky to be the first to see it this way baby, i'm exited"
click at [868, 526] on span "Save Response" at bounding box center [846, 530] width 91 height 15
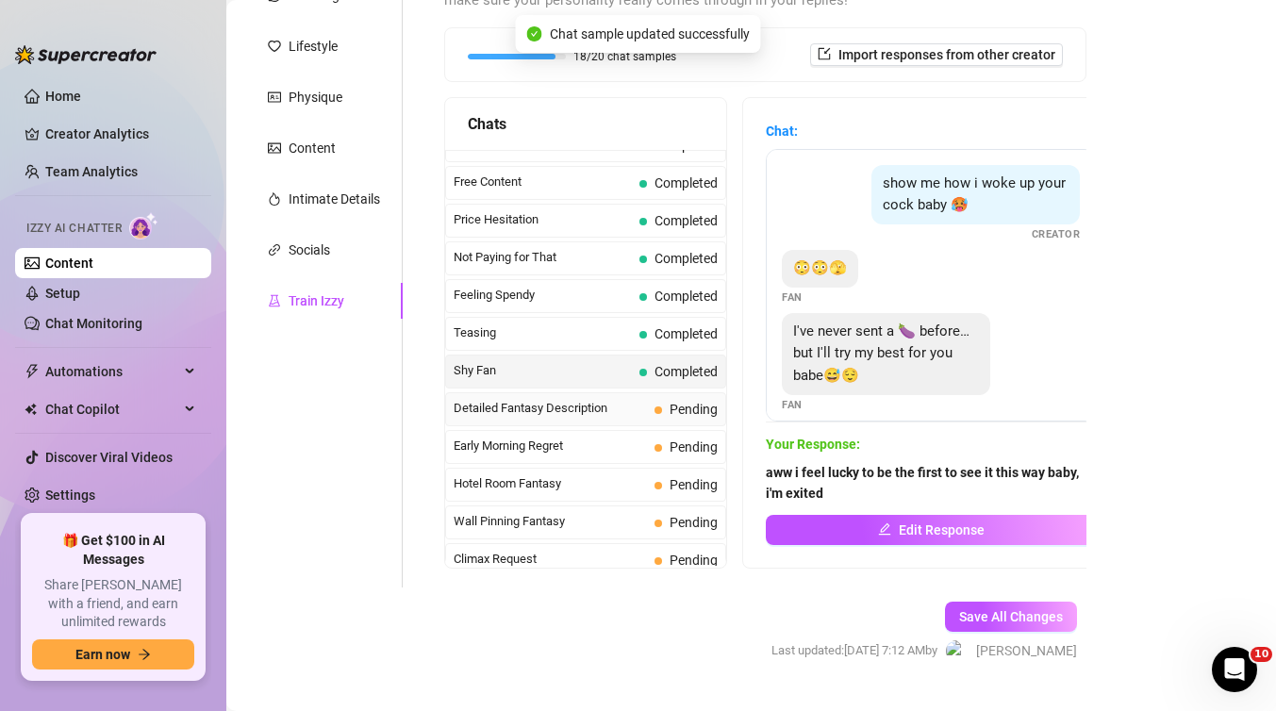
click at [621, 407] on span "Detailed Fantasy Description" at bounding box center [550, 408] width 193 height 19
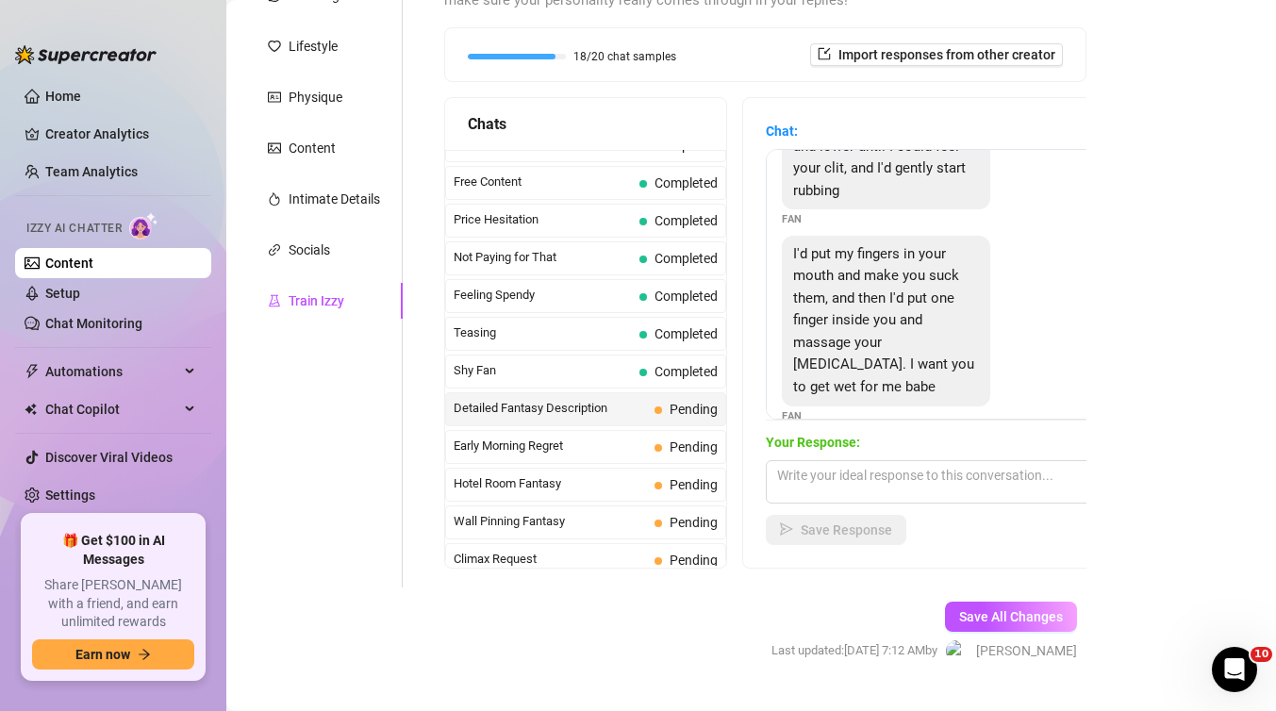
scroll to position [198, 0]
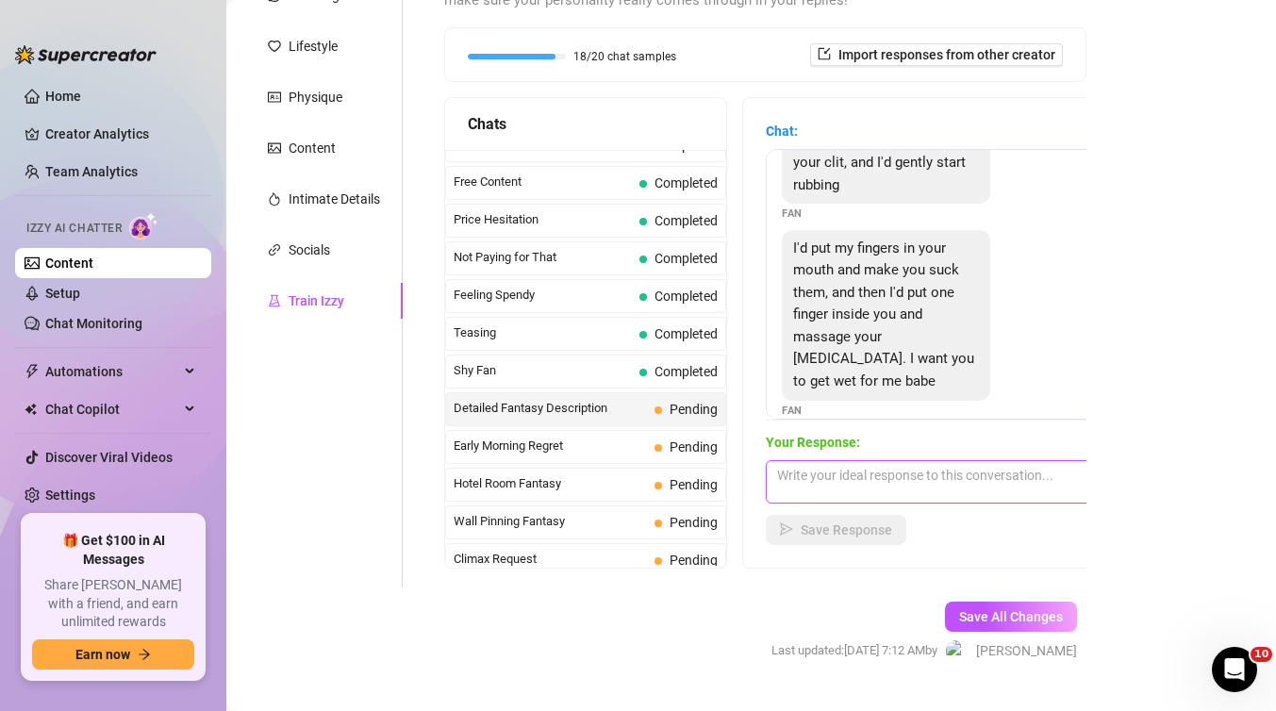
click at [831, 480] on textarea at bounding box center [931, 481] width 330 height 43
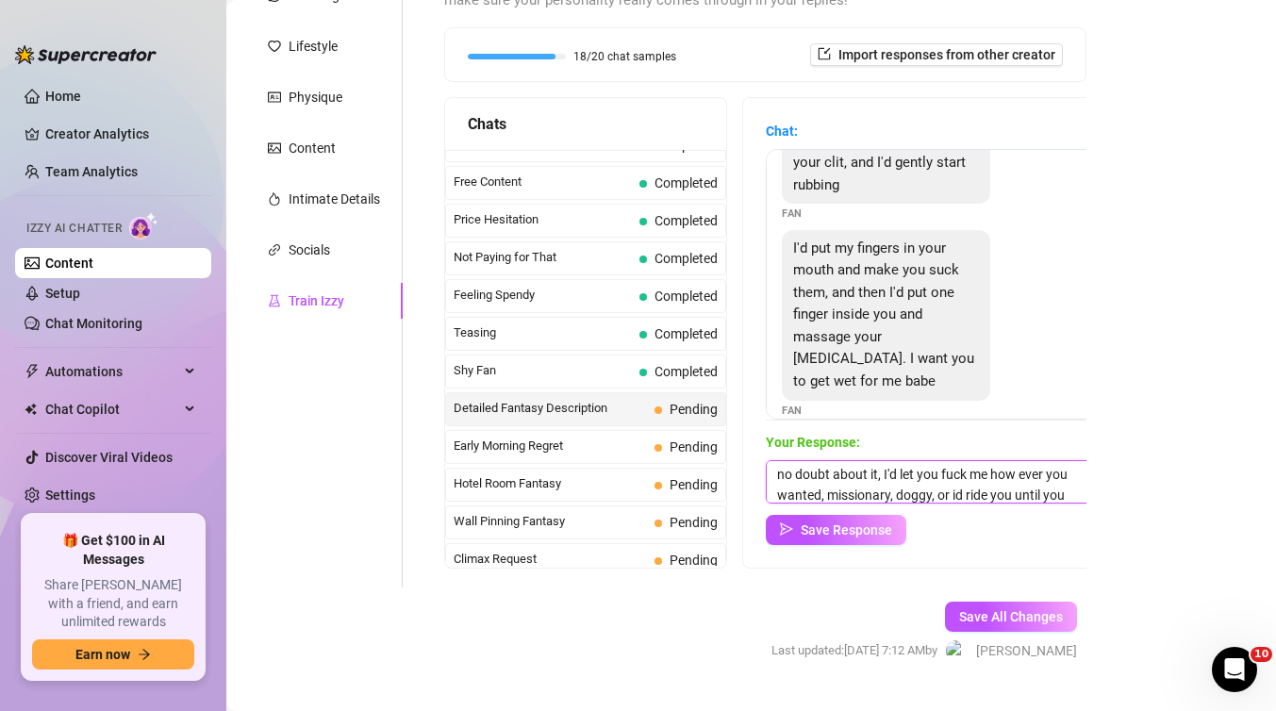
scroll to position [42, 0]
type textarea "That sounds amazing baby, I'd be submissive to you no doubt about it, I'd let y…"
click at [855, 519] on button "Save Response" at bounding box center [836, 530] width 141 height 30
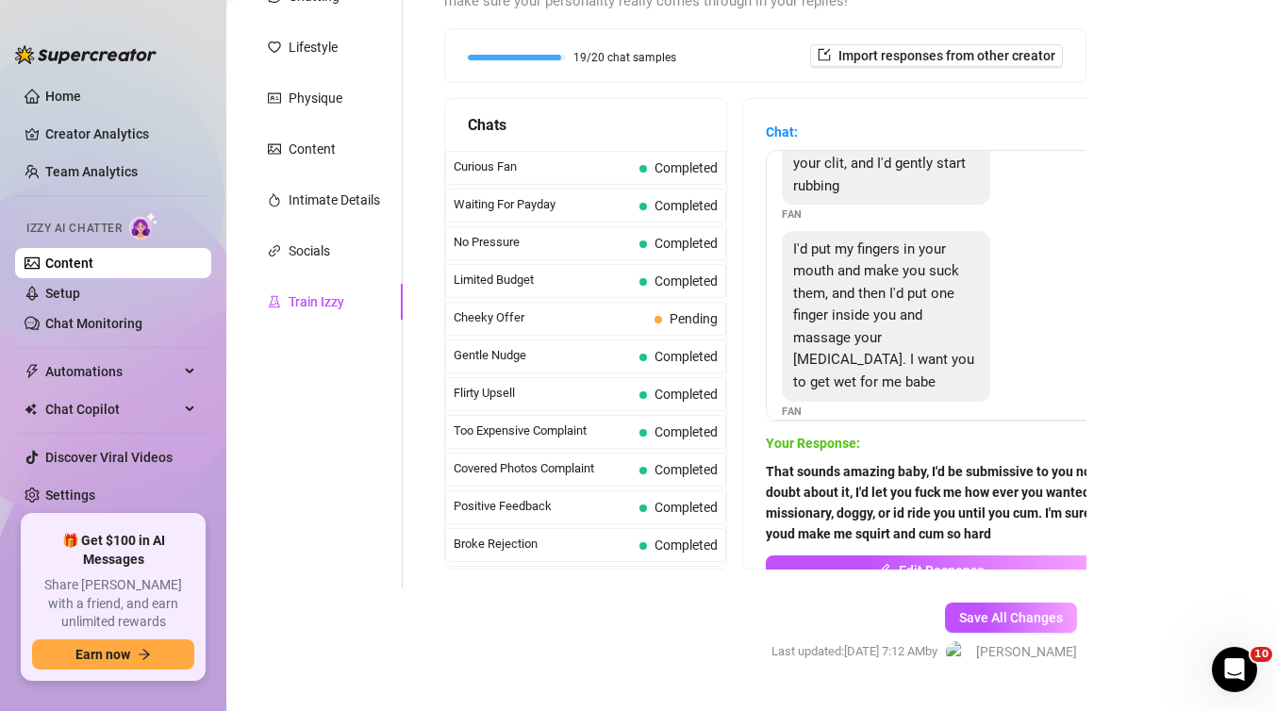
scroll to position [293, 0]
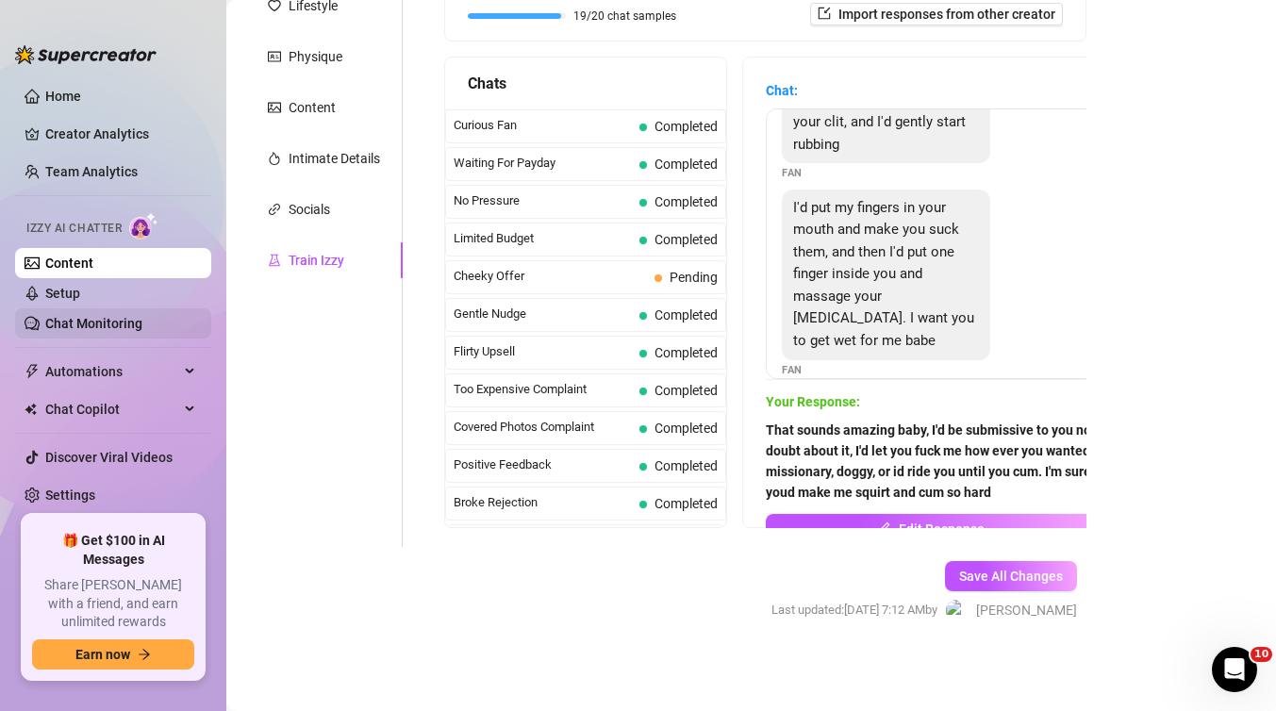
click at [132, 326] on link "Chat Monitoring" at bounding box center [93, 323] width 97 height 15
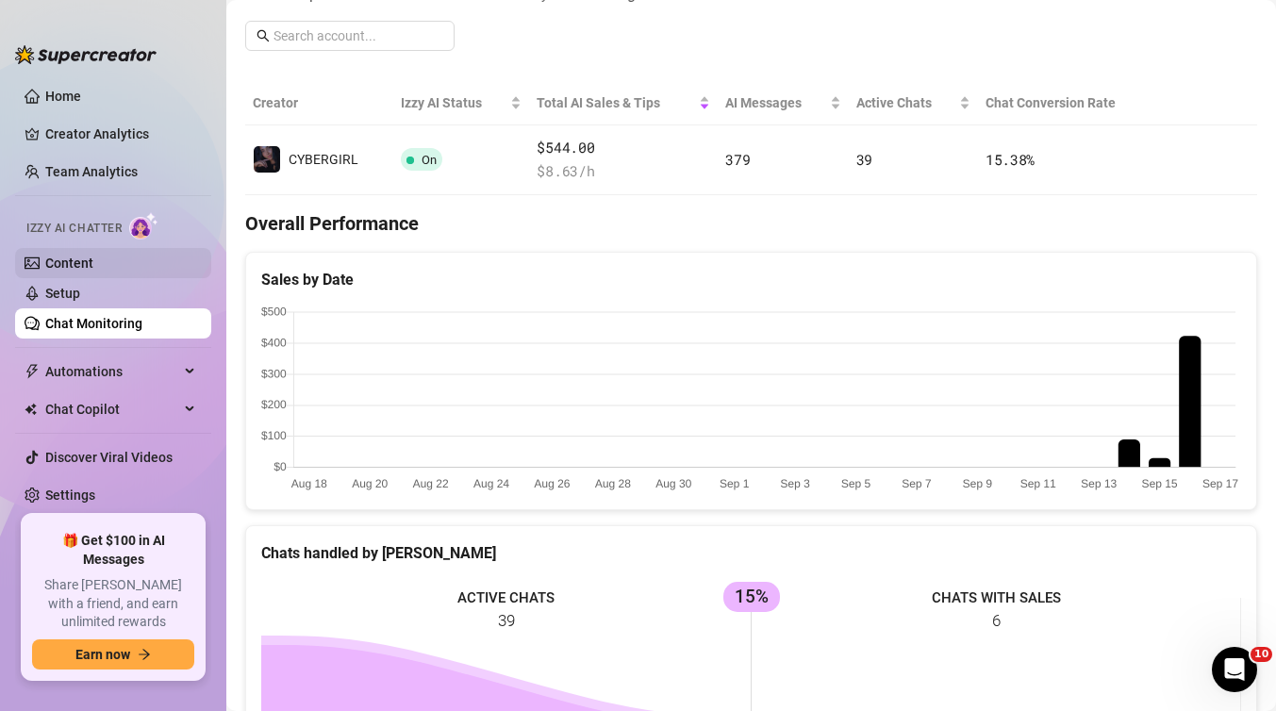
click at [93, 256] on link "Content" at bounding box center [69, 263] width 48 height 15
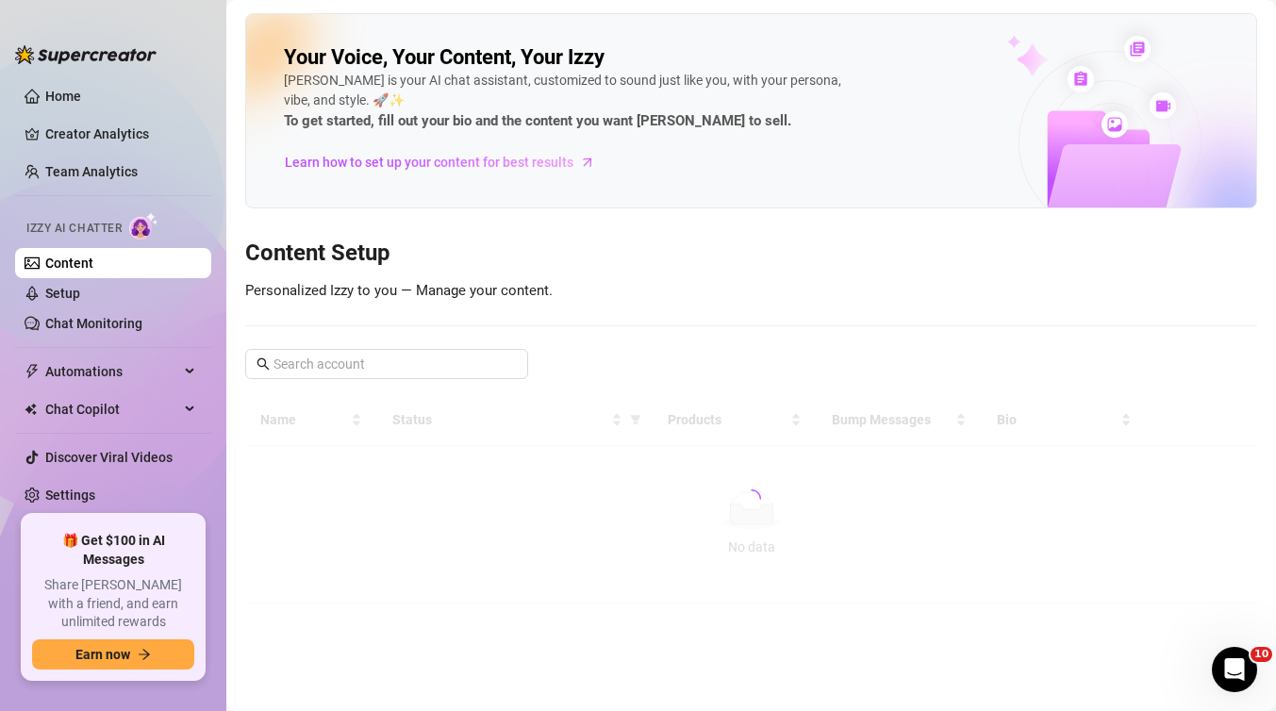
click at [117, 230] on span "Izzy AI Chatter" at bounding box center [73, 229] width 95 height 18
click at [113, 325] on link "Chat Monitoring" at bounding box center [93, 323] width 97 height 15
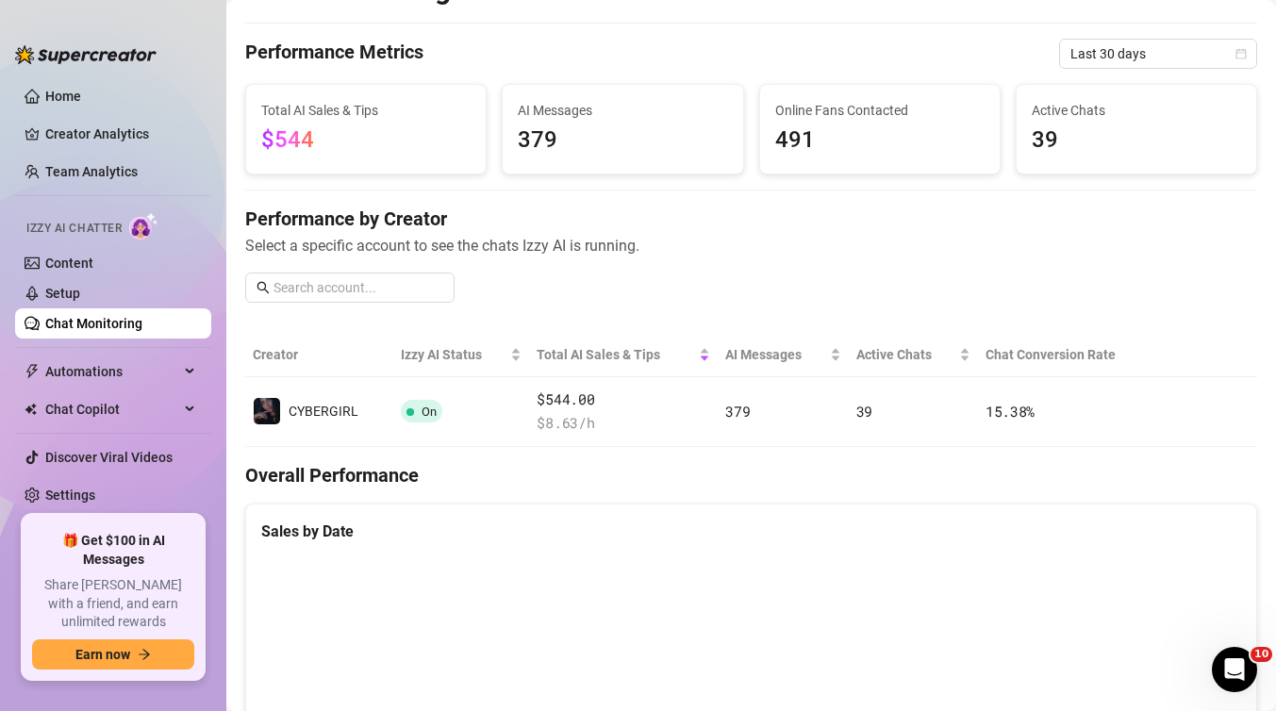
scroll to position [57, 0]
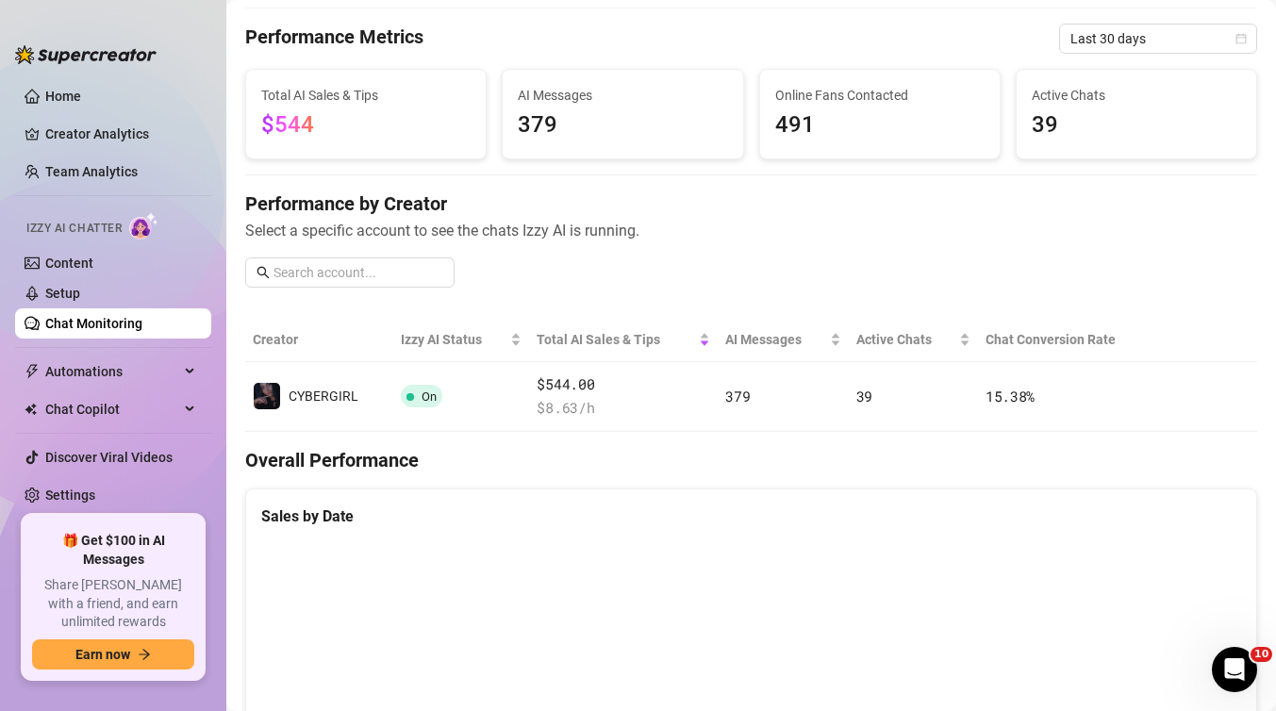
click at [106, 220] on div "Izzy AI Chatter" at bounding box center [111, 225] width 170 height 27
click at [72, 271] on link "Content" at bounding box center [69, 263] width 48 height 15
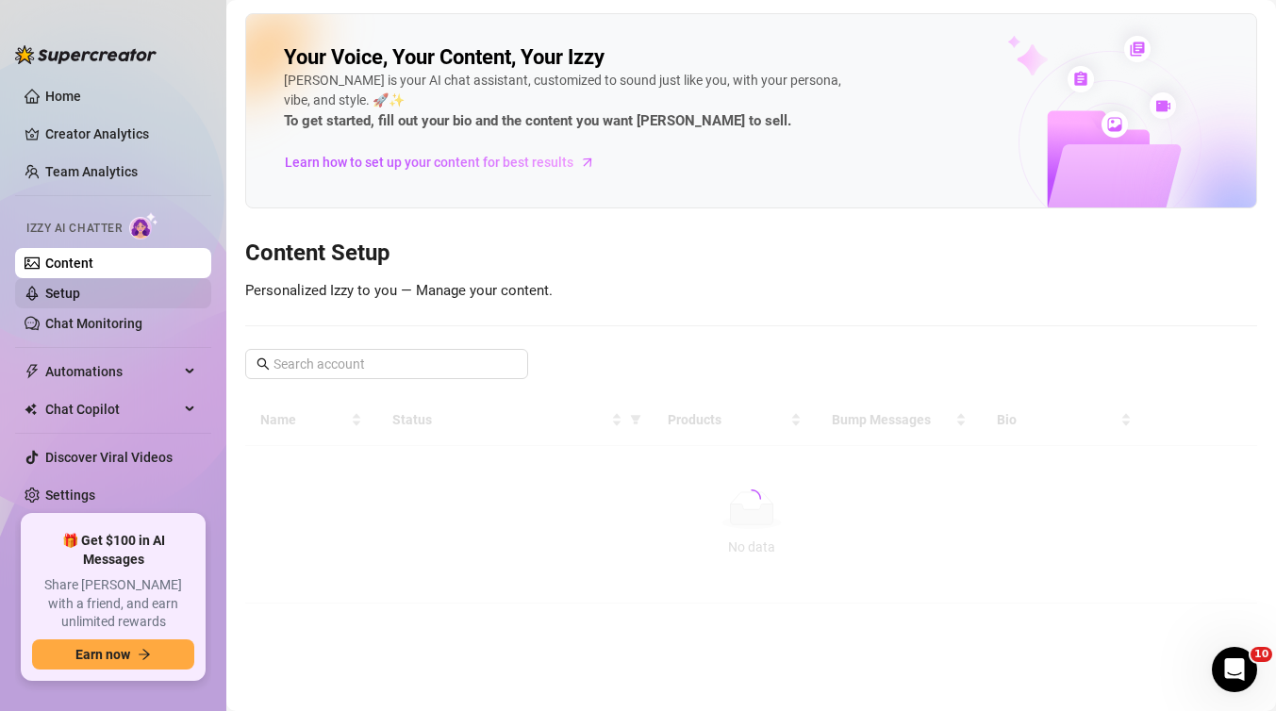
click at [70, 294] on link "Setup" at bounding box center [62, 293] width 35 height 15
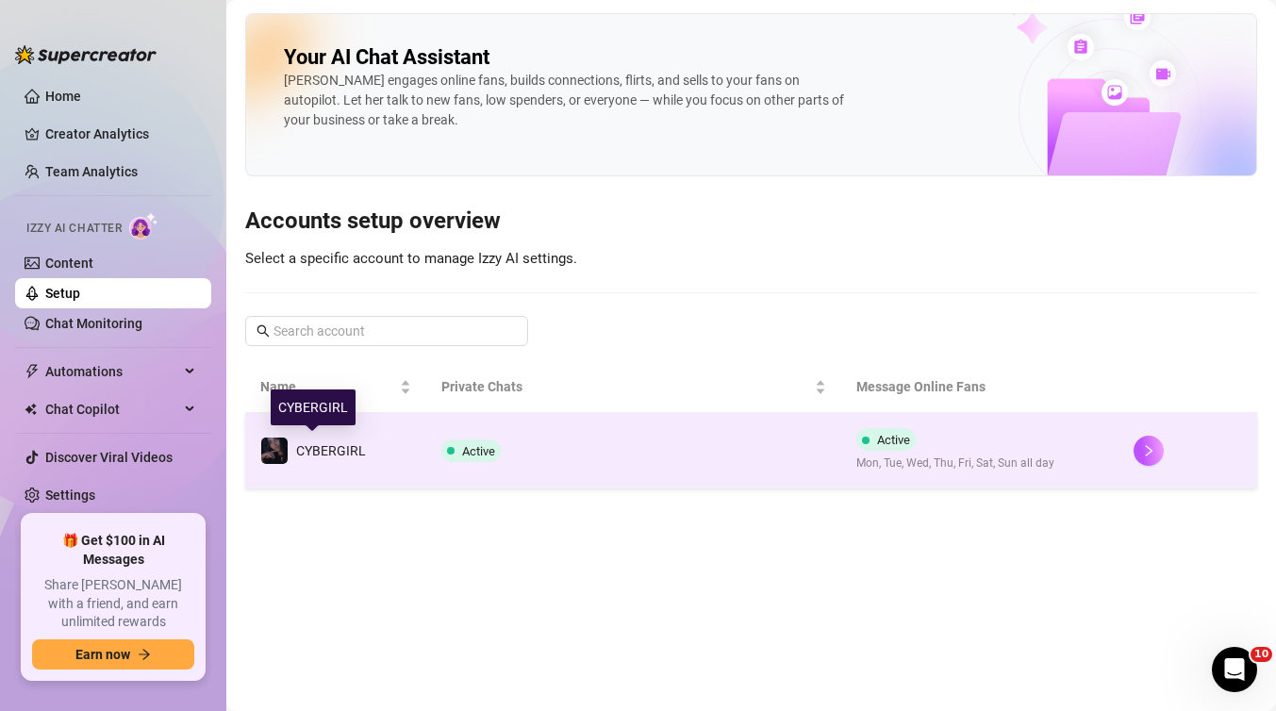
click at [320, 447] on span "CYBERGIRL" at bounding box center [331, 450] width 70 height 15
